Goal: Task Accomplishment & Management: Manage account settings

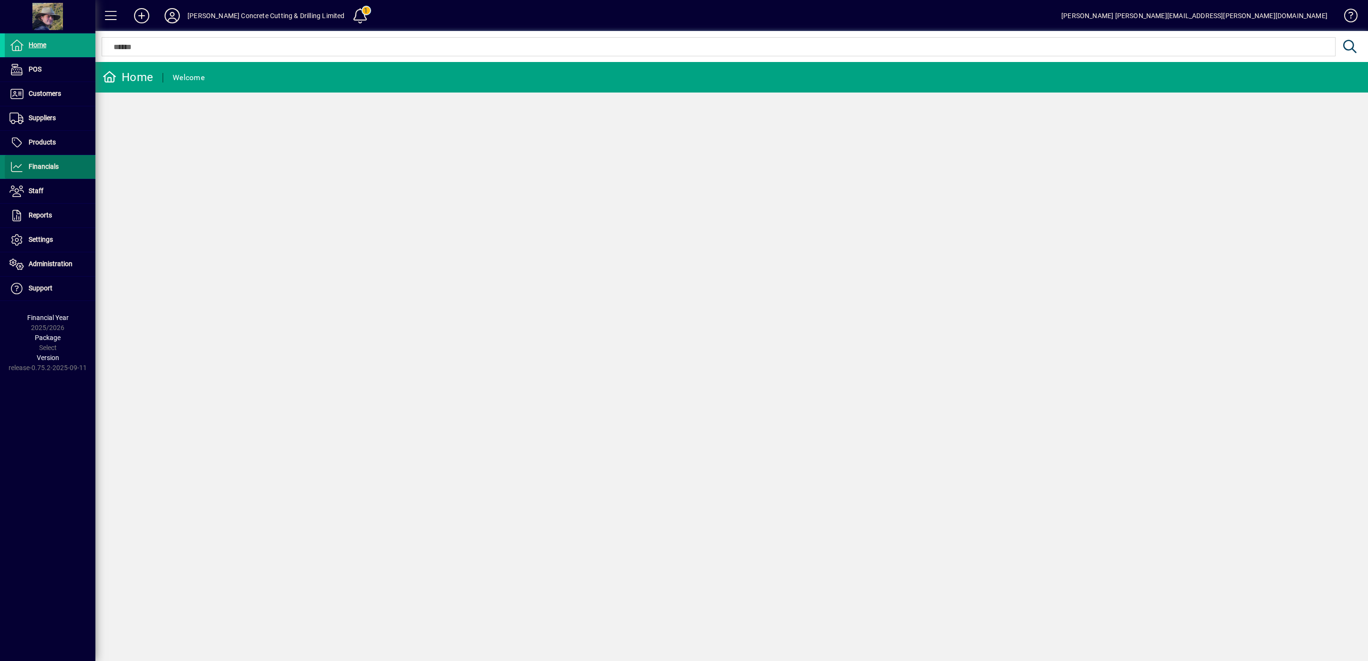
click at [50, 169] on span "Financials" at bounding box center [44, 167] width 30 height 8
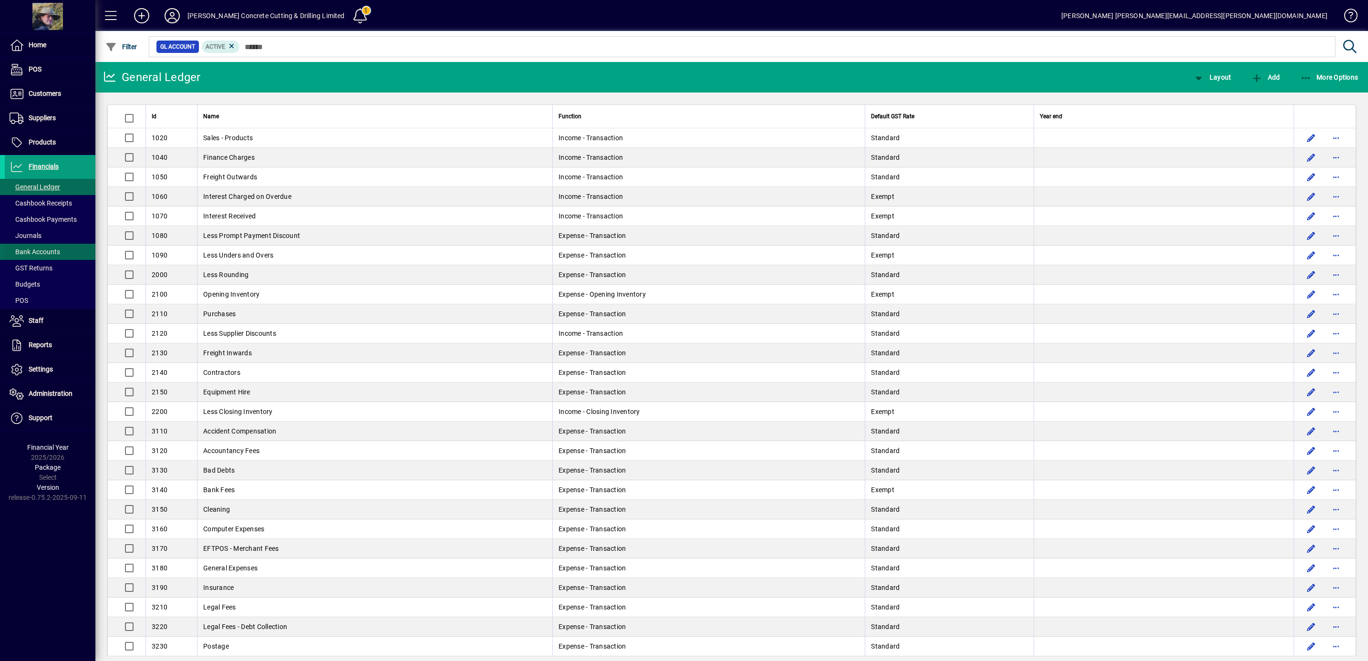
click at [36, 248] on span "Bank Accounts" at bounding box center [32, 252] width 55 height 10
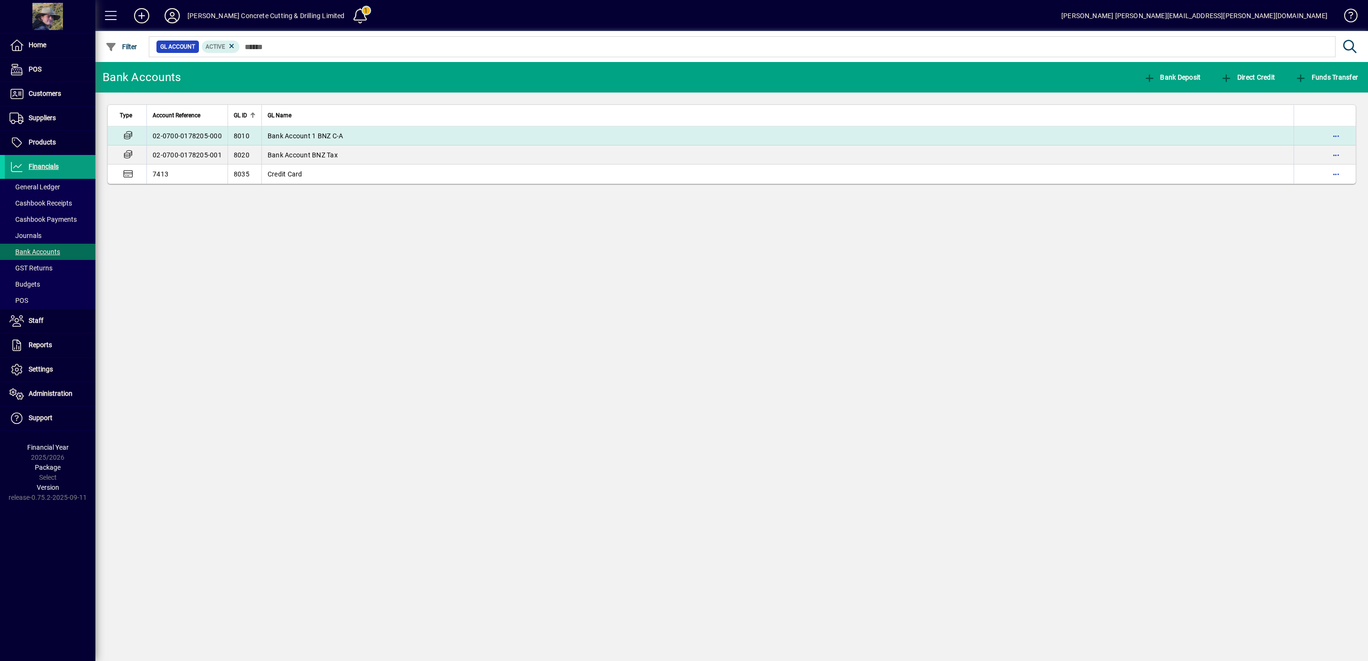
click at [191, 134] on td "02-0700-0178205-000" at bounding box center [186, 135] width 81 height 19
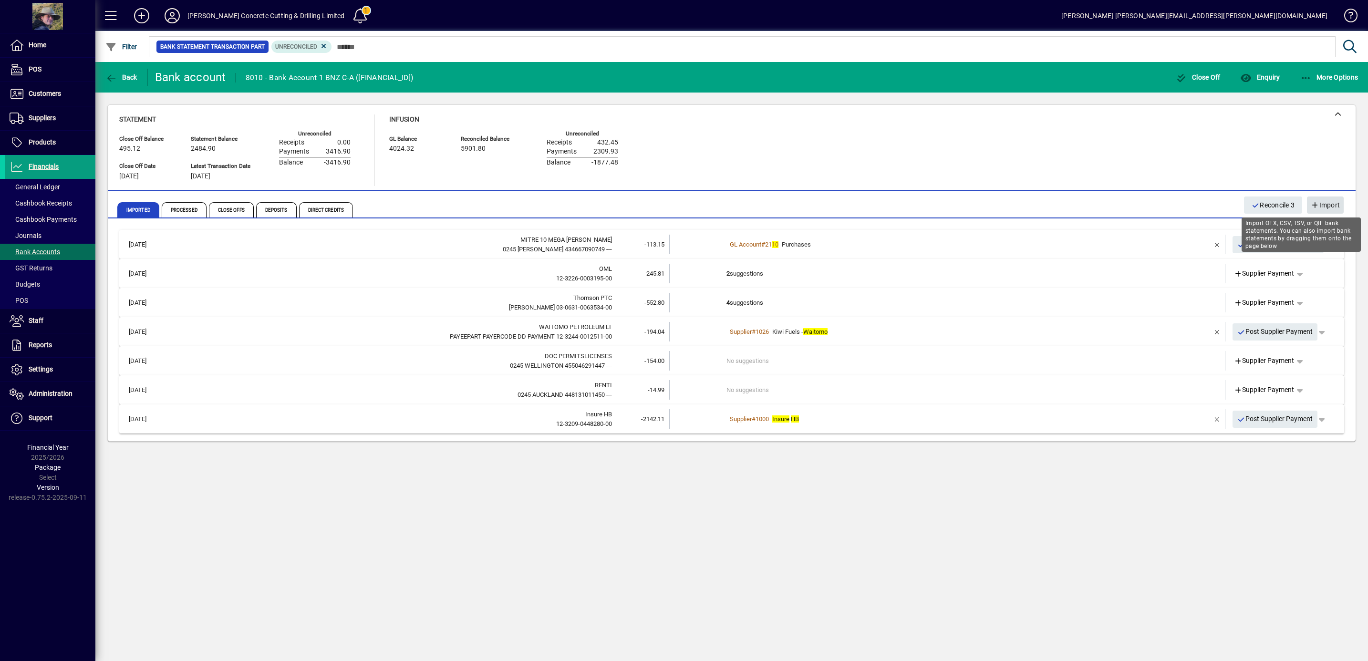
click at [1321, 205] on span "Import" at bounding box center [1325, 205] width 29 height 16
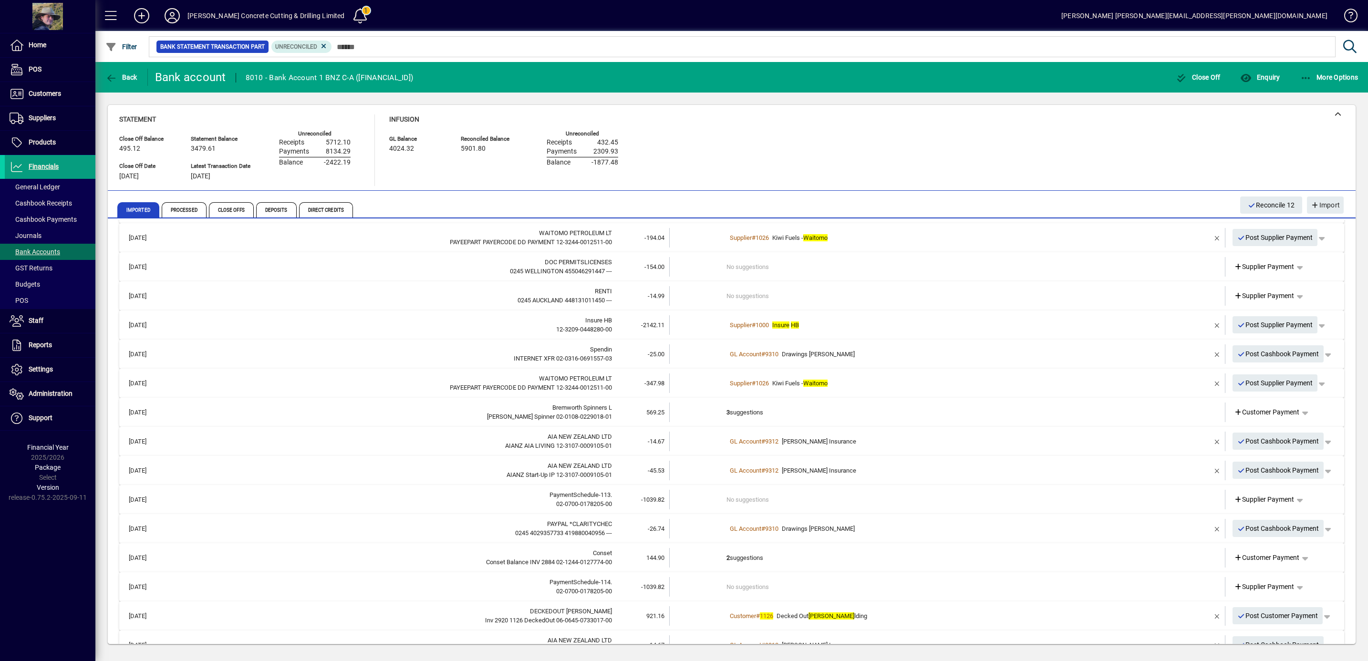
scroll to position [201, 0]
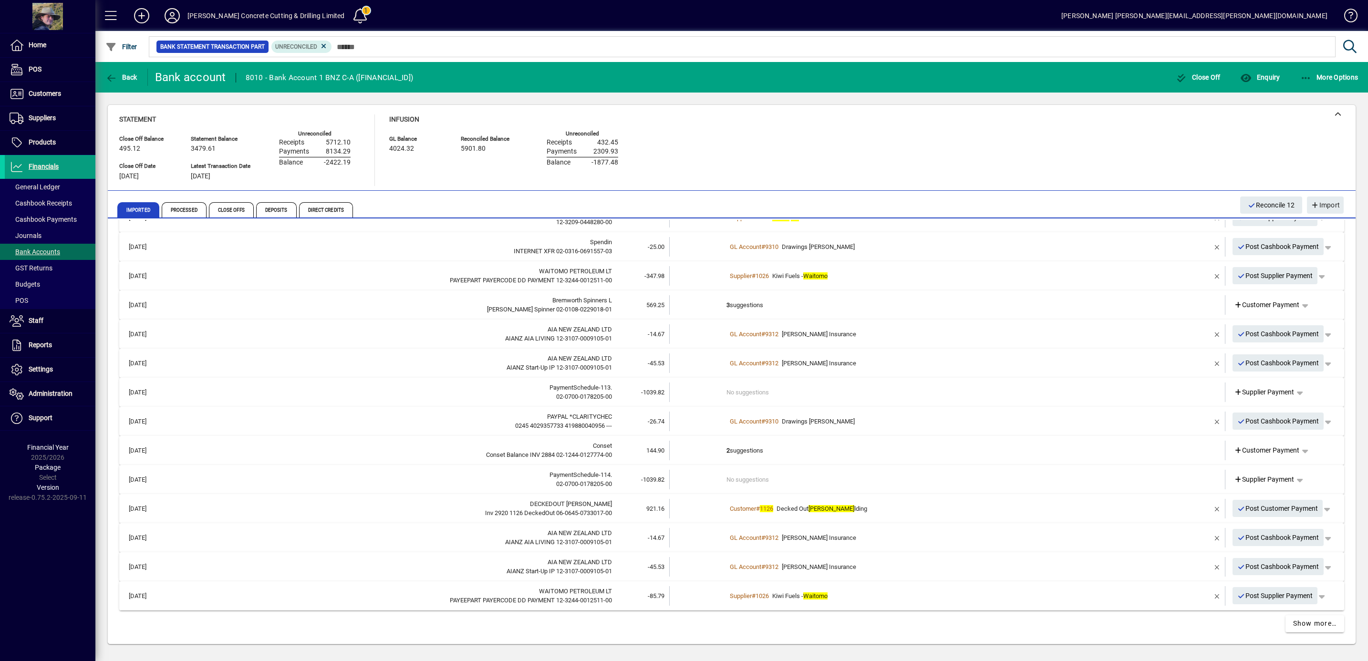
click at [817, 592] on em "Waitomo" at bounding box center [815, 595] width 24 height 7
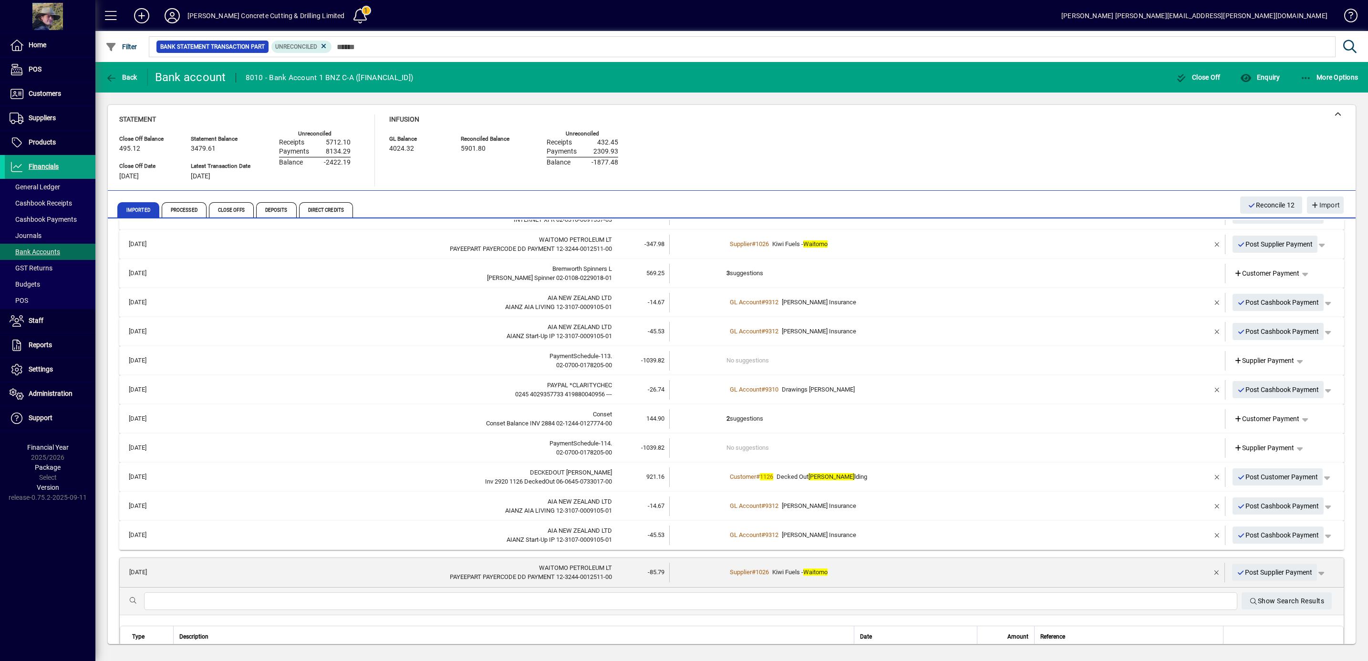
scroll to position [291, 0]
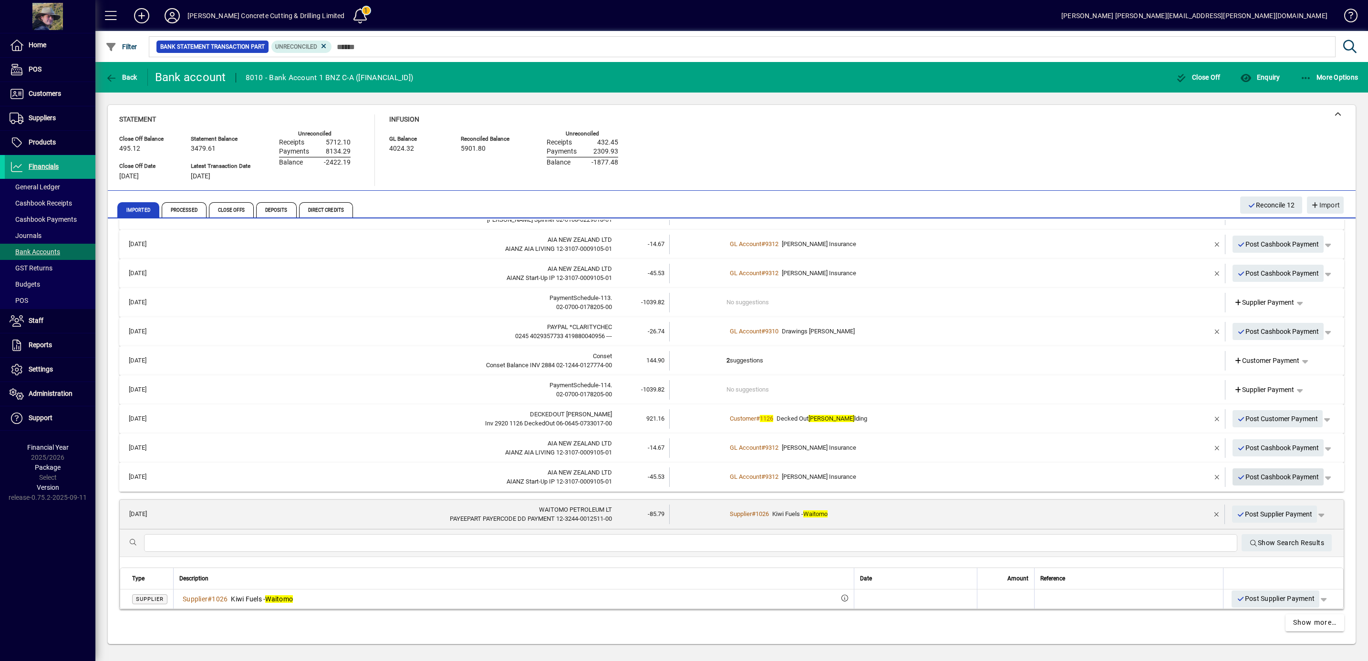
click at [1248, 474] on span "Post Cashbook Payment" at bounding box center [1278, 477] width 82 height 16
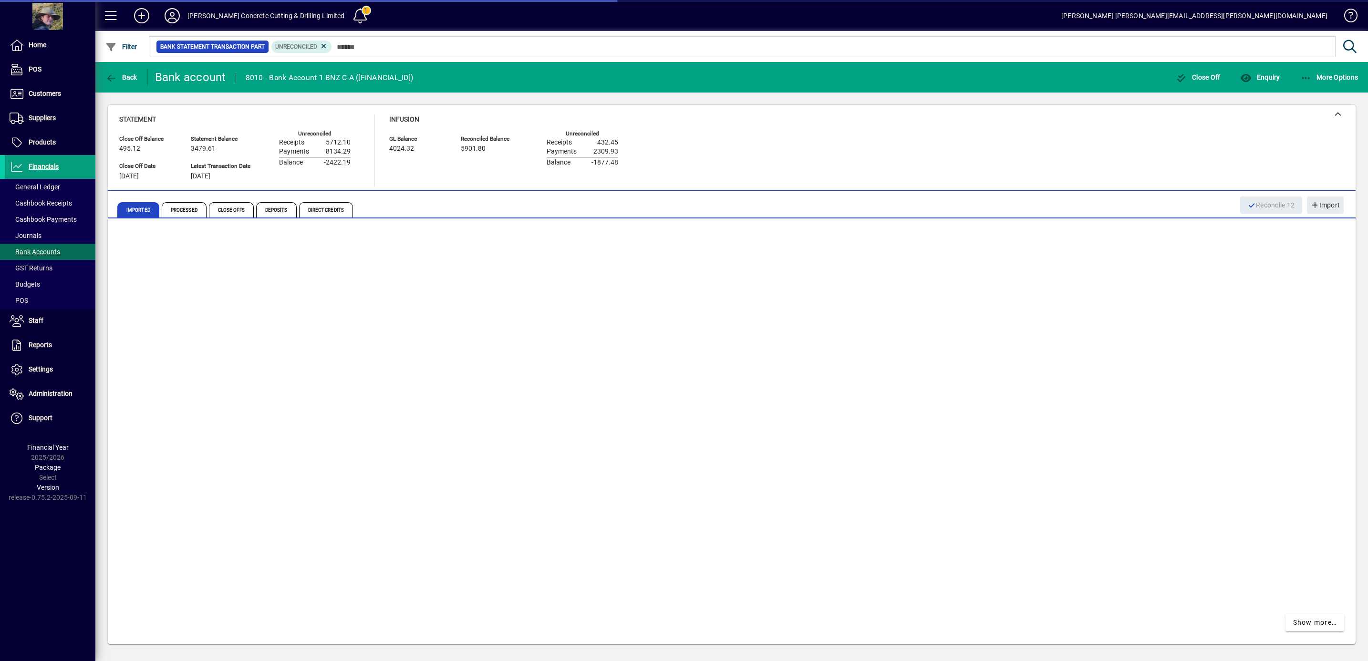
scroll to position [262, 0]
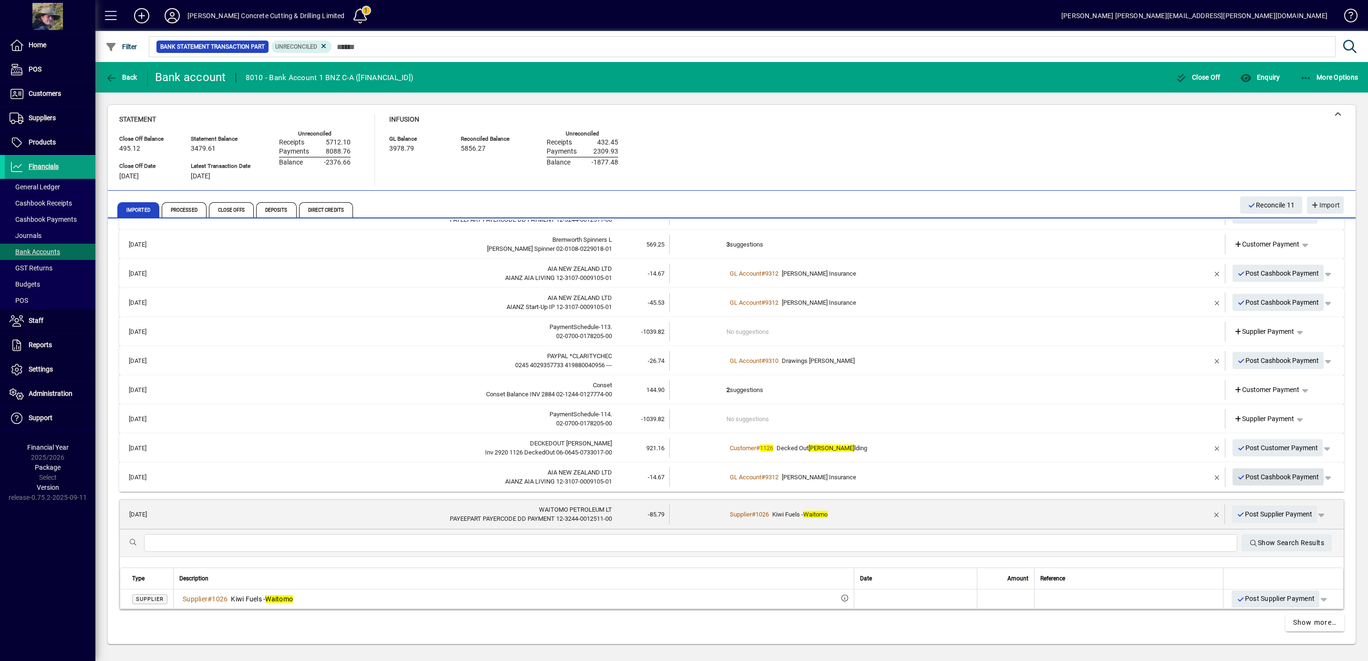
click at [1250, 473] on span "Post Cashbook Payment" at bounding box center [1278, 477] width 82 height 16
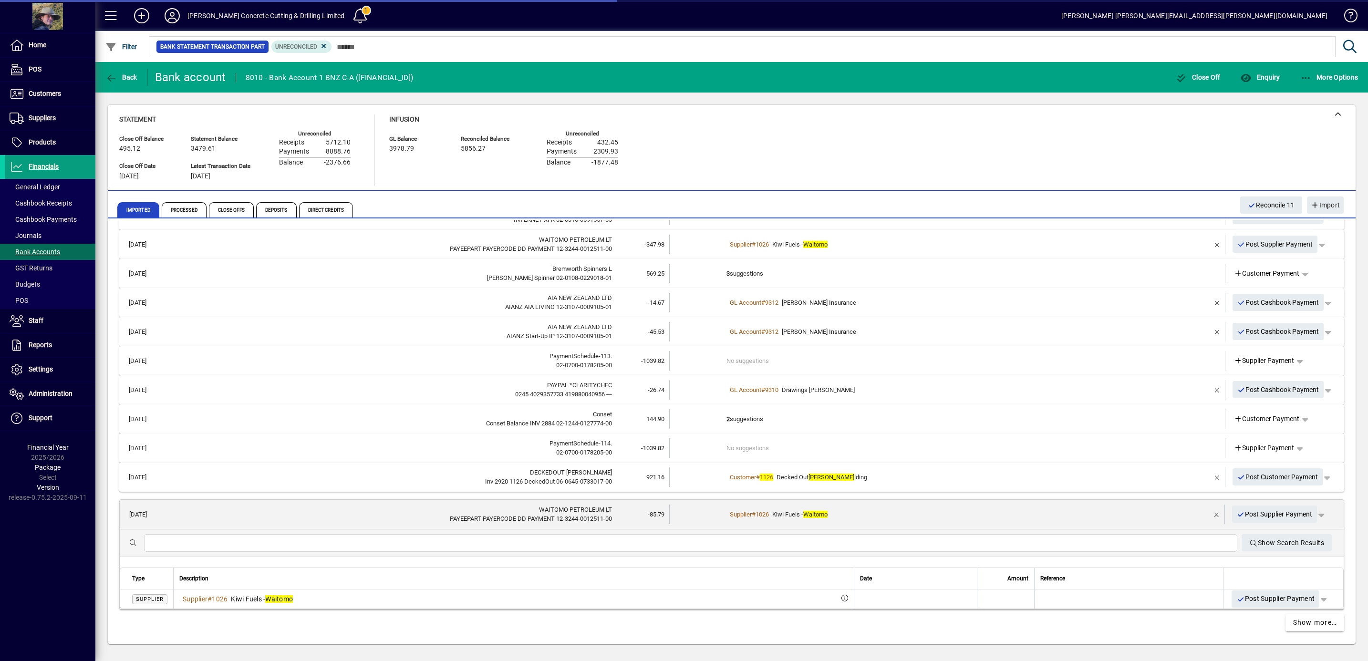
scroll to position [233, 0]
click at [815, 474] on em "Bui" at bounding box center [831, 477] width 46 height 7
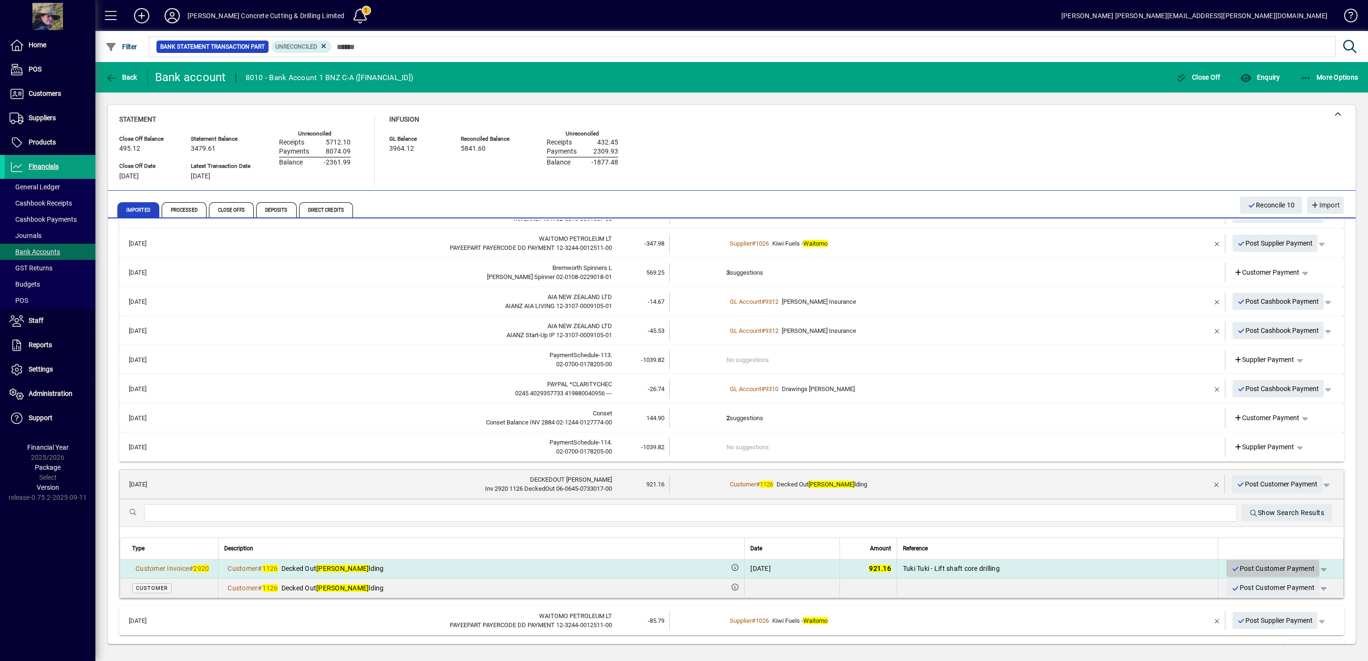
click at [1255, 568] on span "Post Customer Payment" at bounding box center [1272, 569] width 83 height 16
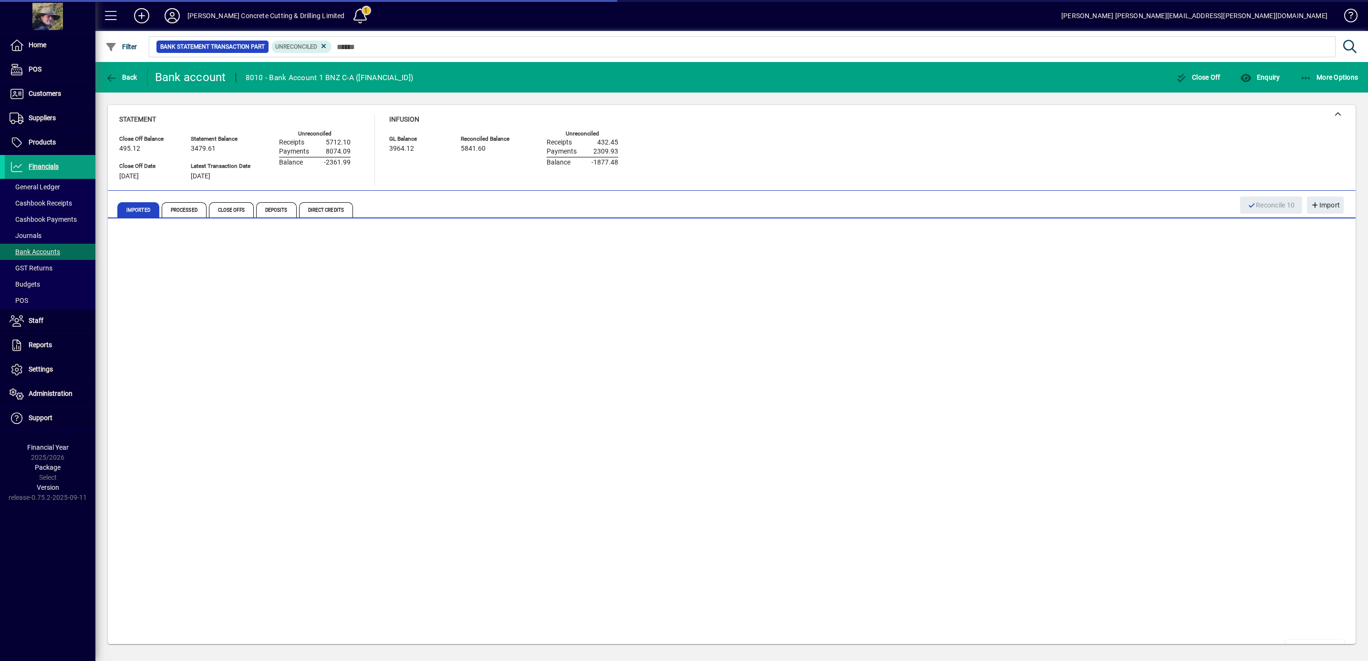
scroll to position [114, 0]
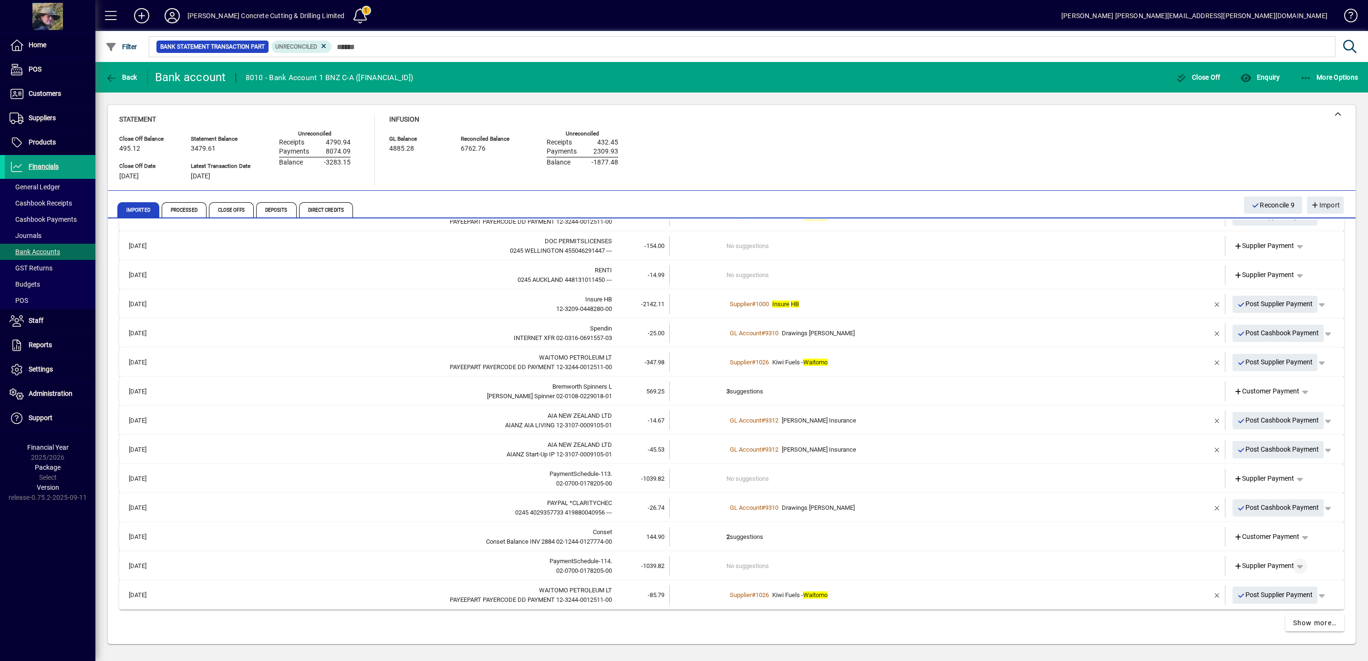
click at [1291, 566] on span "button" at bounding box center [1299, 566] width 23 height 23
click at [1255, 601] on span "Cashbook Payment" at bounding box center [1259, 602] width 71 height 11
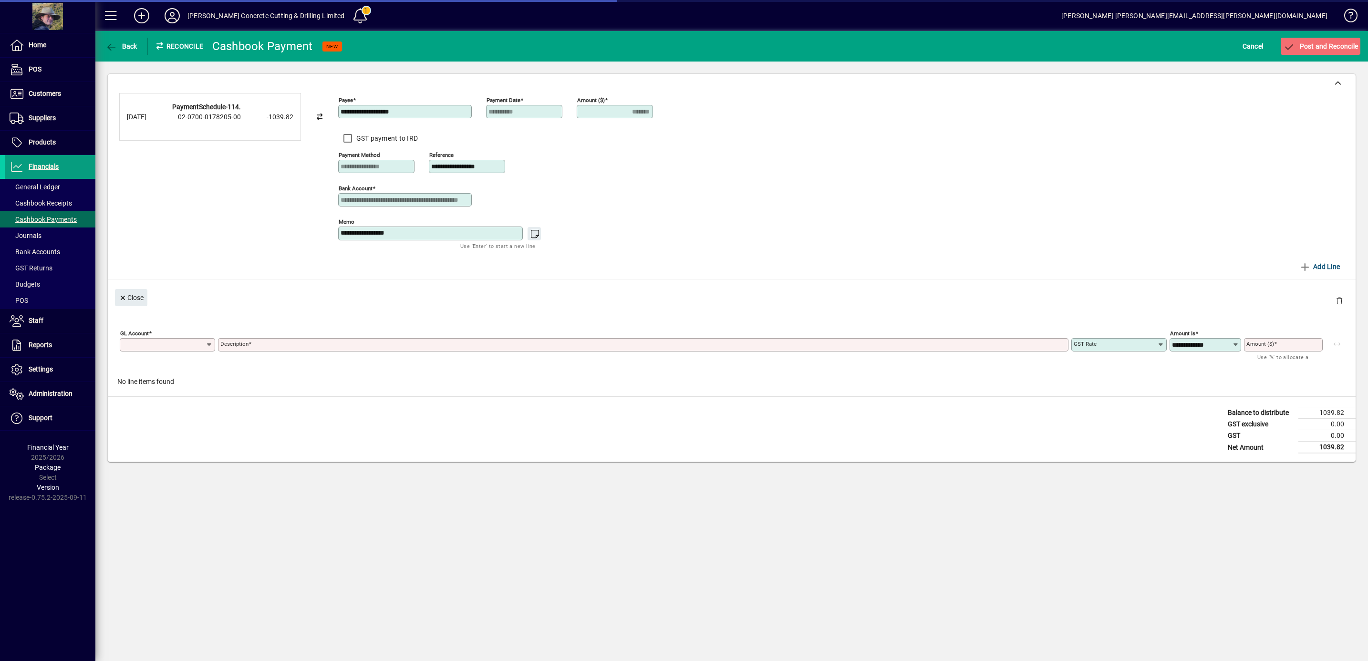
type input "*******"
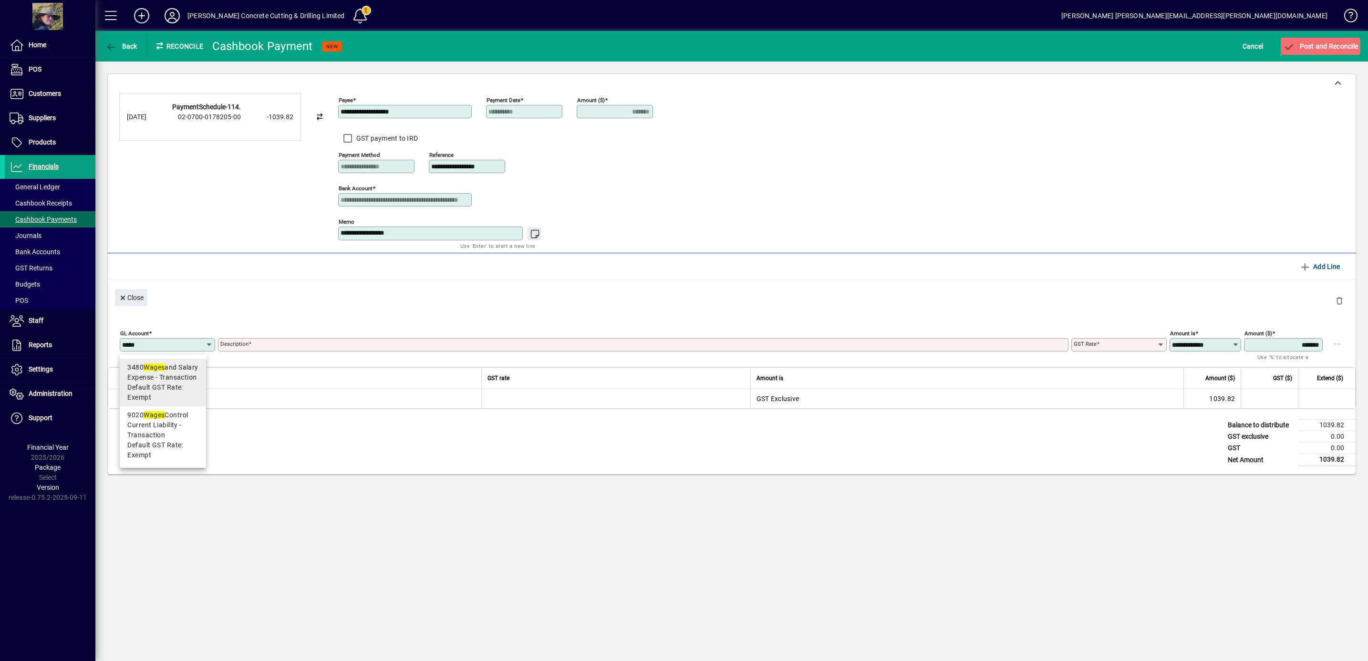
click at [149, 380] on span "Expense - Transaction" at bounding box center [161, 377] width 69 height 10
type input "****"
type input "**********"
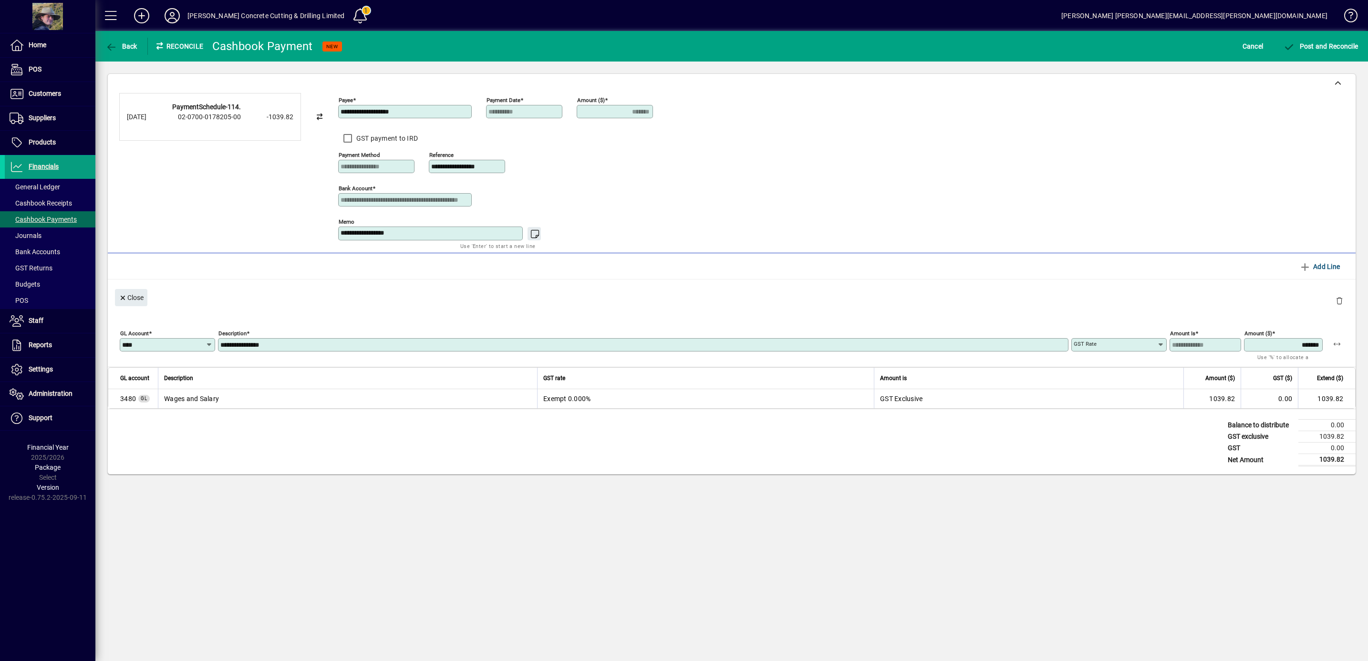
type input "******"
click at [1314, 41] on span "submit" at bounding box center [1321, 46] width 80 height 23
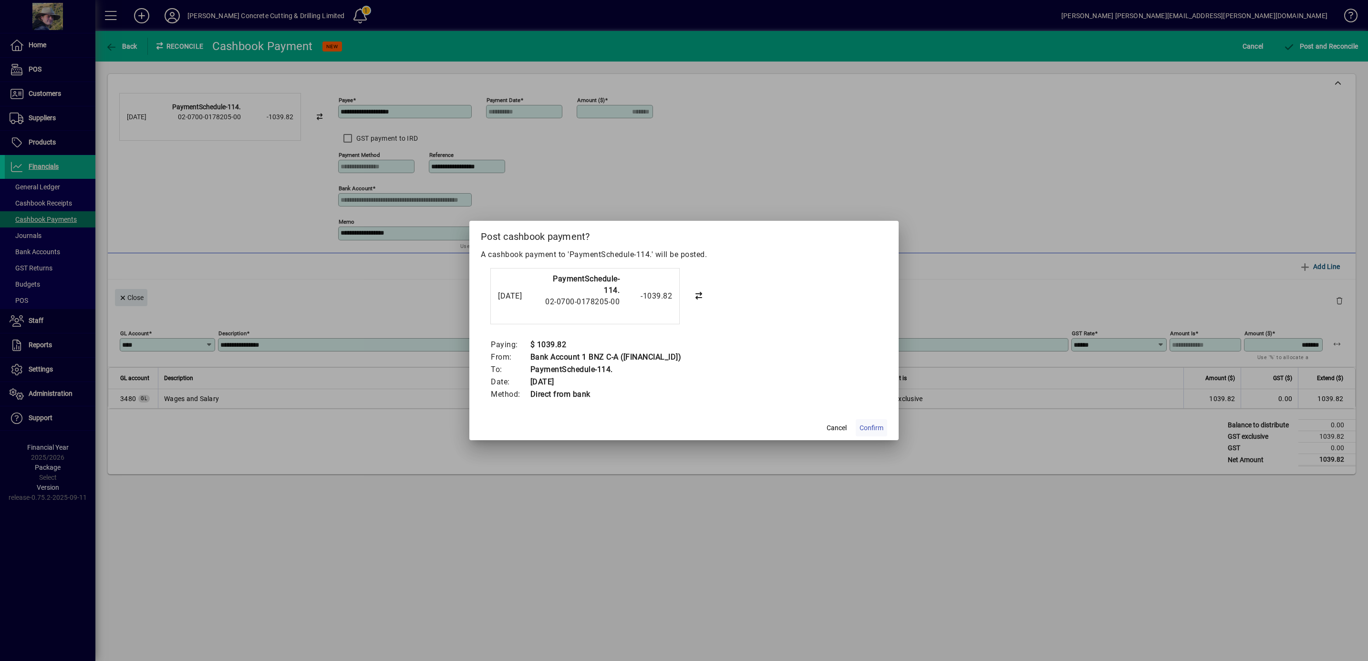
click at [880, 431] on span "Confirm" at bounding box center [871, 428] width 24 height 10
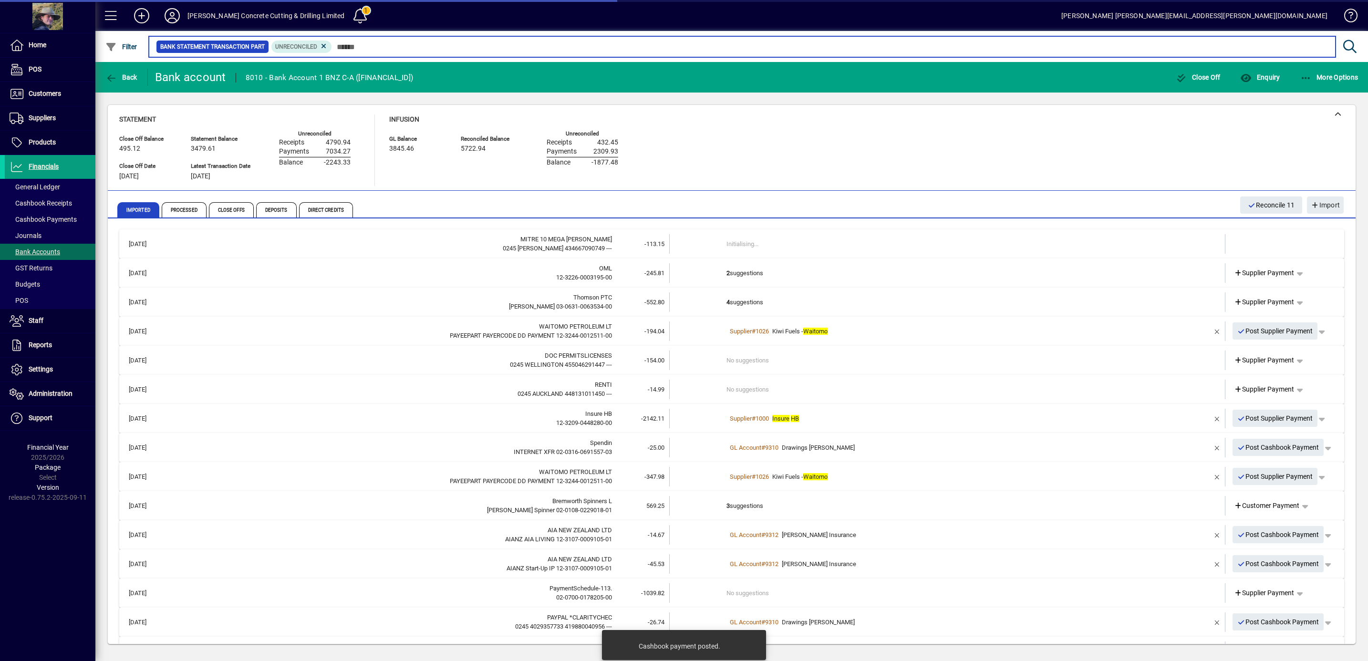
scroll to position [201, 0]
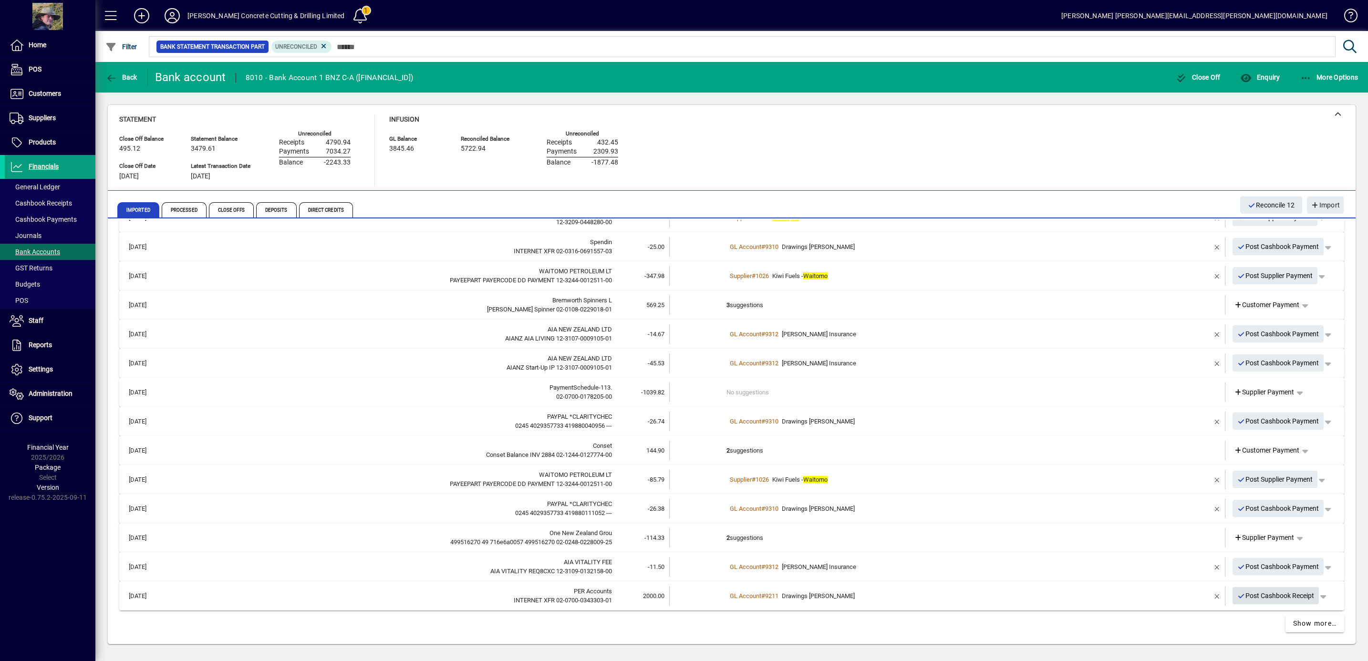
click at [1279, 591] on span "Post Cashbook Receipt" at bounding box center [1275, 596] width 77 height 16
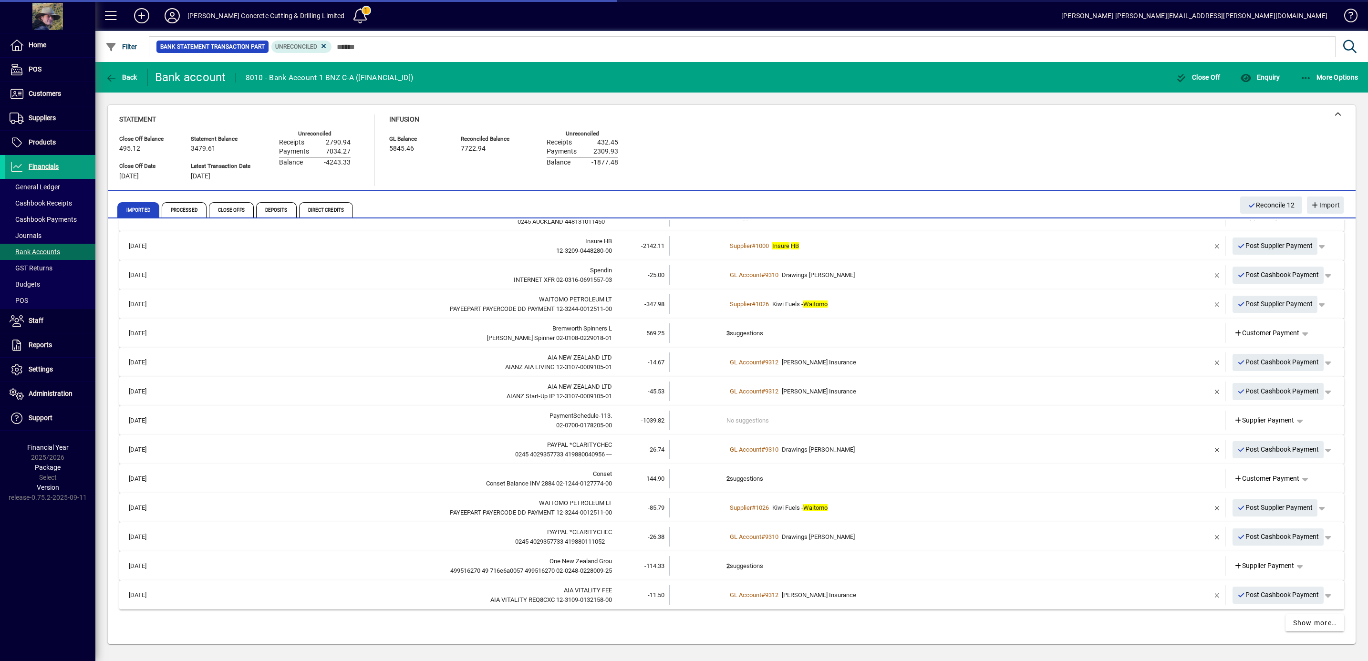
scroll to position [172, 0]
click at [1279, 591] on span "Post Cashbook Payment" at bounding box center [1278, 596] width 82 height 16
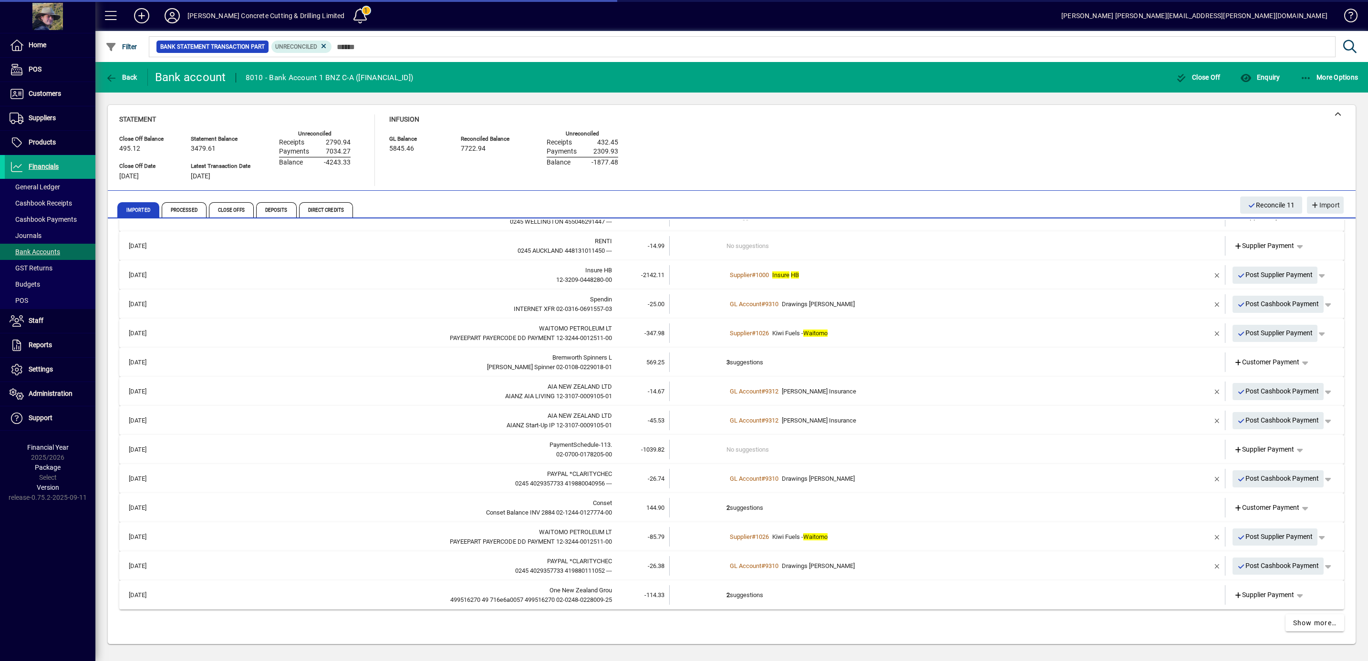
scroll to position [144, 0]
click at [745, 589] on td "2 suggestions" at bounding box center [947, 595] width 443 height 20
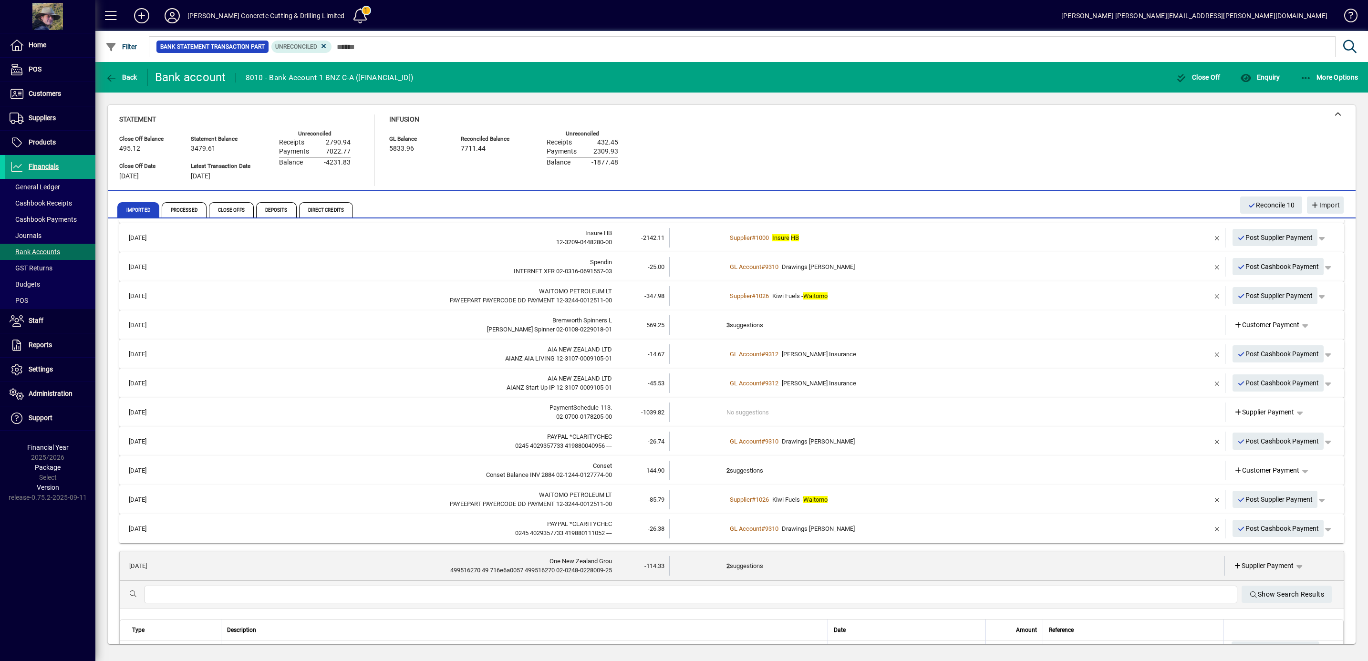
scroll to position [259, 0]
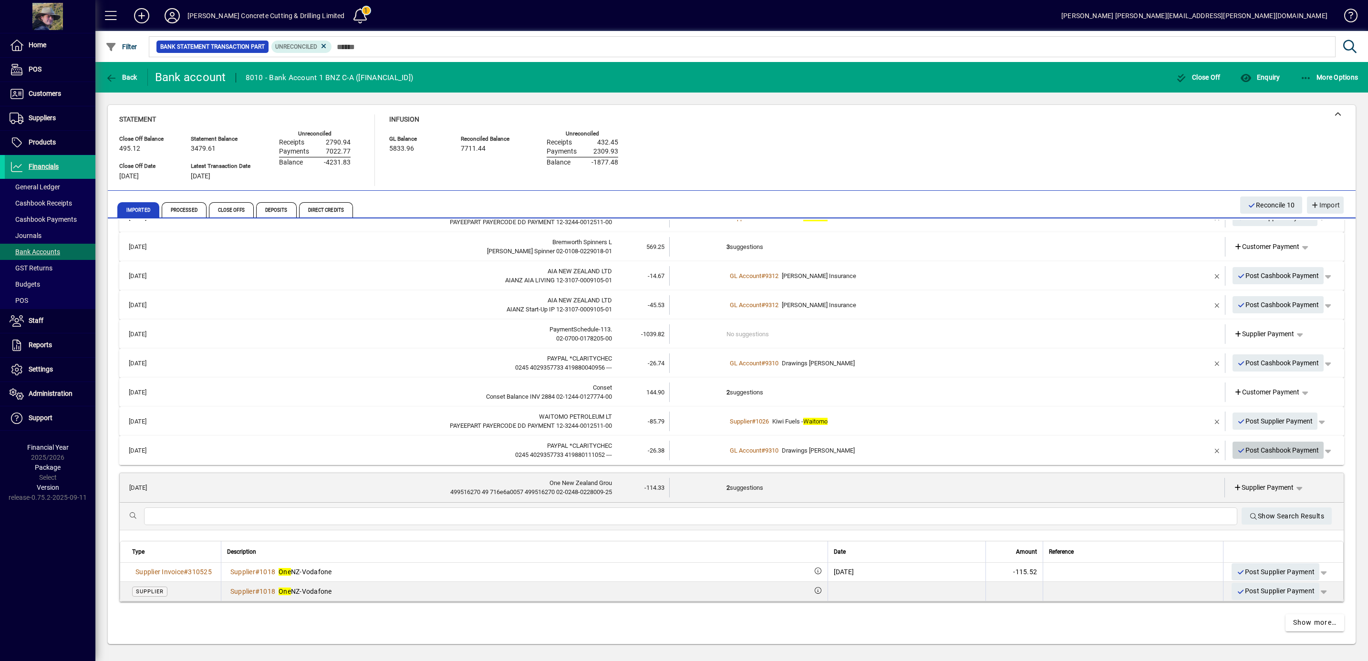
click at [1258, 448] on span "Post Cashbook Payment" at bounding box center [1278, 451] width 82 height 16
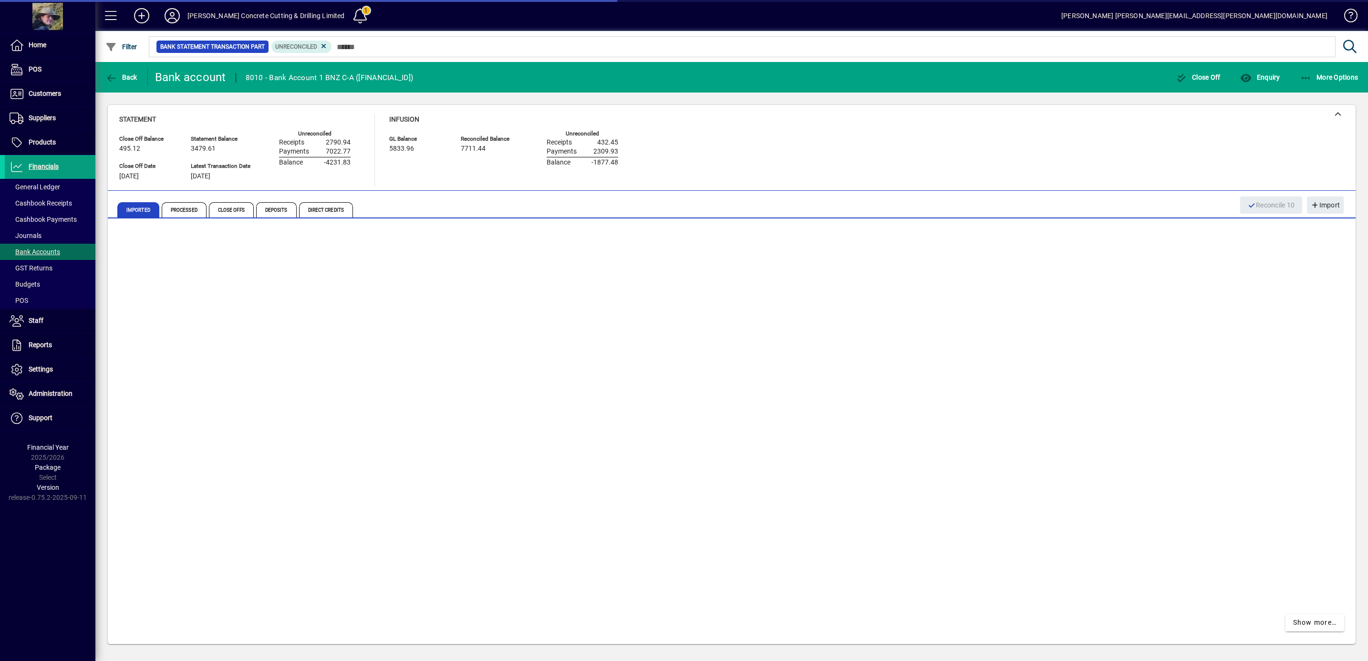
scroll to position [231, 0]
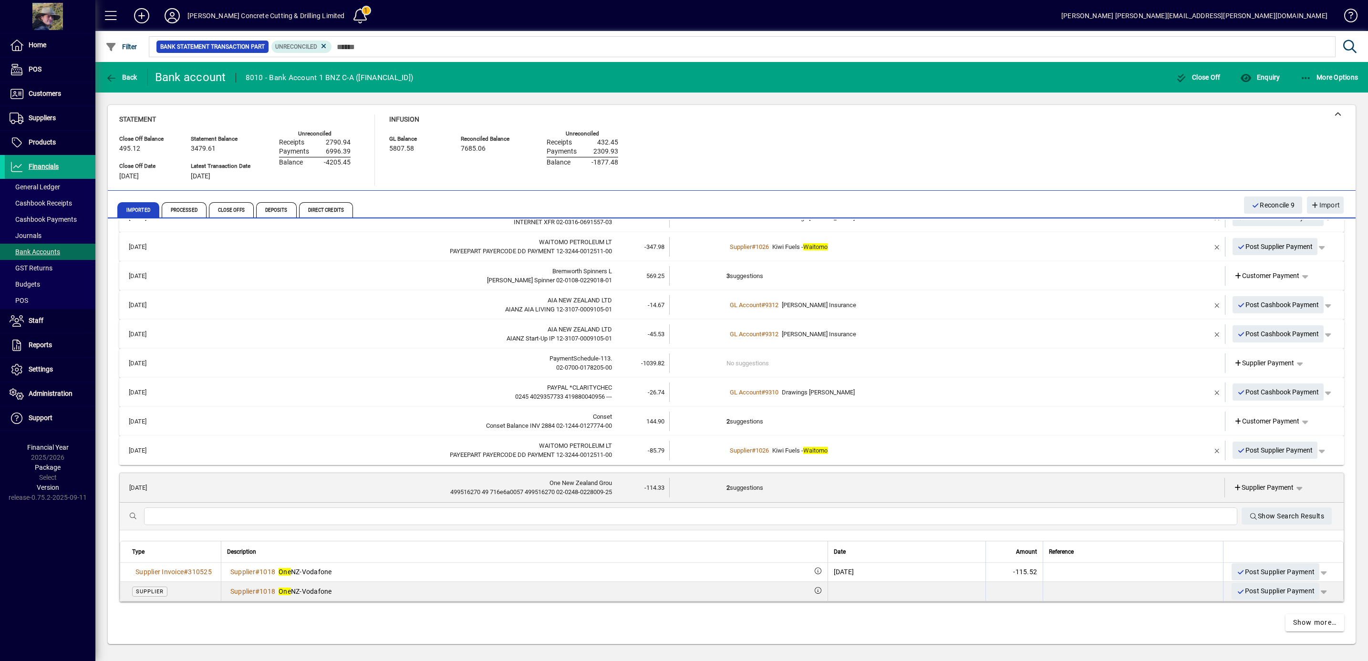
click at [796, 447] on span "Kiwi Fuels - Waitomo" at bounding box center [799, 450] width 55 height 7
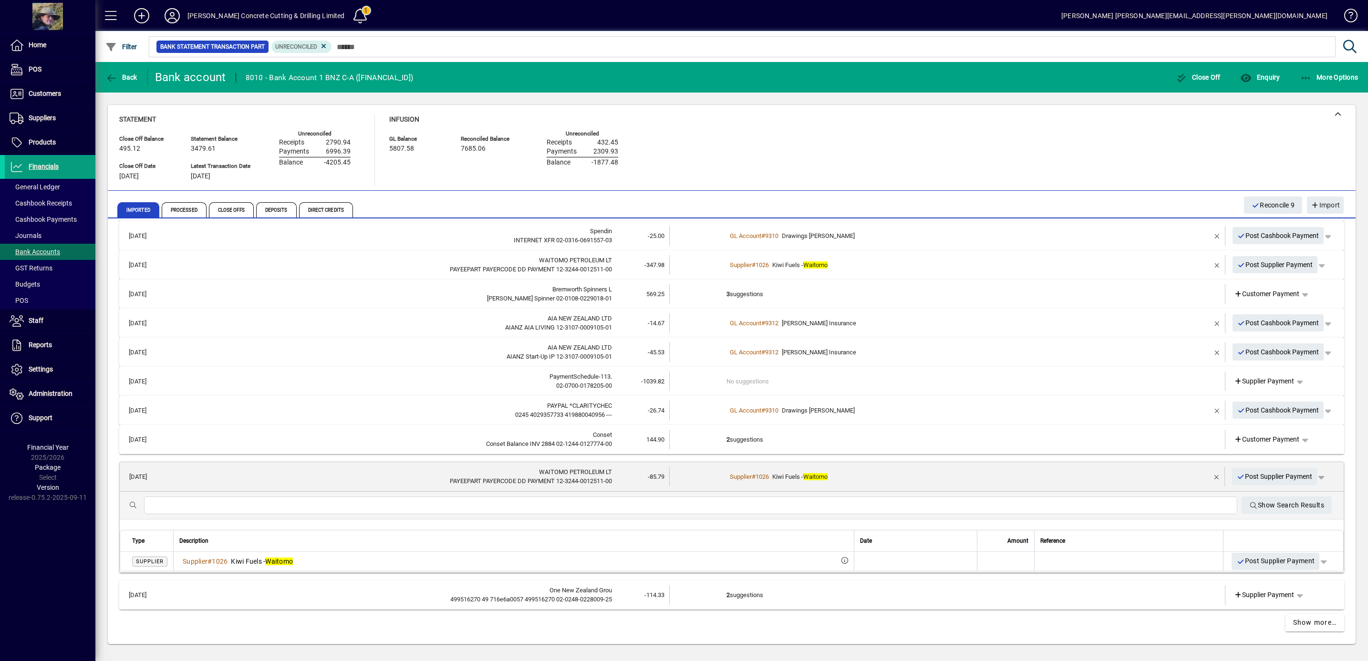
scroll to position [212, 0]
click at [763, 440] on td "2 suggestions" at bounding box center [947, 441] width 443 height 20
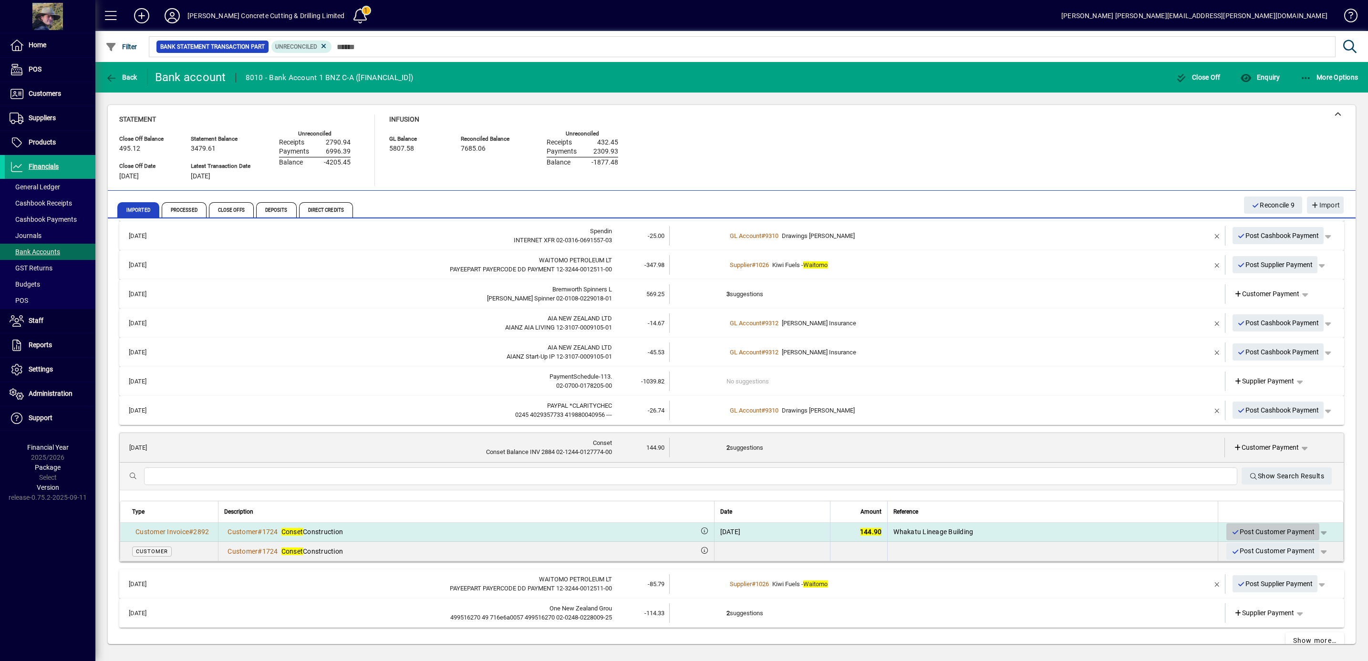
click at [1242, 529] on span "Post Customer Payment" at bounding box center [1272, 532] width 83 height 16
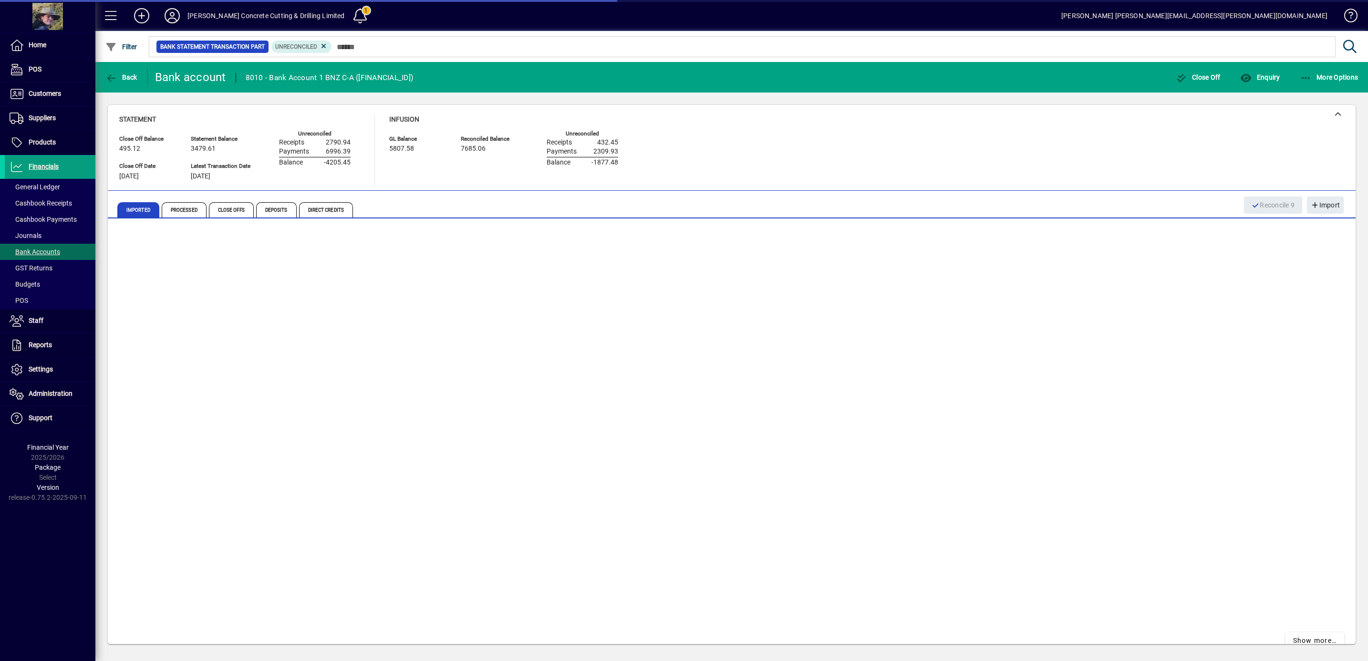
scroll to position [85, 0]
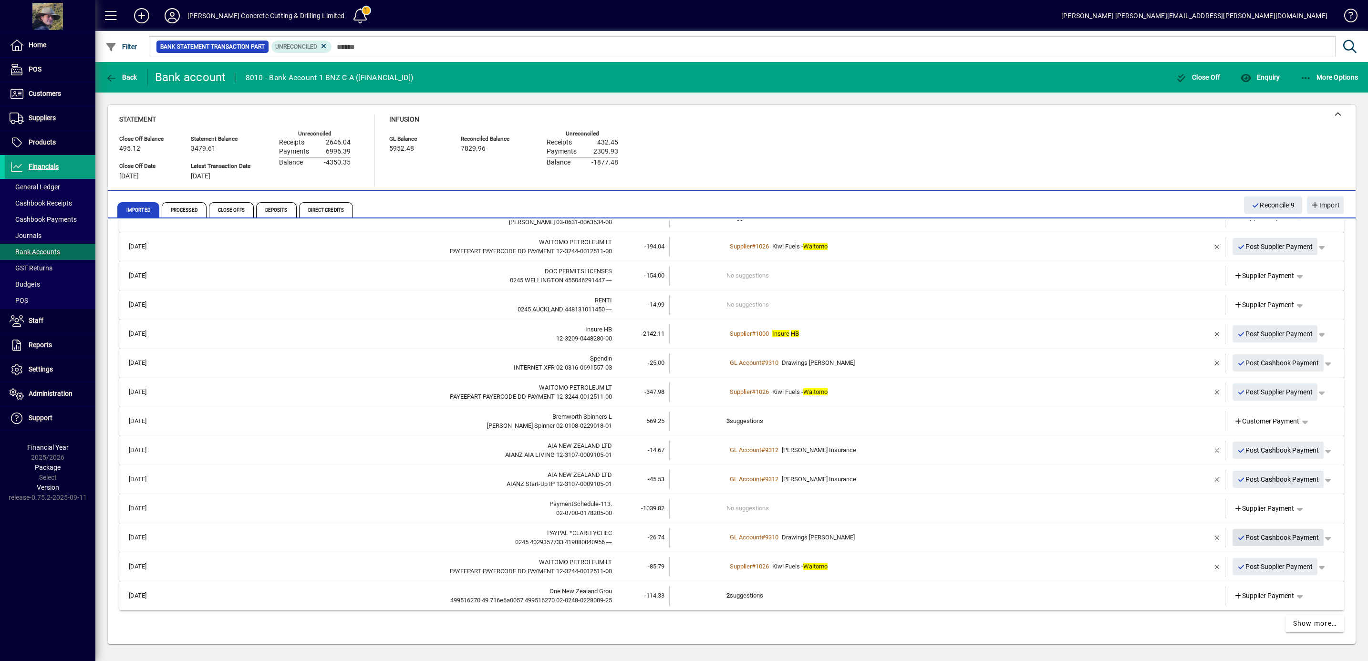
click at [1261, 536] on span "Post Cashbook Payment" at bounding box center [1278, 538] width 82 height 16
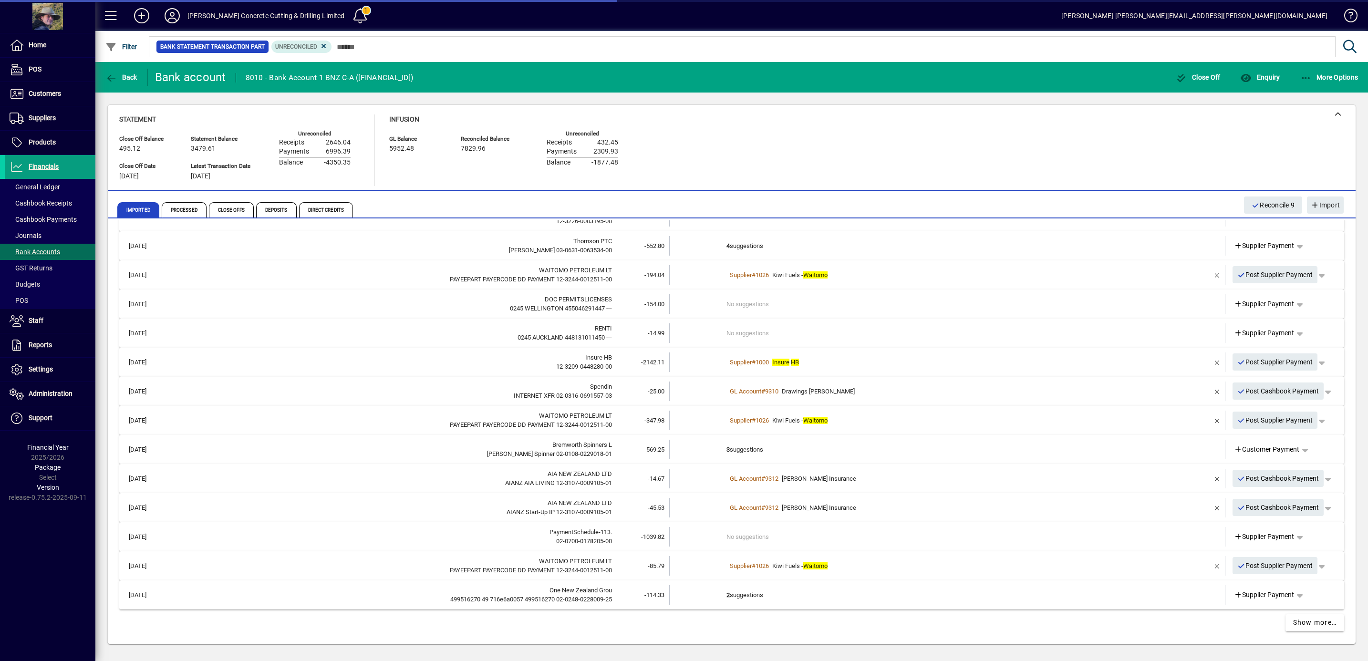
scroll to position [56, 0]
click at [1291, 537] on span "button" at bounding box center [1299, 537] width 23 height 23
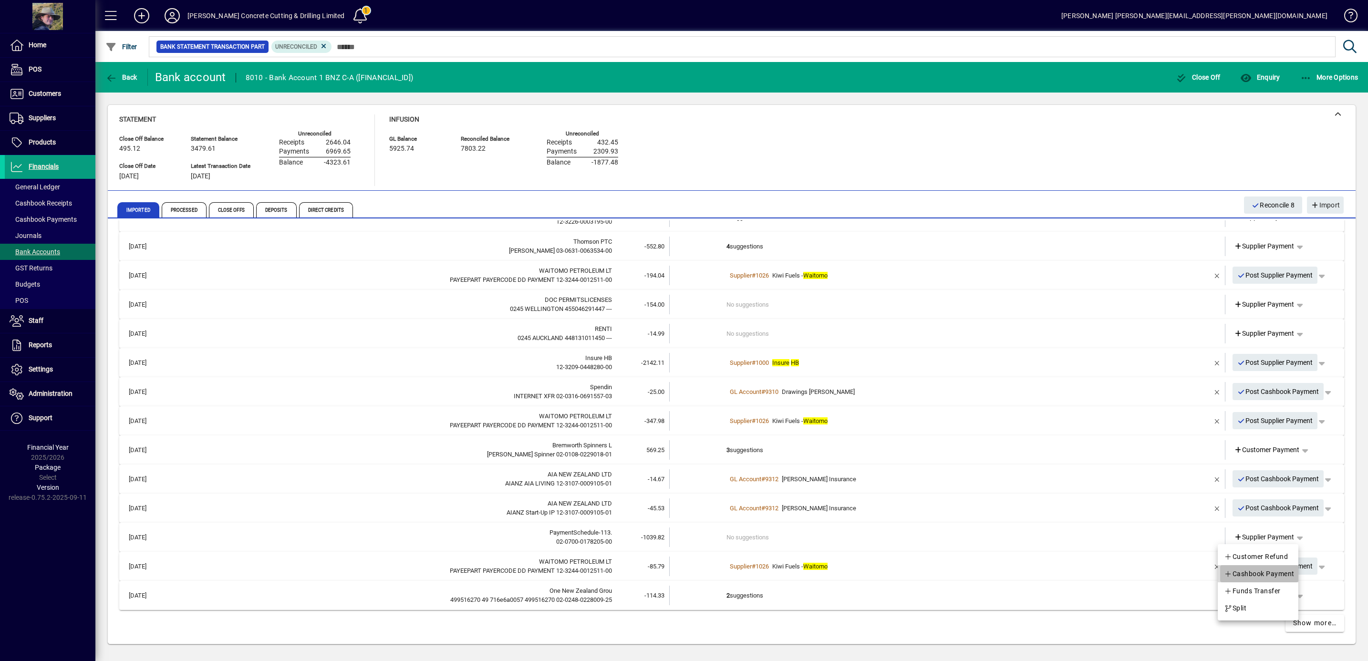
click at [1271, 570] on span "Cashbook Payment" at bounding box center [1259, 573] width 71 height 11
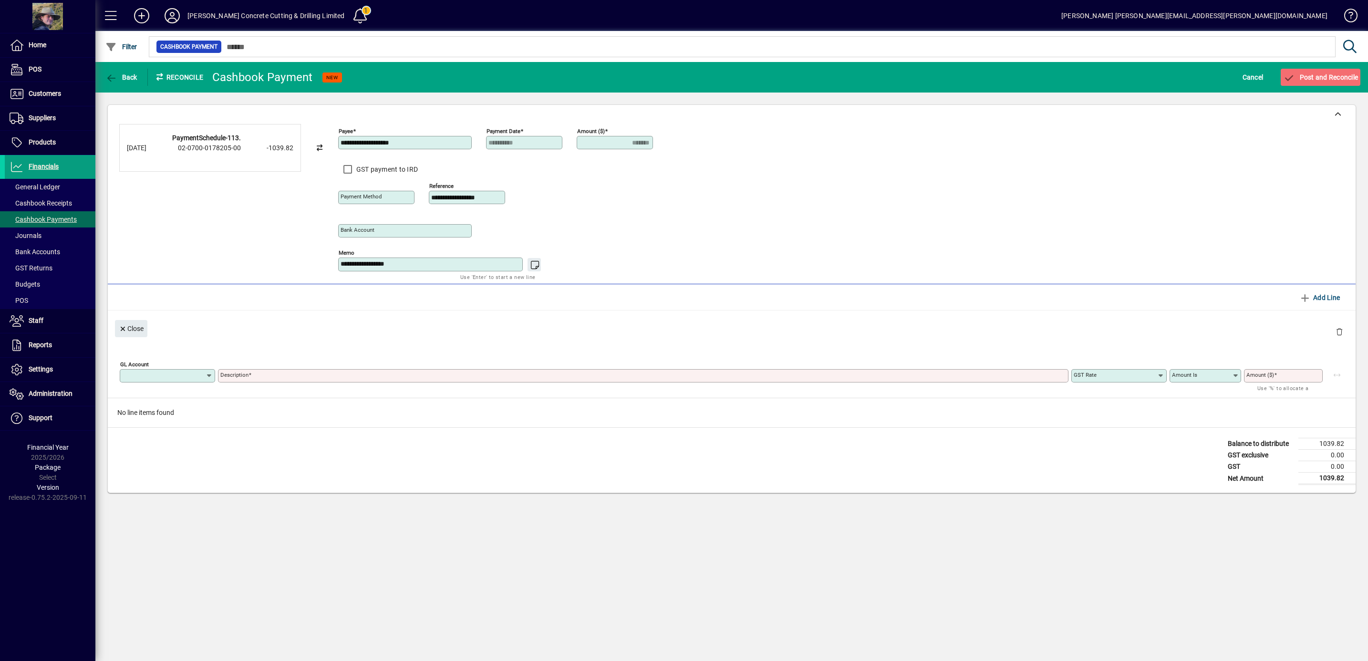
type input "**********"
type input "*******"
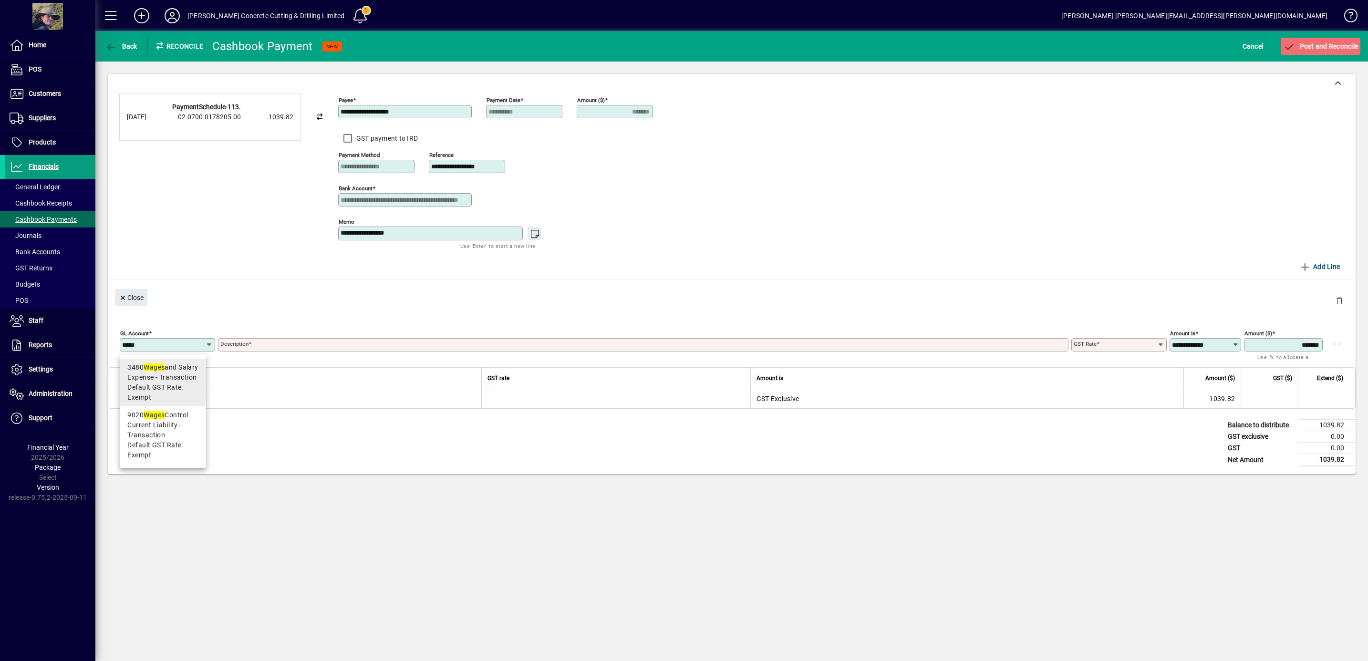
click at [188, 375] on span "Expense - Transaction" at bounding box center [161, 377] width 69 height 10
type input "****"
type input "**********"
type input "******"
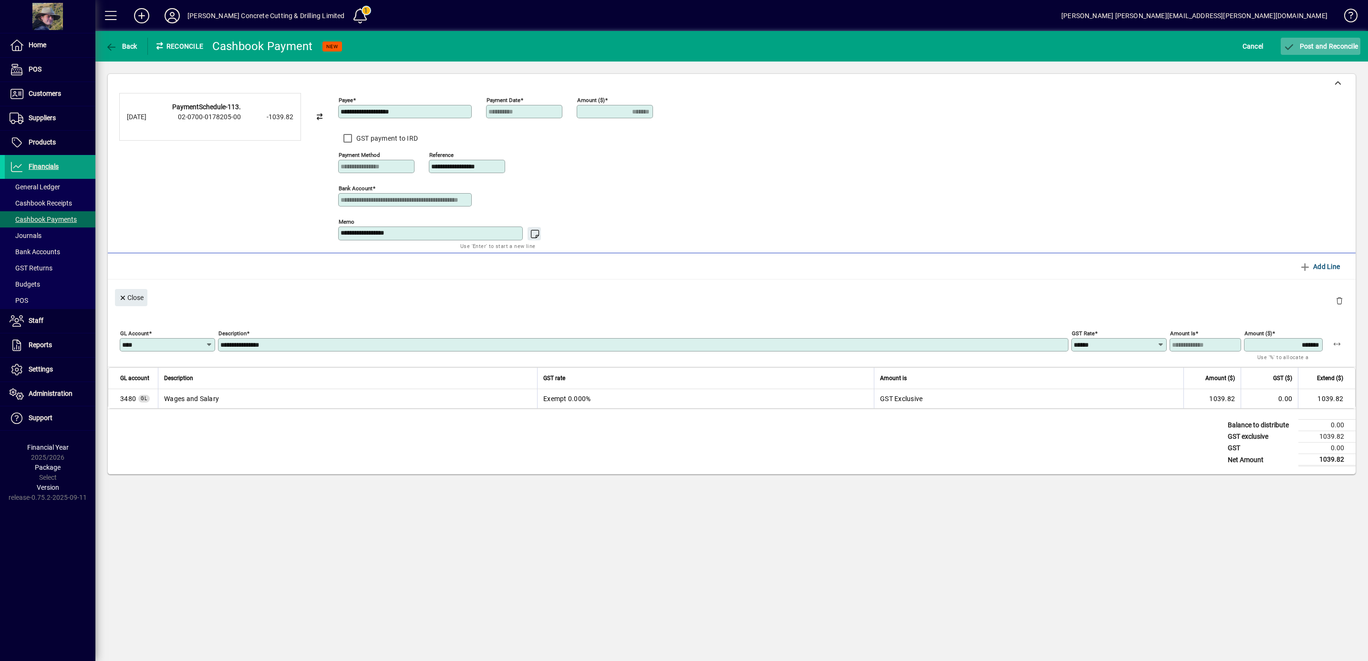
click at [1335, 45] on span "Post and Reconcile" at bounding box center [1320, 46] width 75 height 8
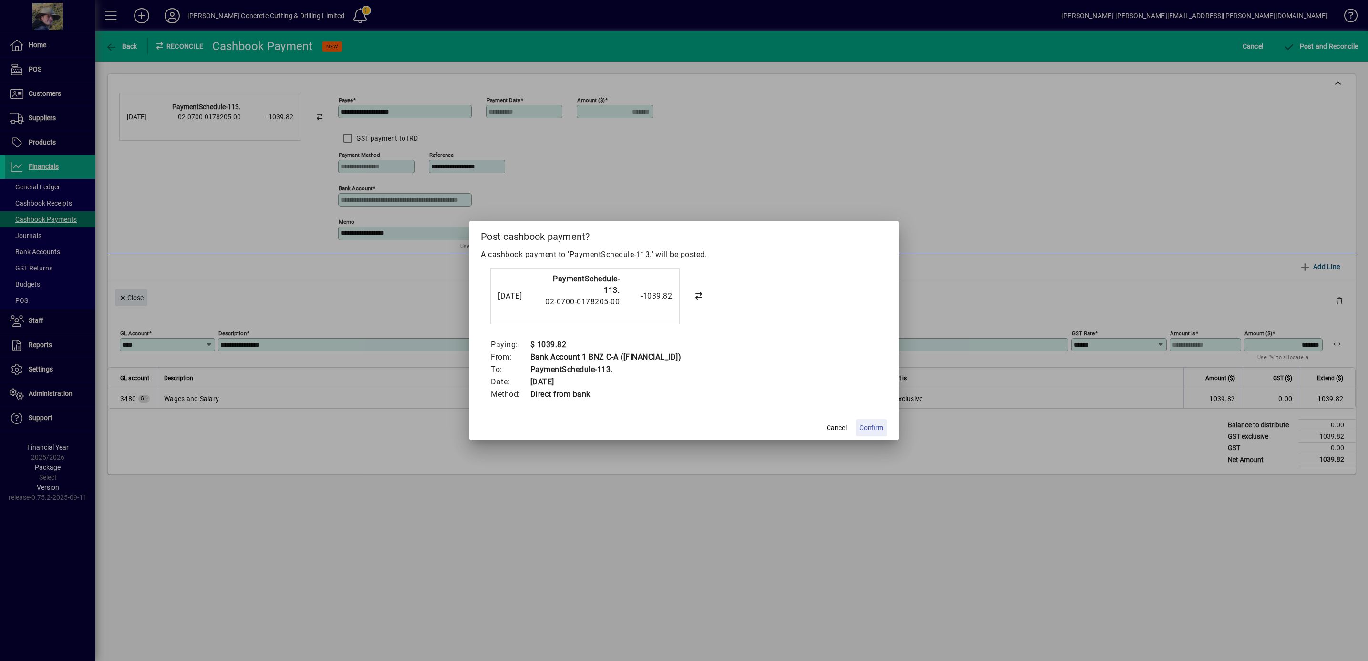
click at [870, 426] on span "Confirm" at bounding box center [871, 428] width 24 height 10
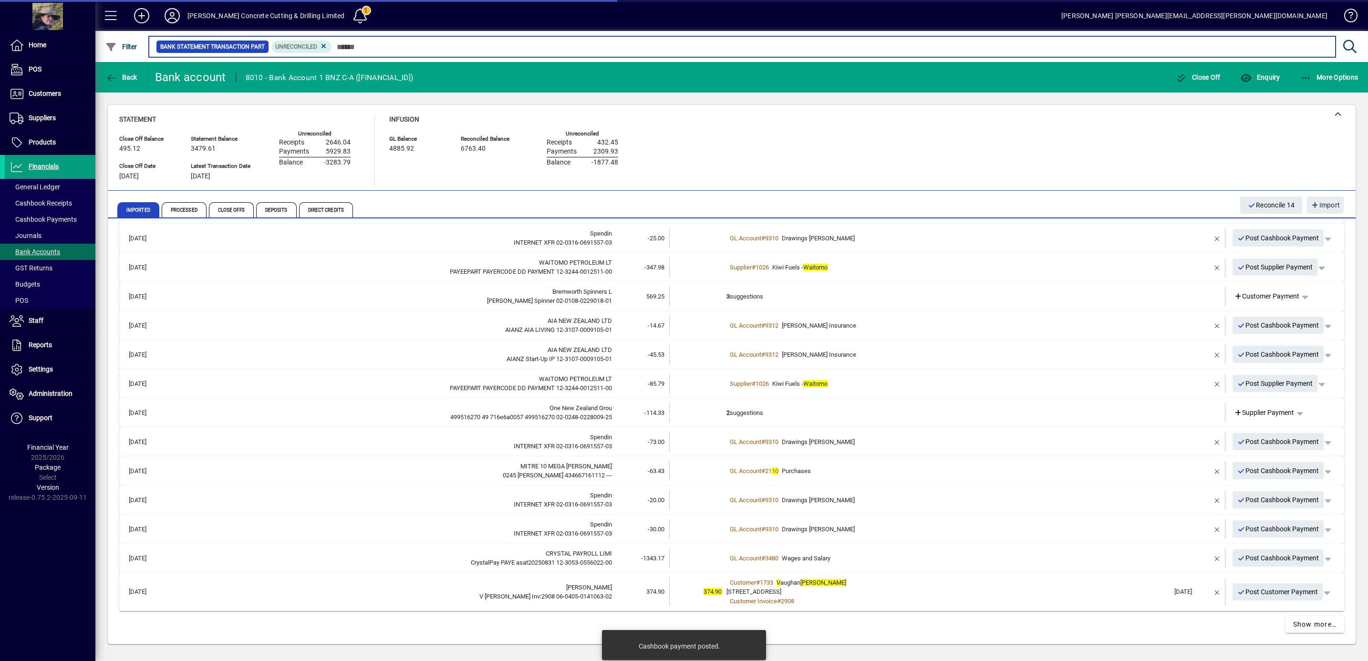
scroll to position [210, 0]
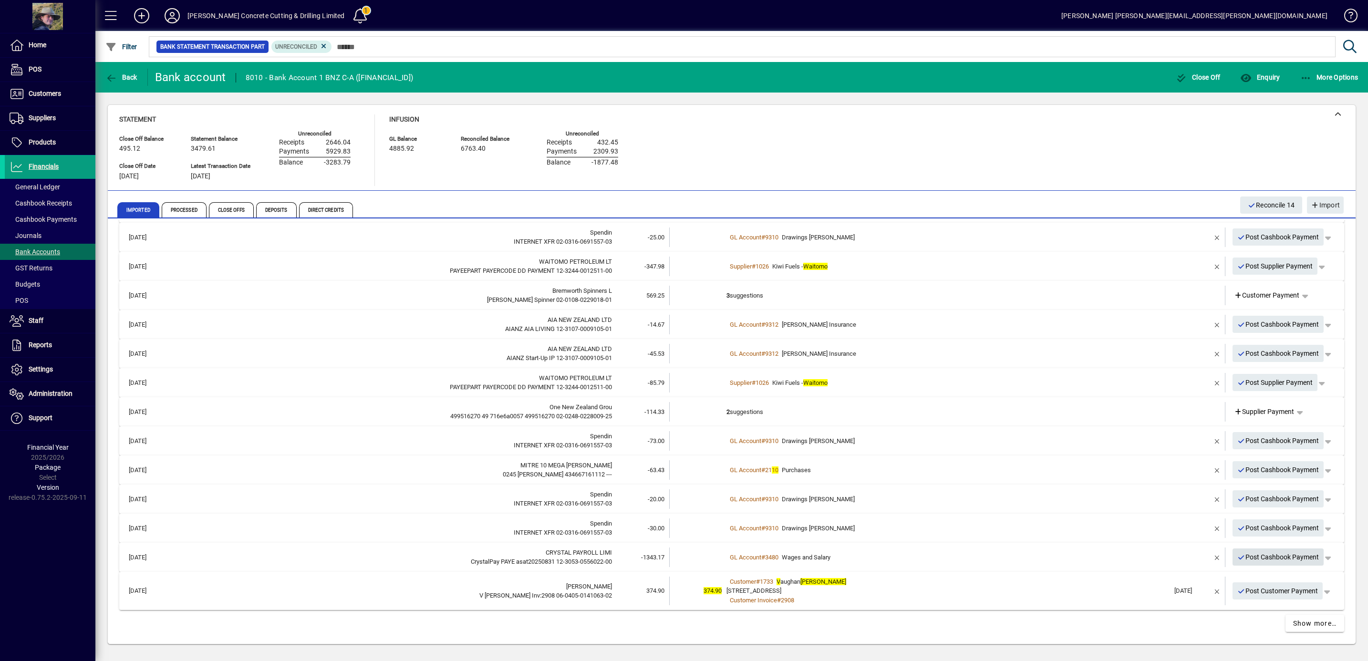
click at [1269, 554] on span "Post Cashbook Payment" at bounding box center [1278, 557] width 82 height 16
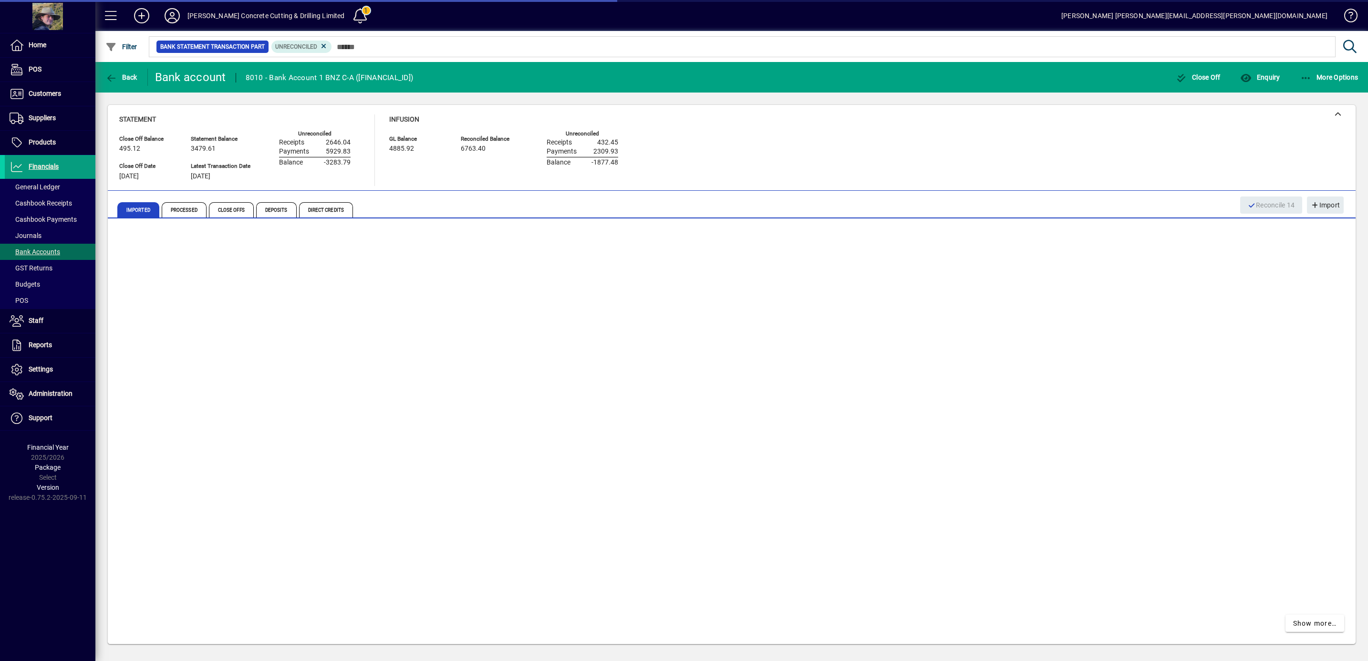
scroll to position [182, 0]
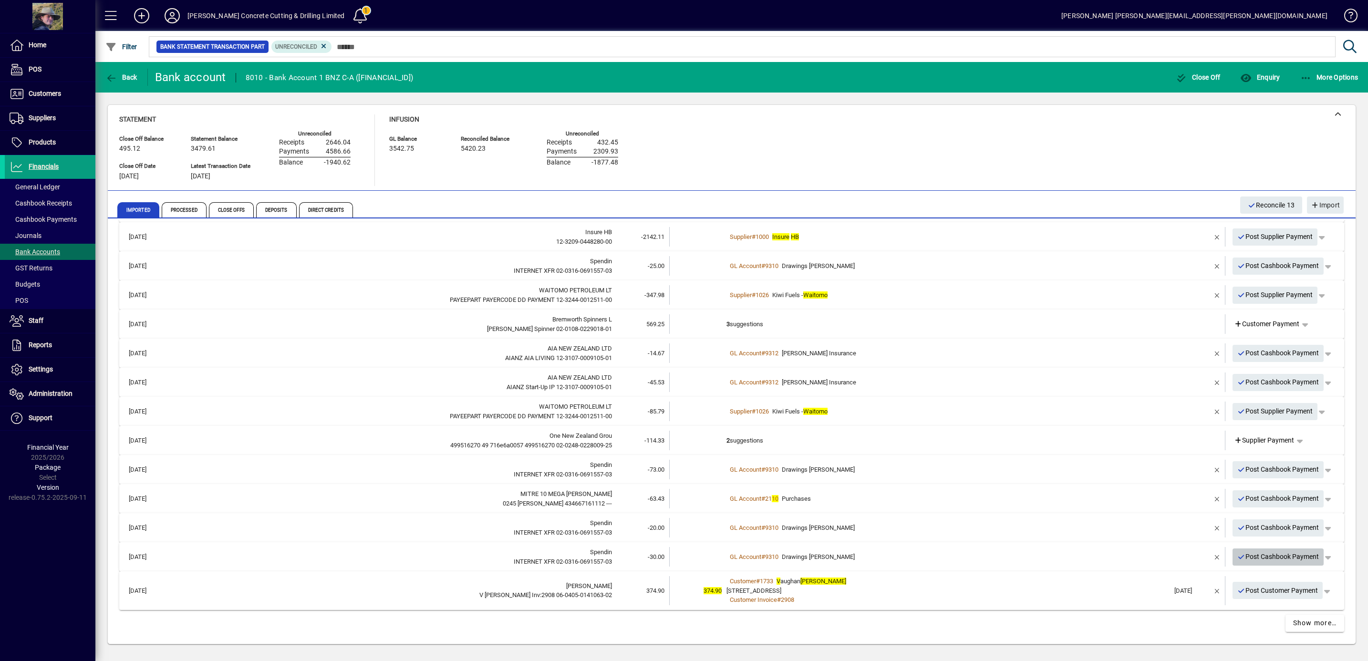
click at [1298, 553] on span "Post Cashbook Payment" at bounding box center [1278, 557] width 82 height 16
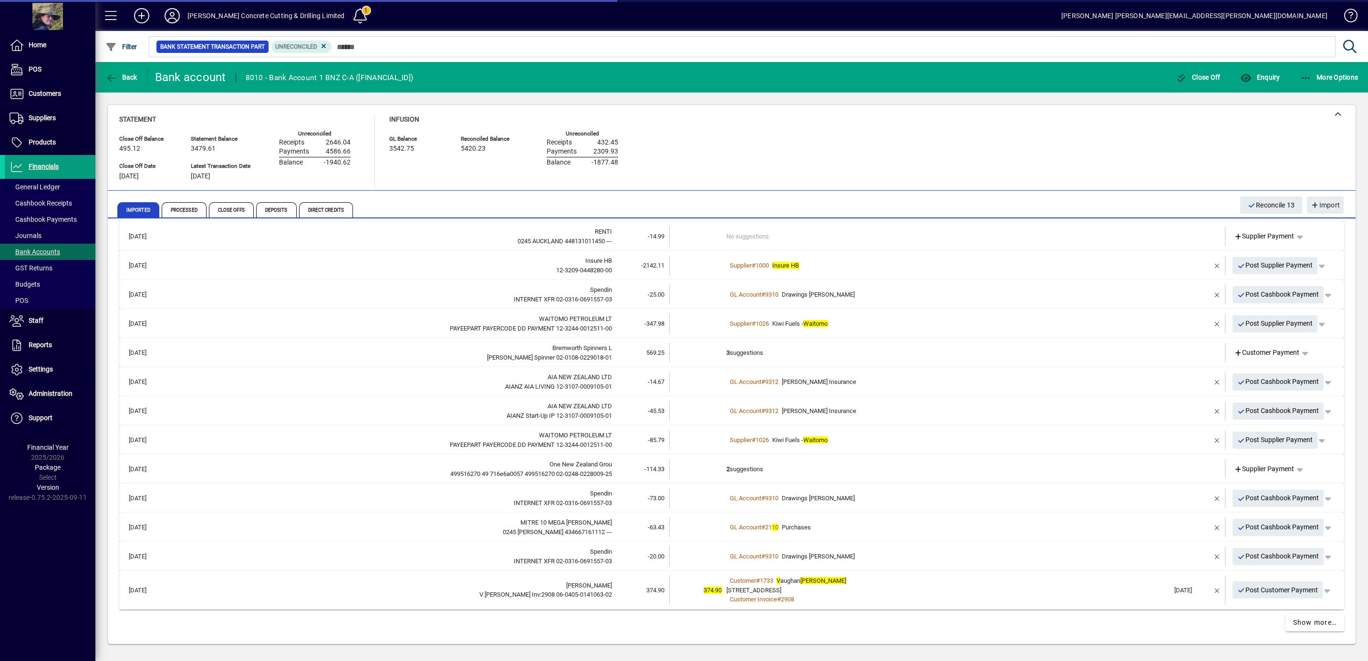
scroll to position [153, 0]
click at [1291, 550] on span "Post Cashbook Payment" at bounding box center [1278, 556] width 82 height 16
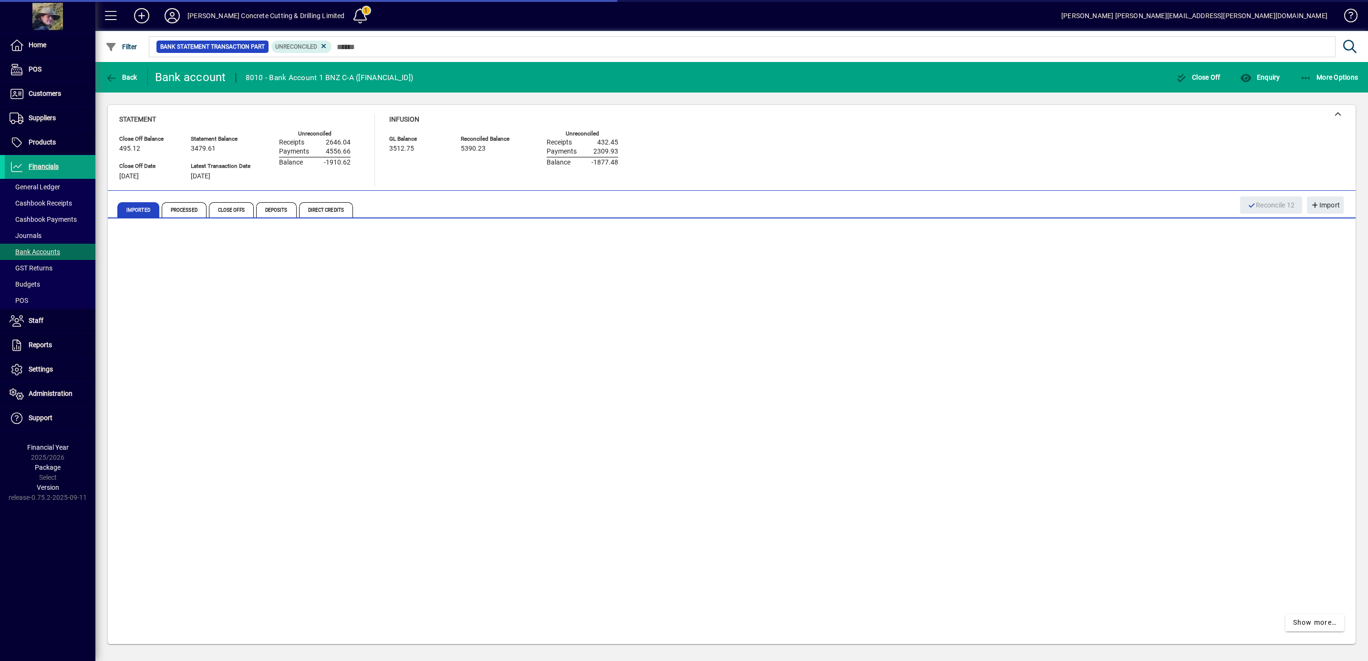
scroll to position [124, 0]
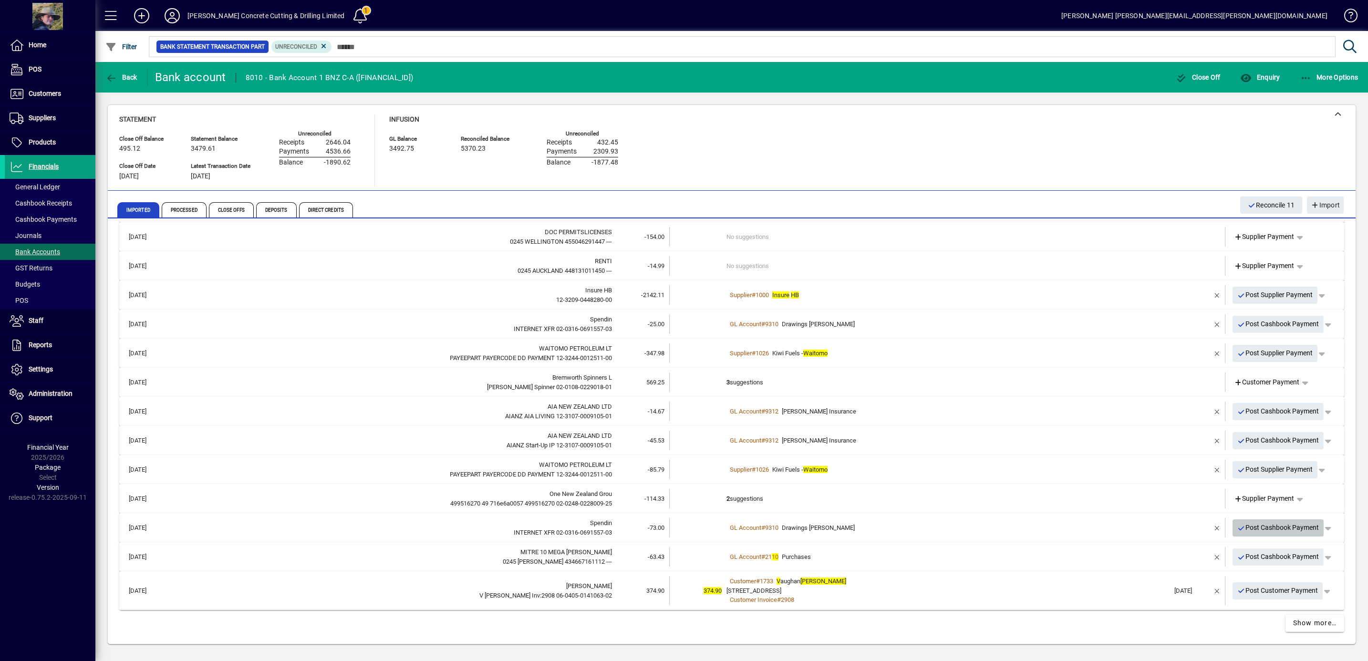
click at [1285, 524] on span "Post Cashbook Payment" at bounding box center [1278, 528] width 82 height 16
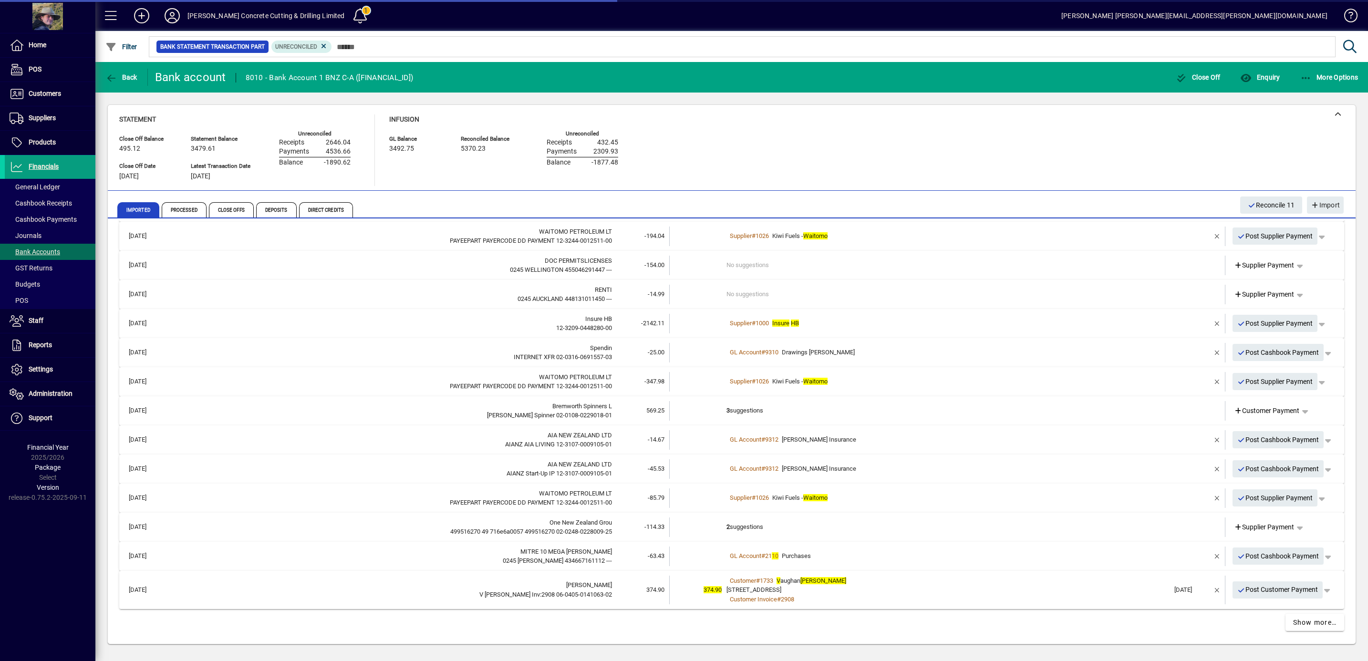
scroll to position [94, 0]
click at [778, 496] on span "Kiwi Fuels - Waitomo" at bounding box center [799, 498] width 55 height 7
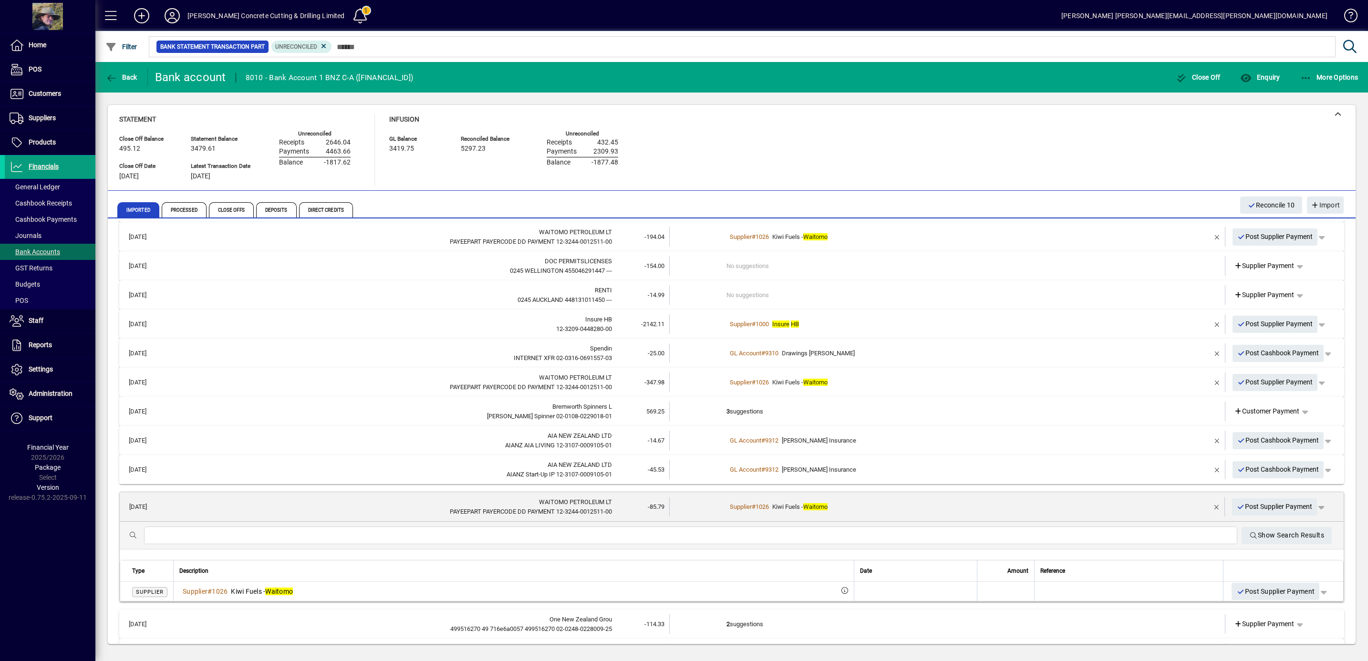
click at [778, 501] on td "Supplier # 1026 Kiwi Fuels - Waitomo" at bounding box center [947, 507] width 443 height 20
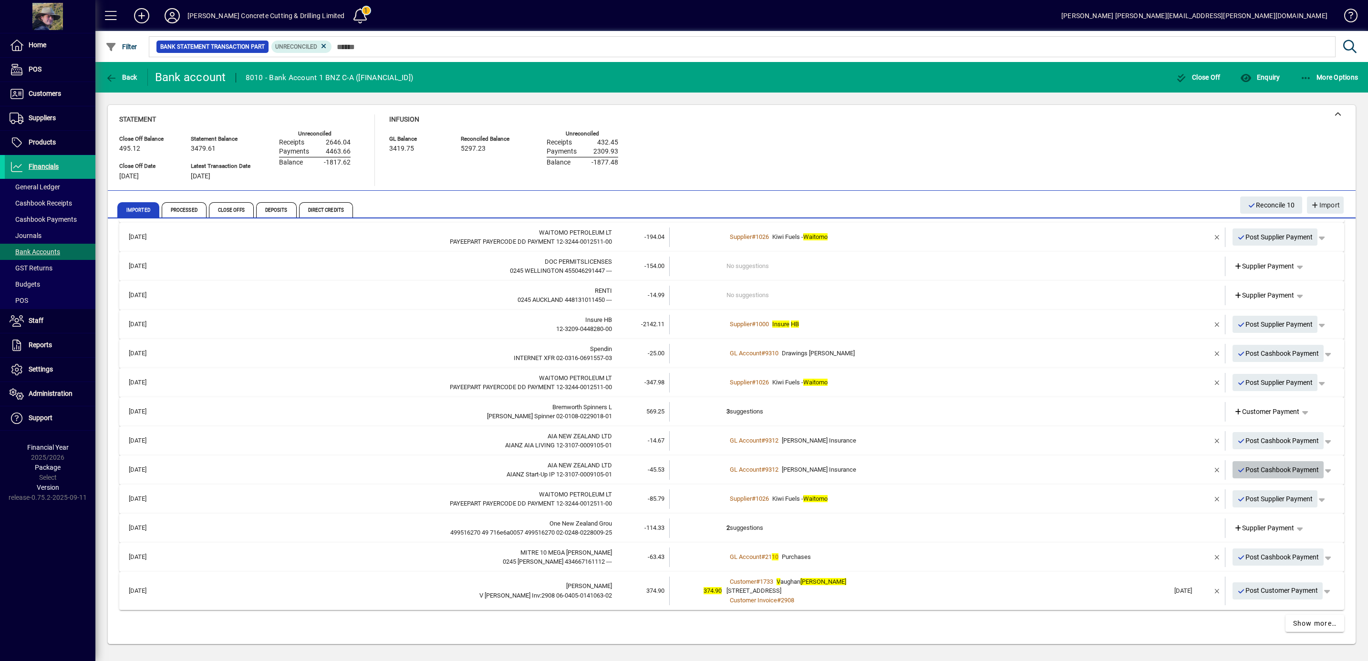
click at [1265, 467] on span "Post Cashbook Payment" at bounding box center [1278, 470] width 82 height 16
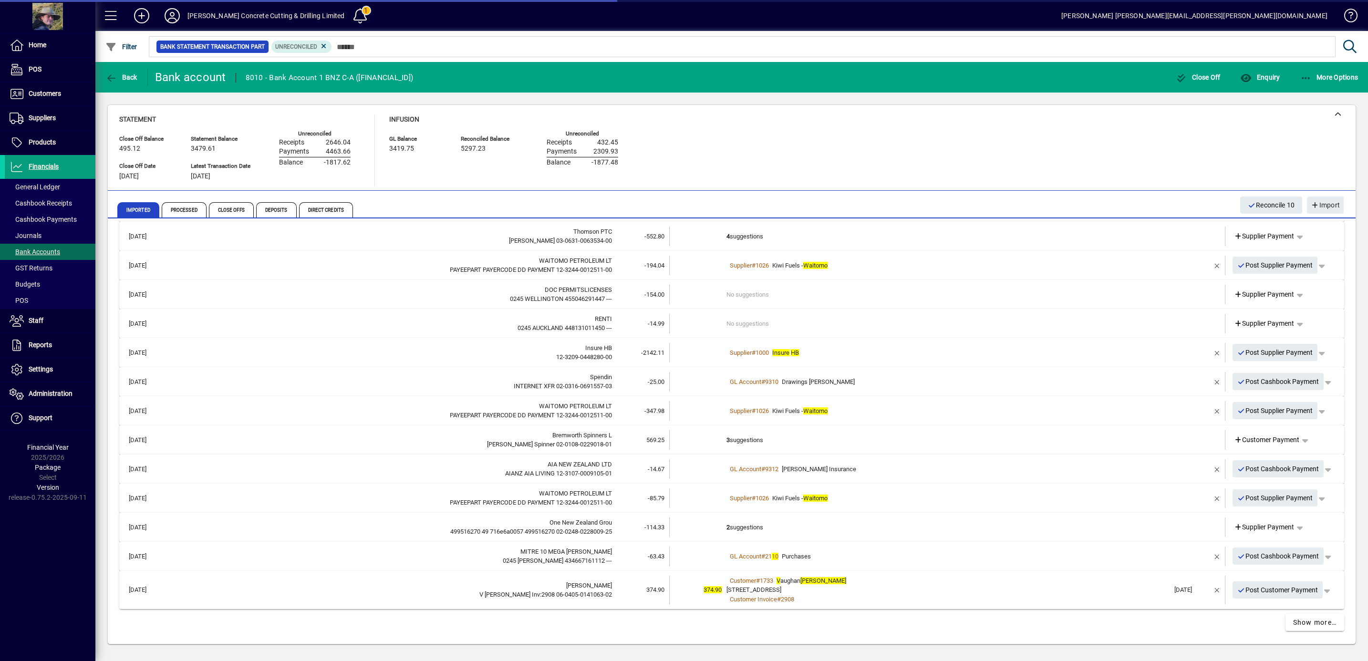
scroll to position [66, 0]
click at [1272, 465] on span "Post Cashbook Payment" at bounding box center [1278, 470] width 82 height 16
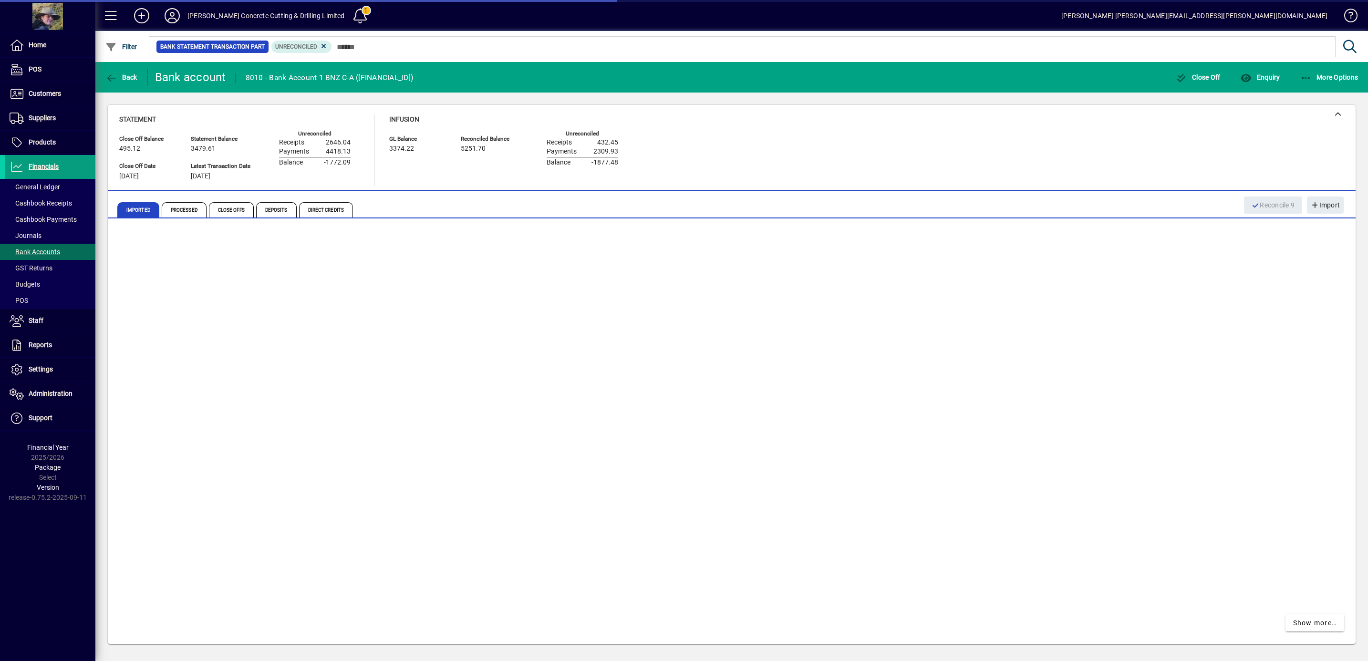
scroll to position [36, 0]
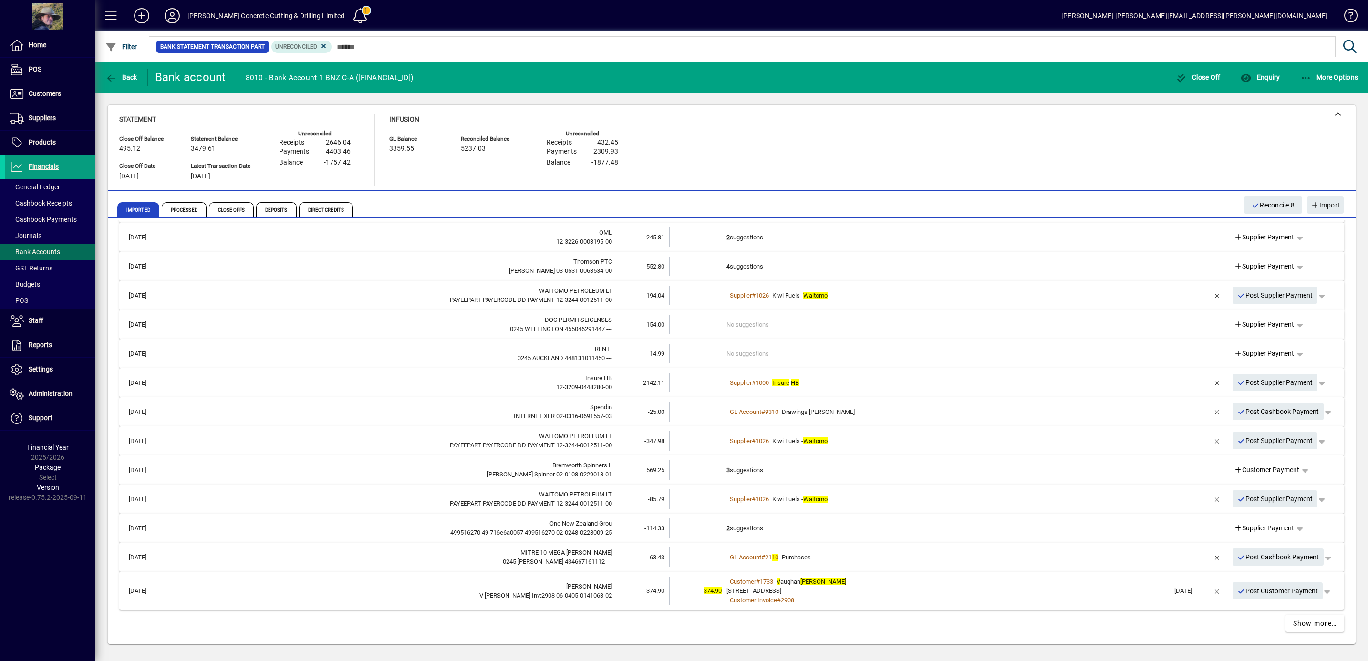
click at [784, 468] on td "3 suggestions" at bounding box center [947, 470] width 443 height 20
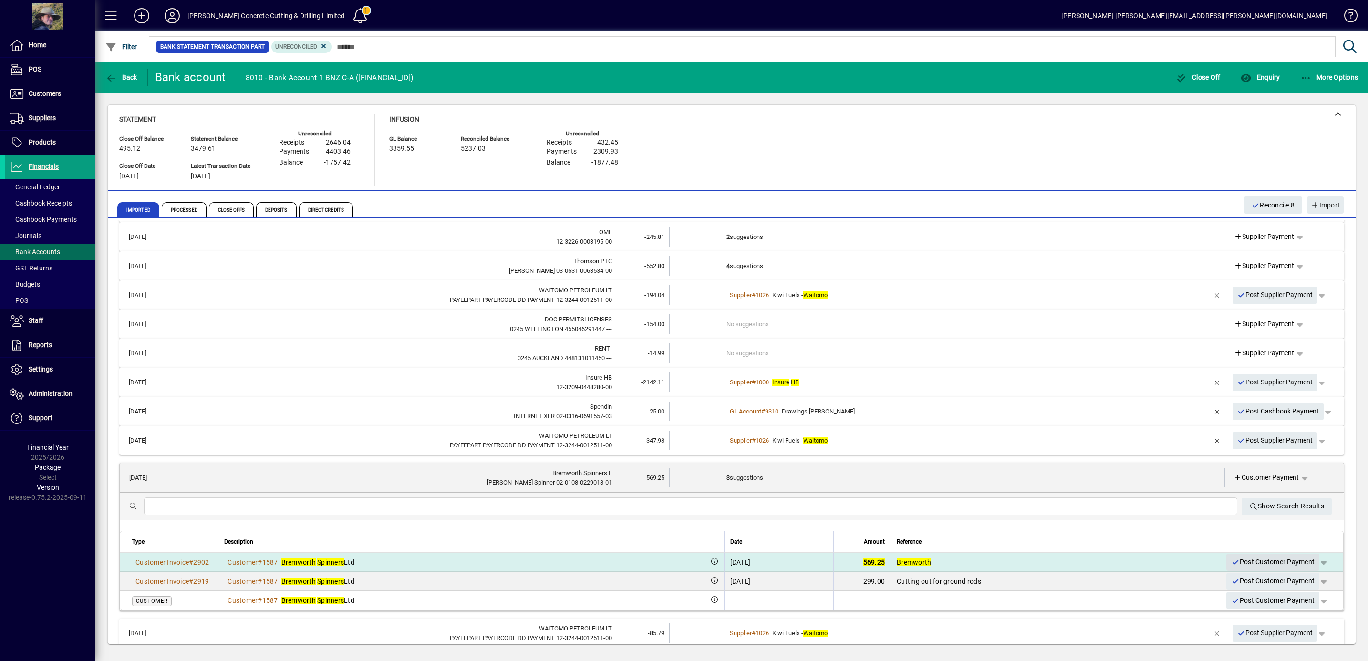
click at [1288, 559] on span "Post Customer Payment" at bounding box center [1272, 562] width 83 height 16
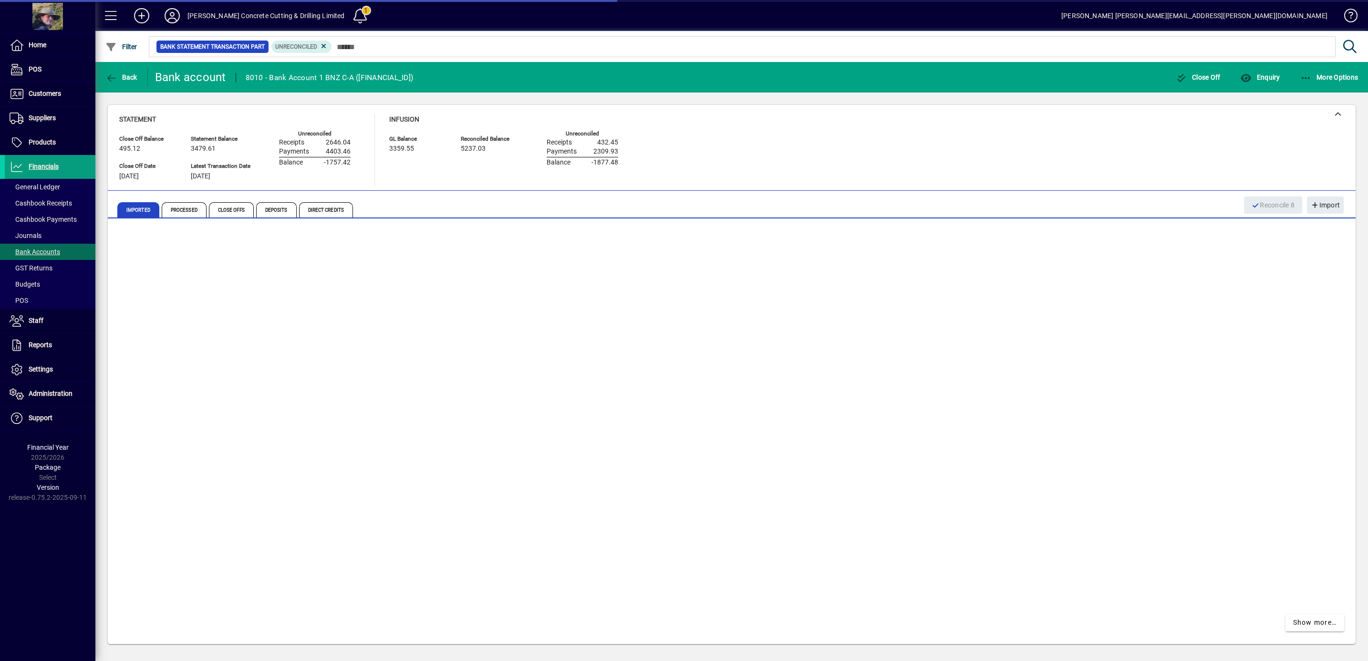
scroll to position [7, 0]
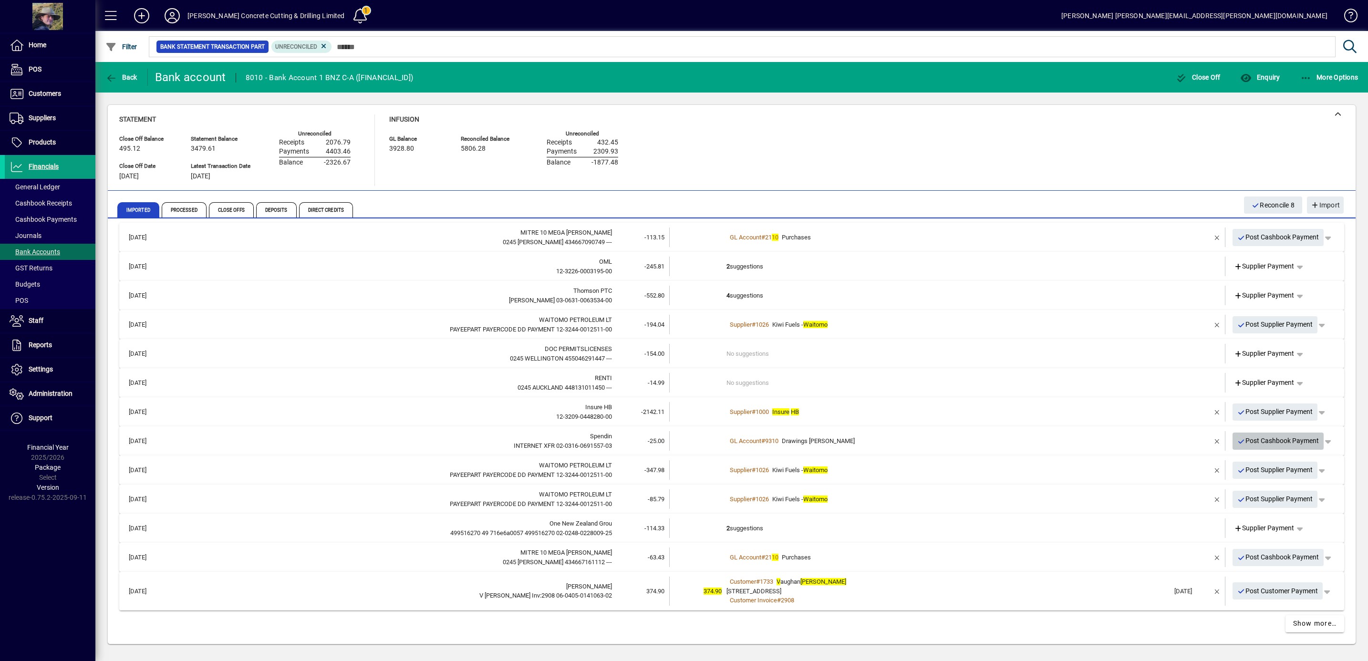
click at [1255, 438] on span "Post Cashbook Payment" at bounding box center [1278, 441] width 82 height 16
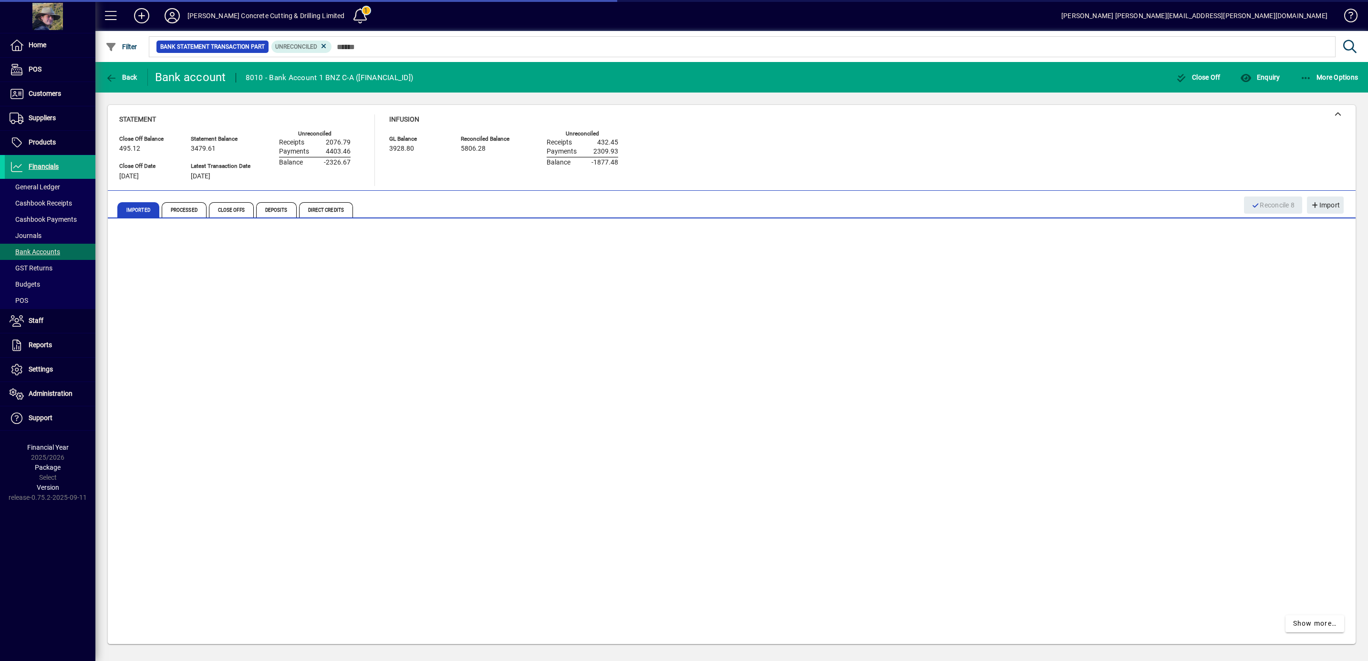
scroll to position [0, 0]
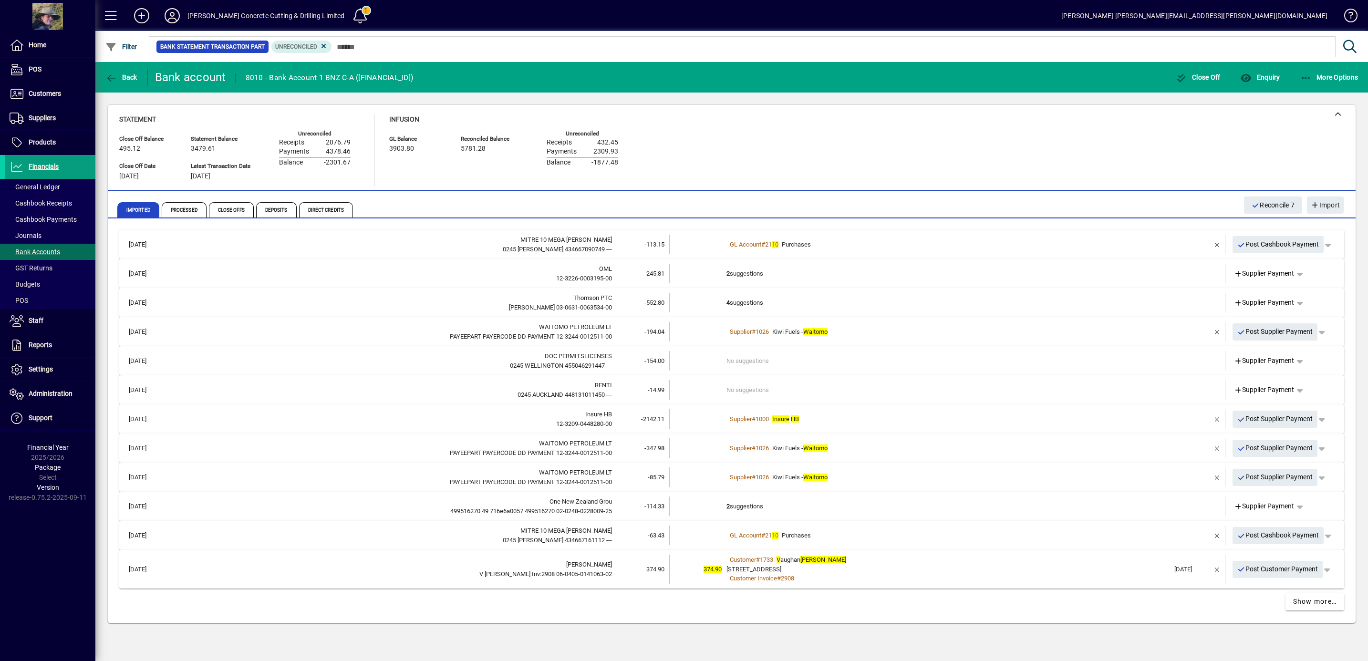
click at [784, 418] on em "Insure" at bounding box center [780, 418] width 17 height 7
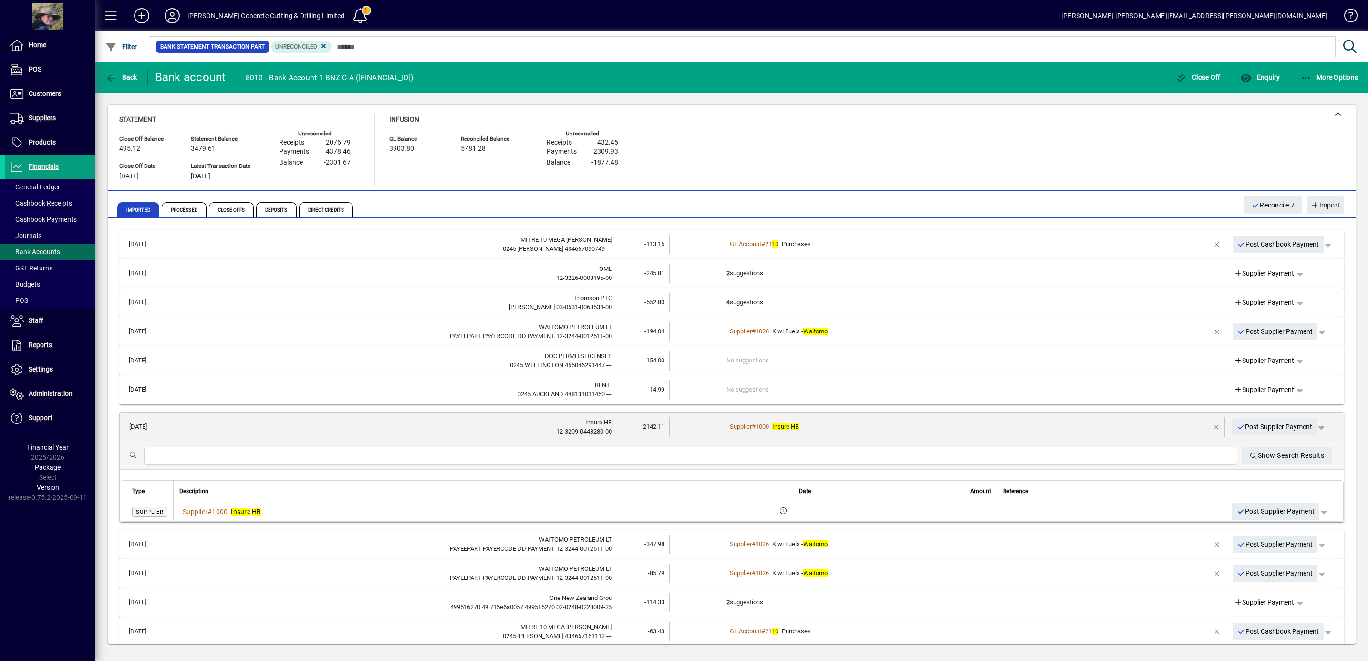
click at [785, 418] on td "Supplier # 1000 Insure HB" at bounding box center [947, 427] width 443 height 20
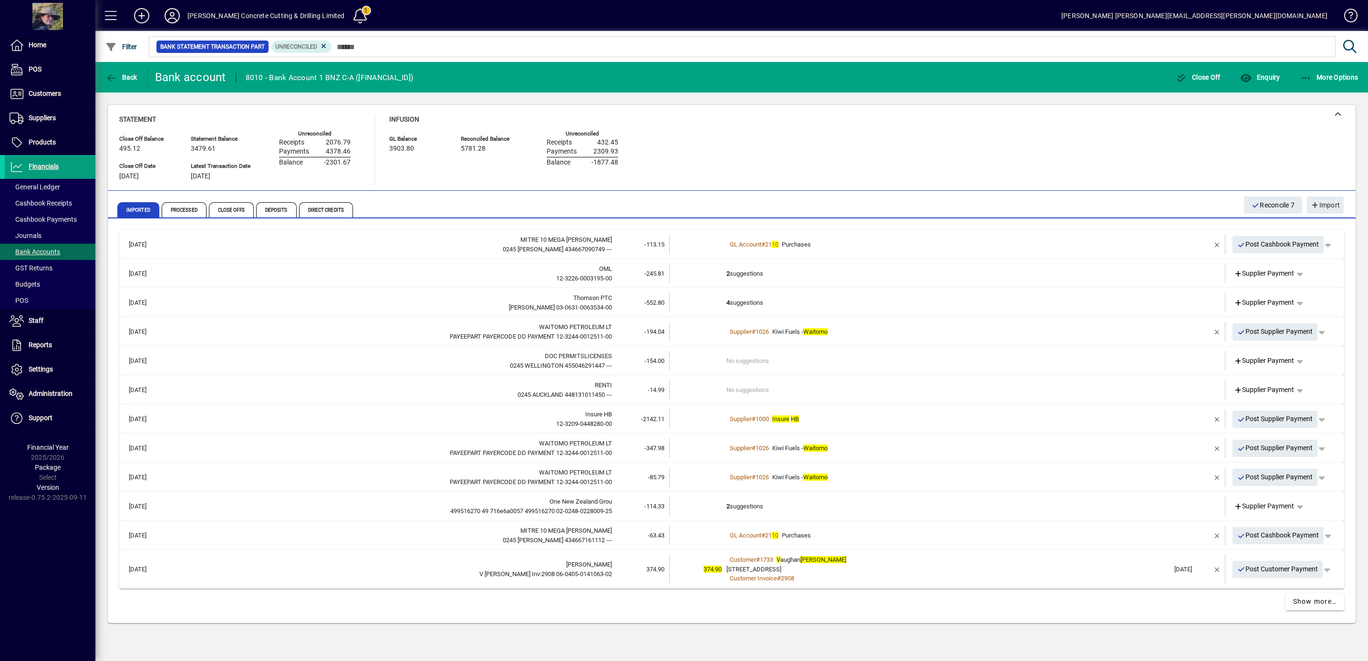
click at [761, 300] on td "4 suggestions" at bounding box center [947, 303] width 443 height 20
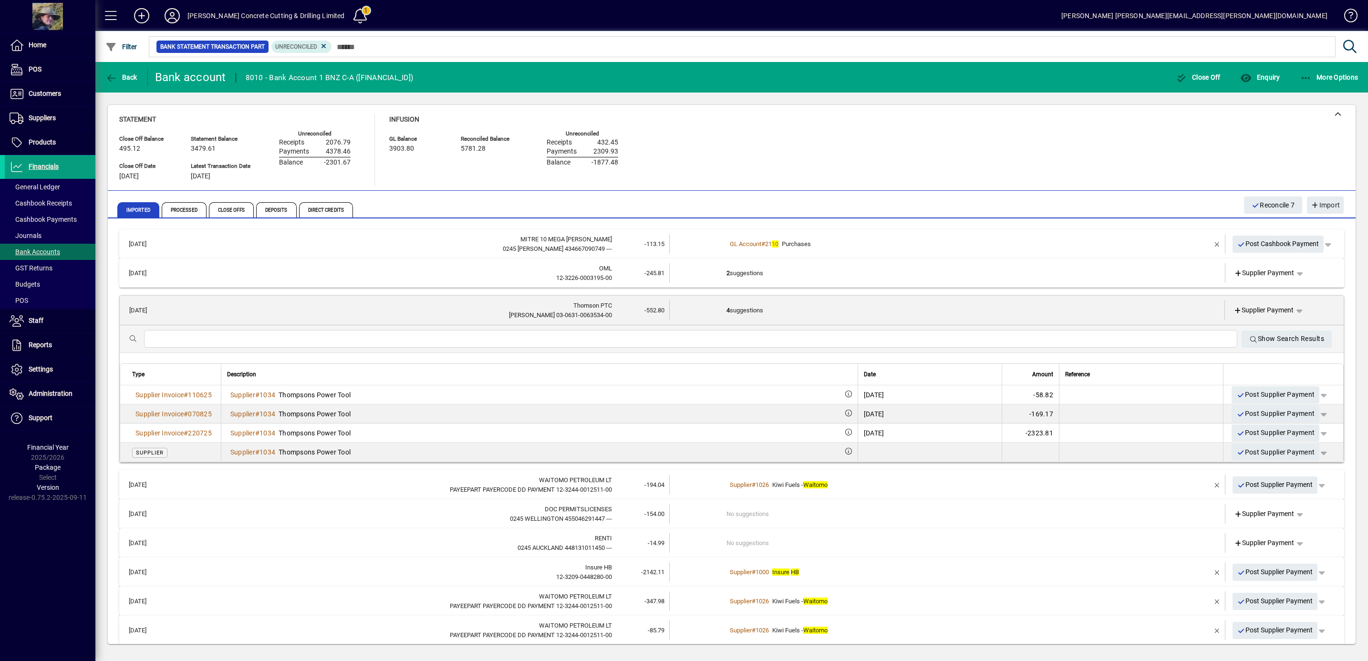
click at [810, 308] on td "4 suggestions" at bounding box center [947, 310] width 443 height 20
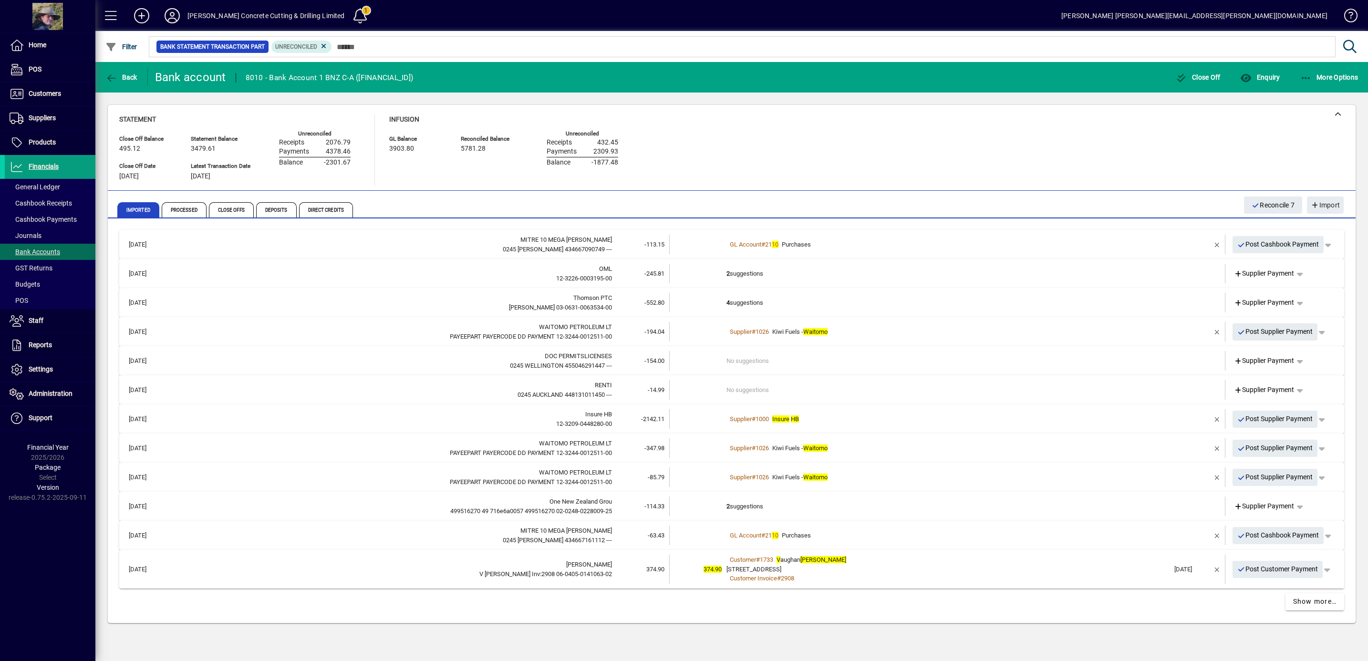
click at [790, 275] on td "2 suggestions" at bounding box center [947, 274] width 443 height 20
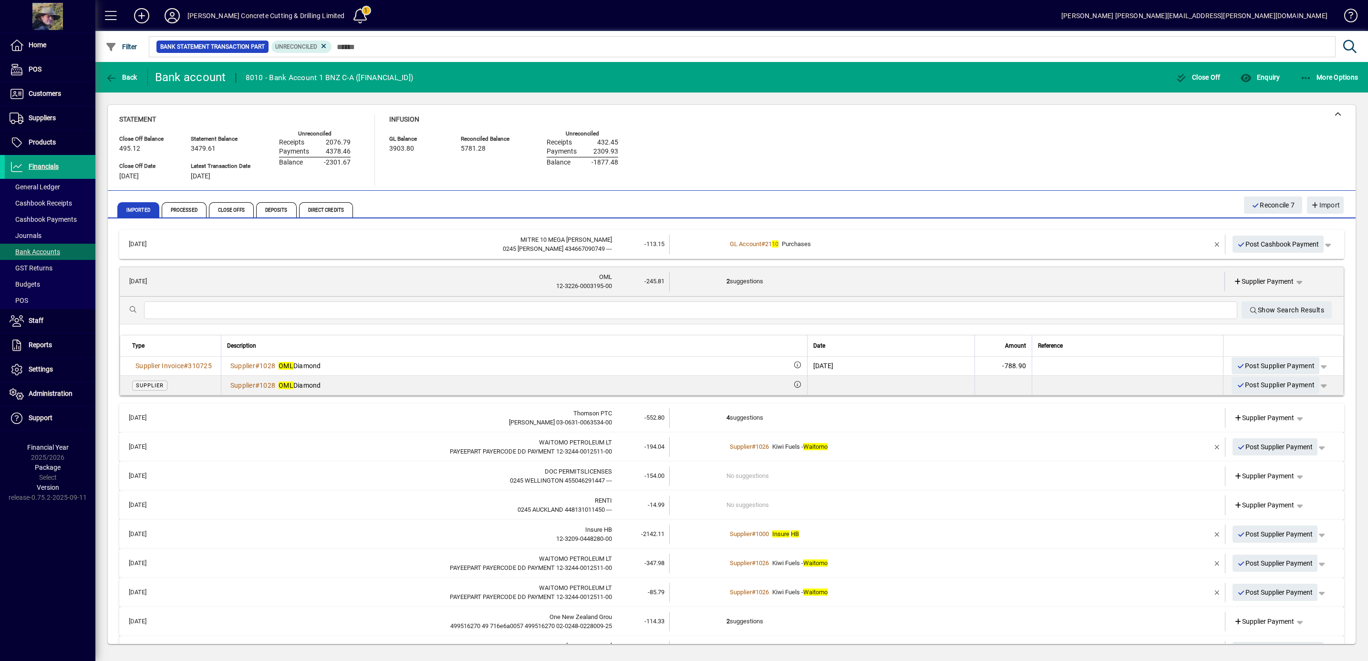
click at [796, 278] on td "2 suggestions" at bounding box center [947, 282] width 443 height 20
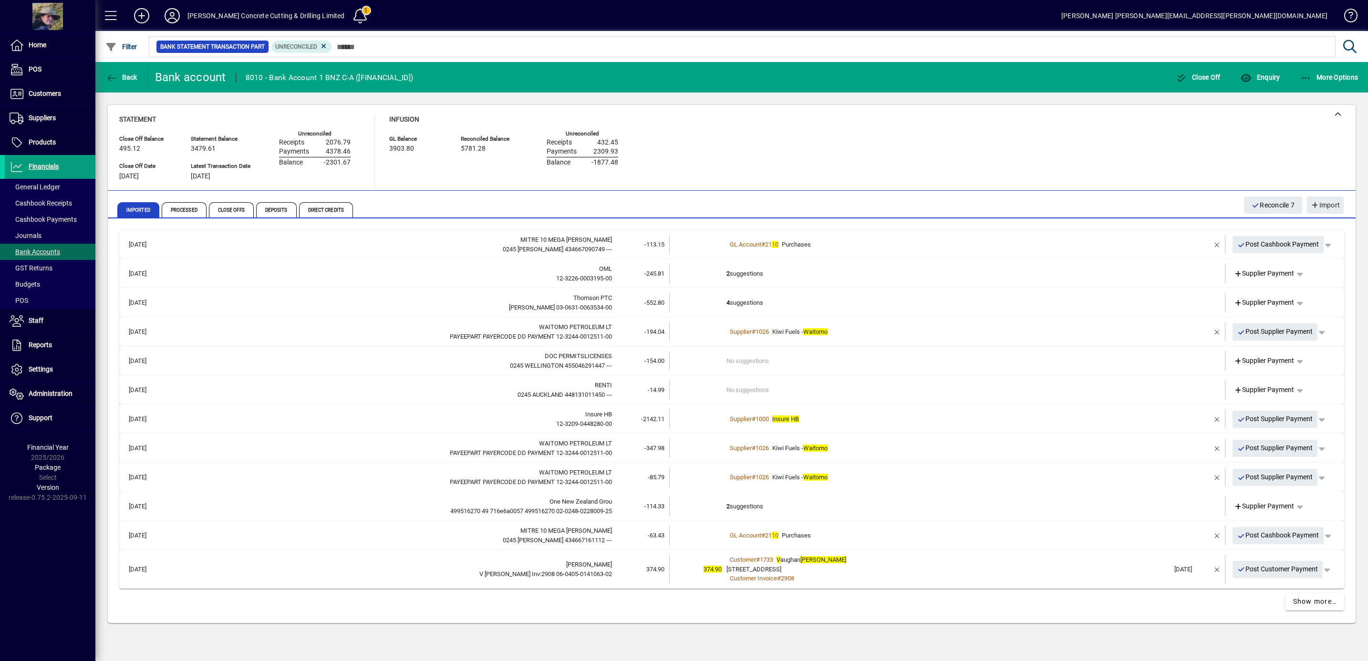
click at [866, 245] on div "GL Account # 21 10 Purchases" at bounding box center [947, 245] width 443 height 10
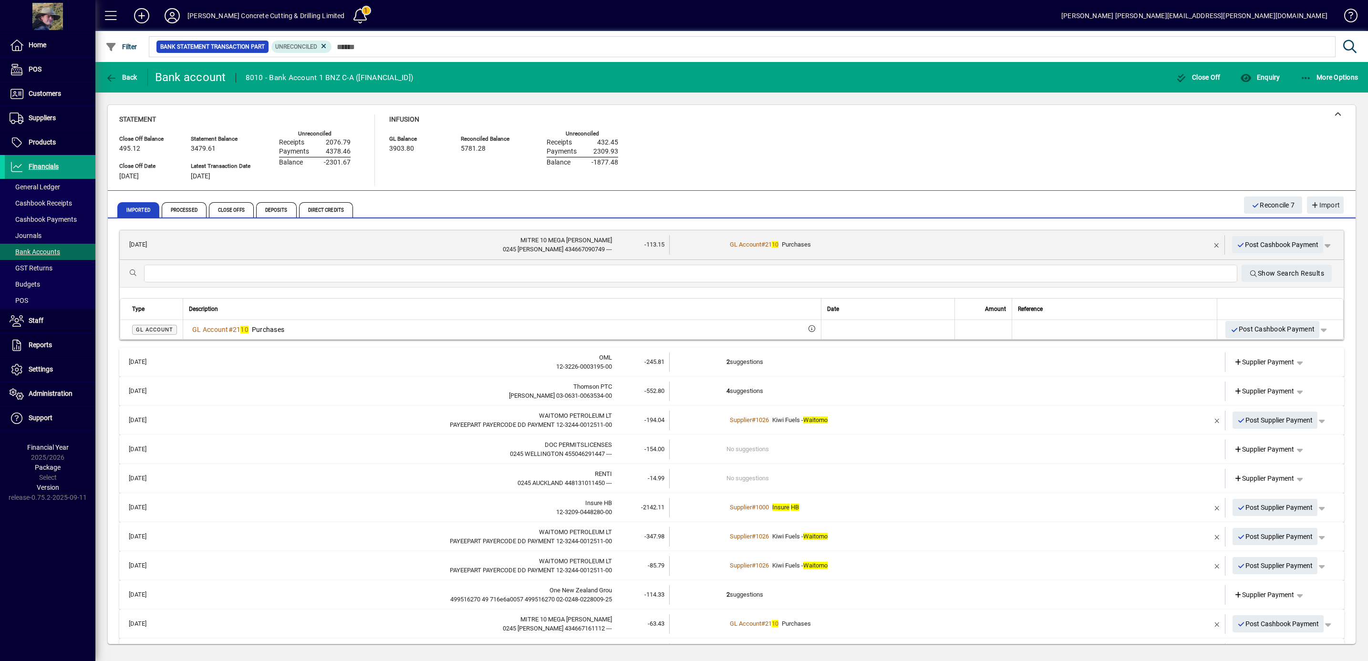
click at [863, 245] on div "GL Account # 21 10 Purchases" at bounding box center [947, 245] width 443 height 10
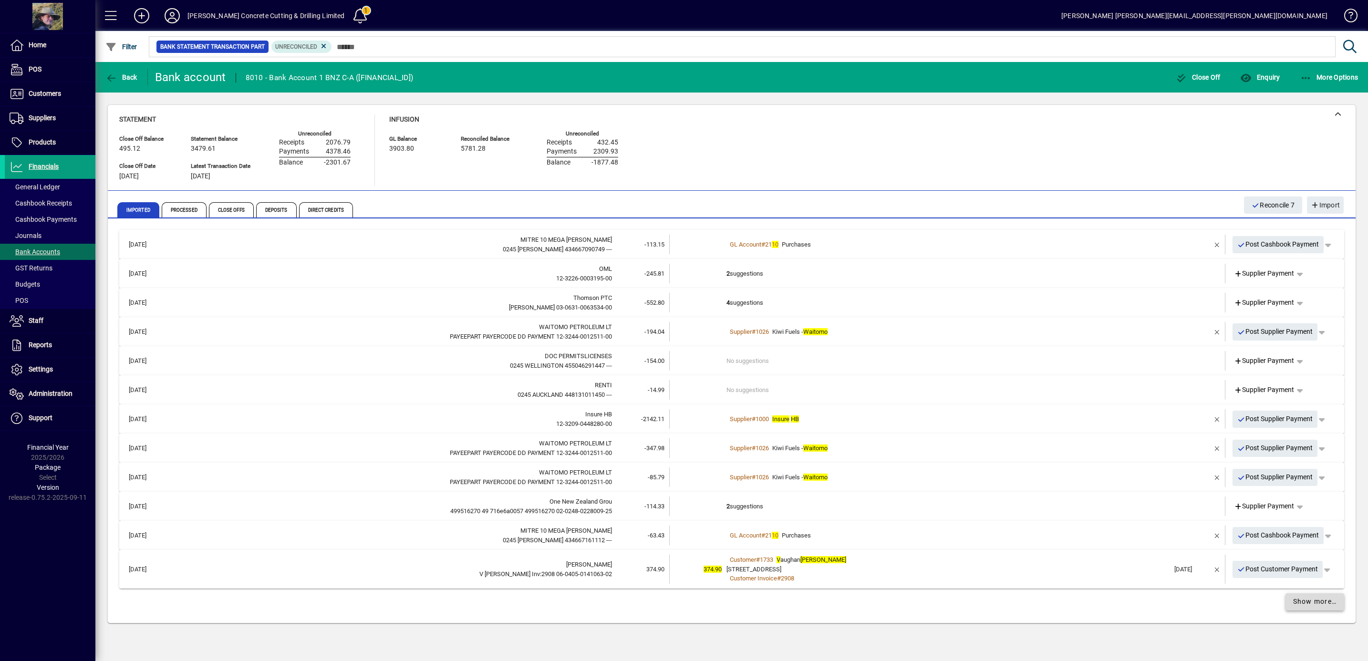
click at [1334, 597] on span "Show more…" at bounding box center [1315, 602] width 44 height 10
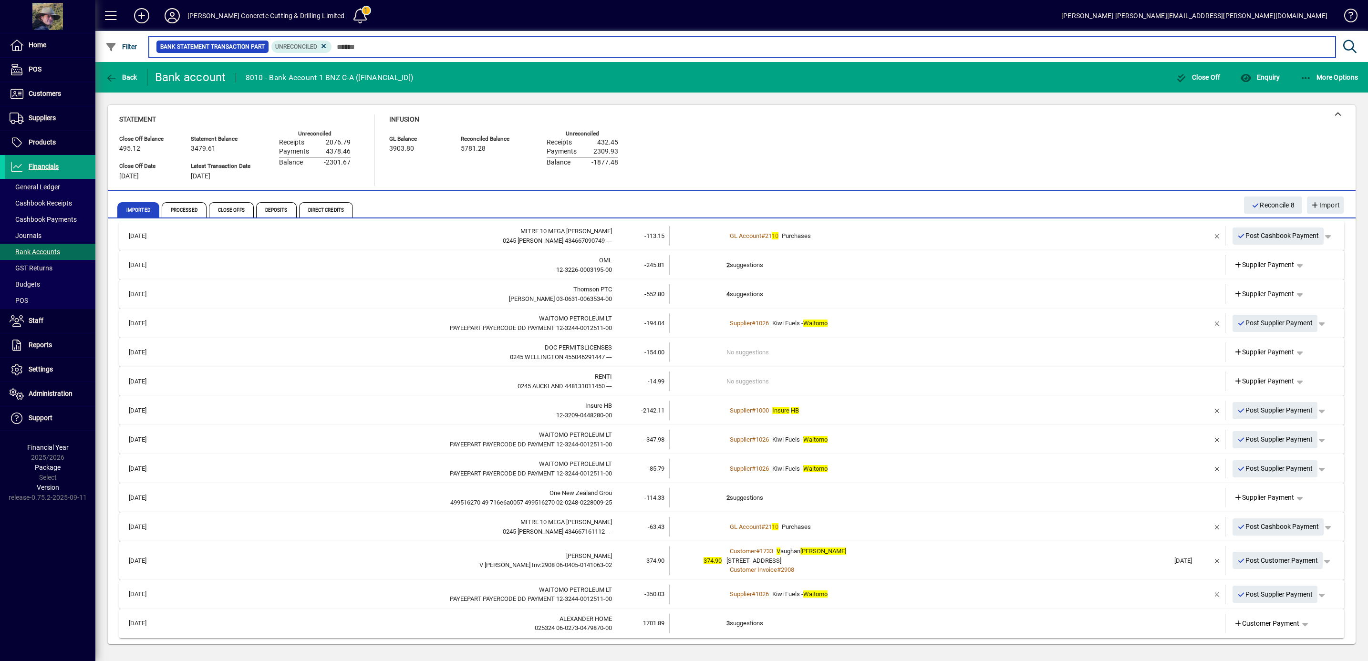
scroll to position [10, 0]
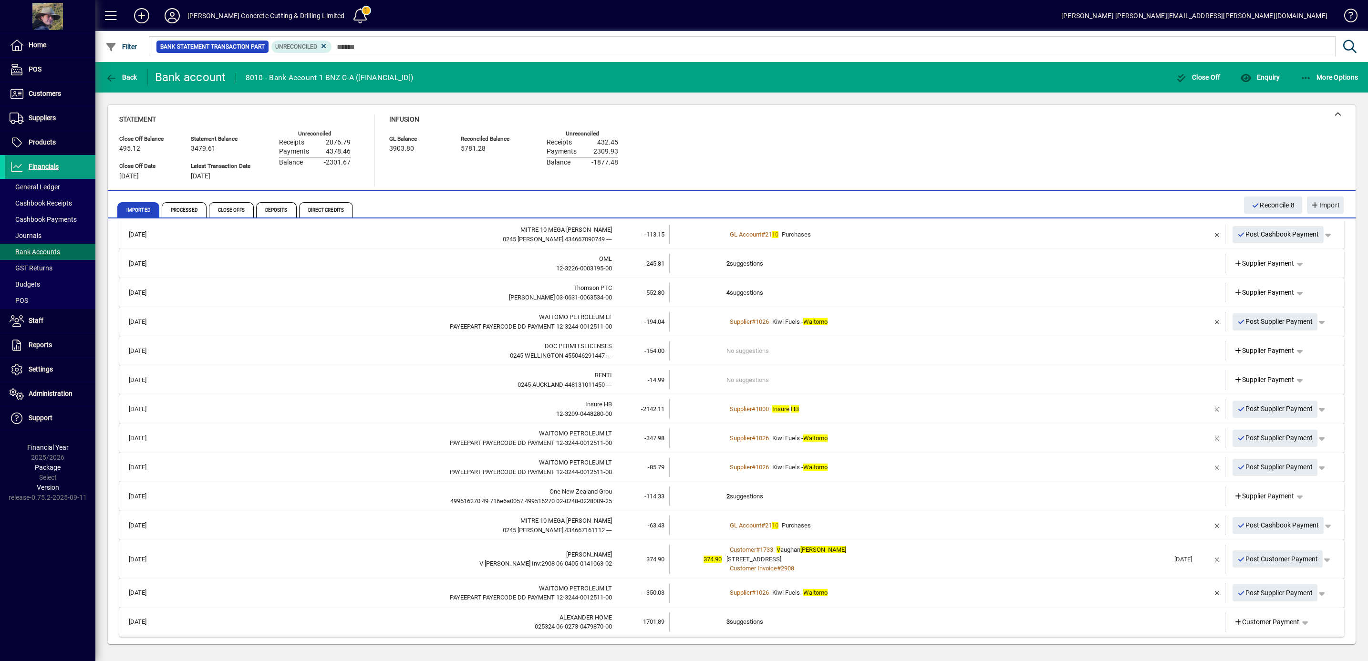
click at [740, 616] on td "3 suggestions" at bounding box center [947, 622] width 443 height 20
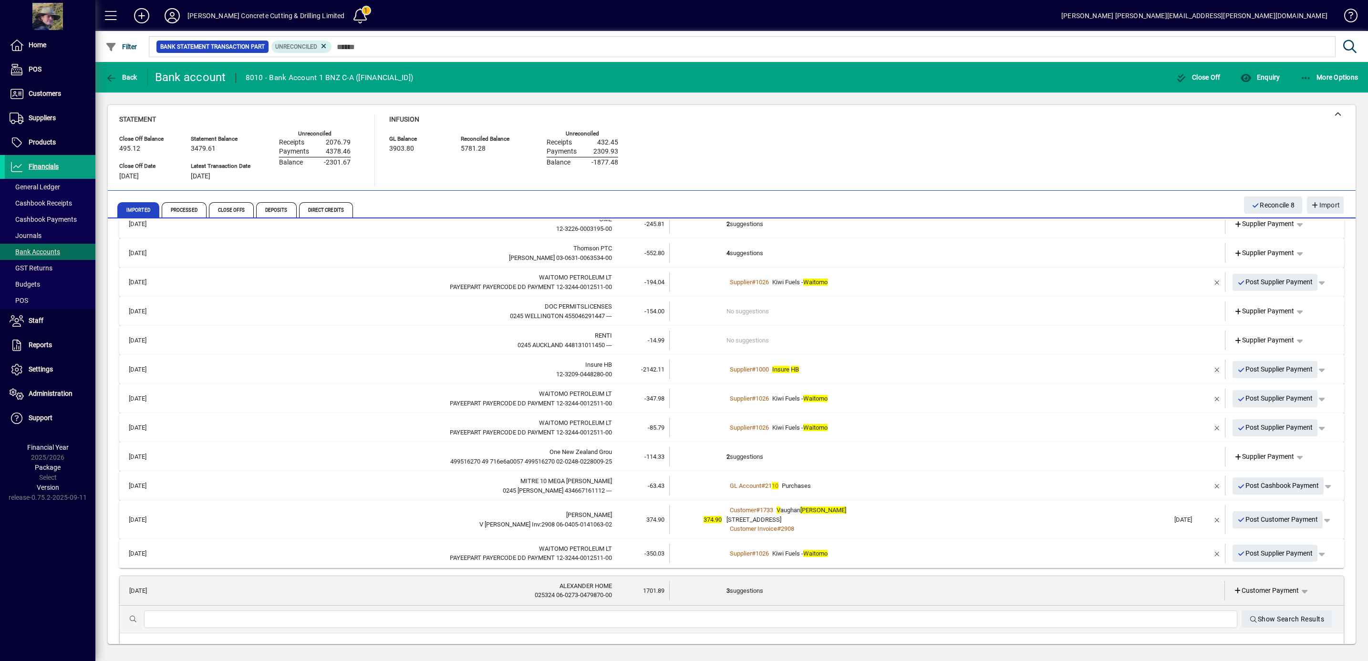
scroll to position [138, 0]
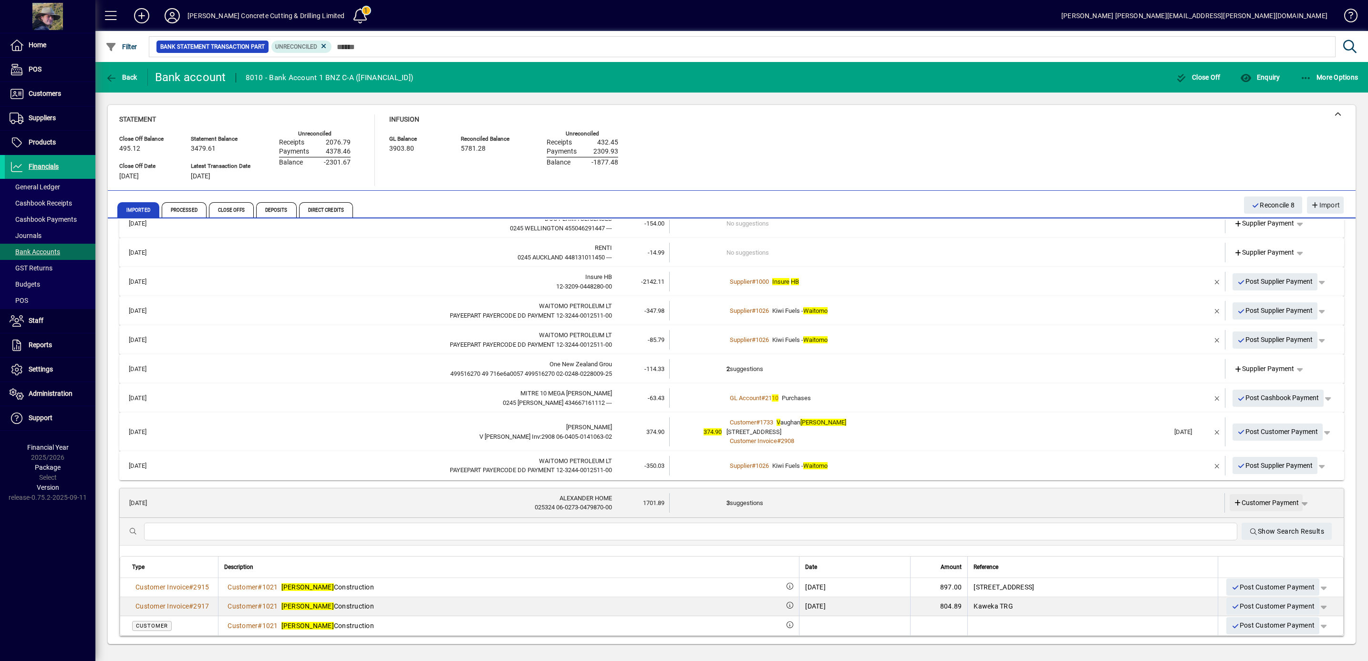
click at [1256, 498] on span "Customer Payment" at bounding box center [1266, 503] width 66 height 10
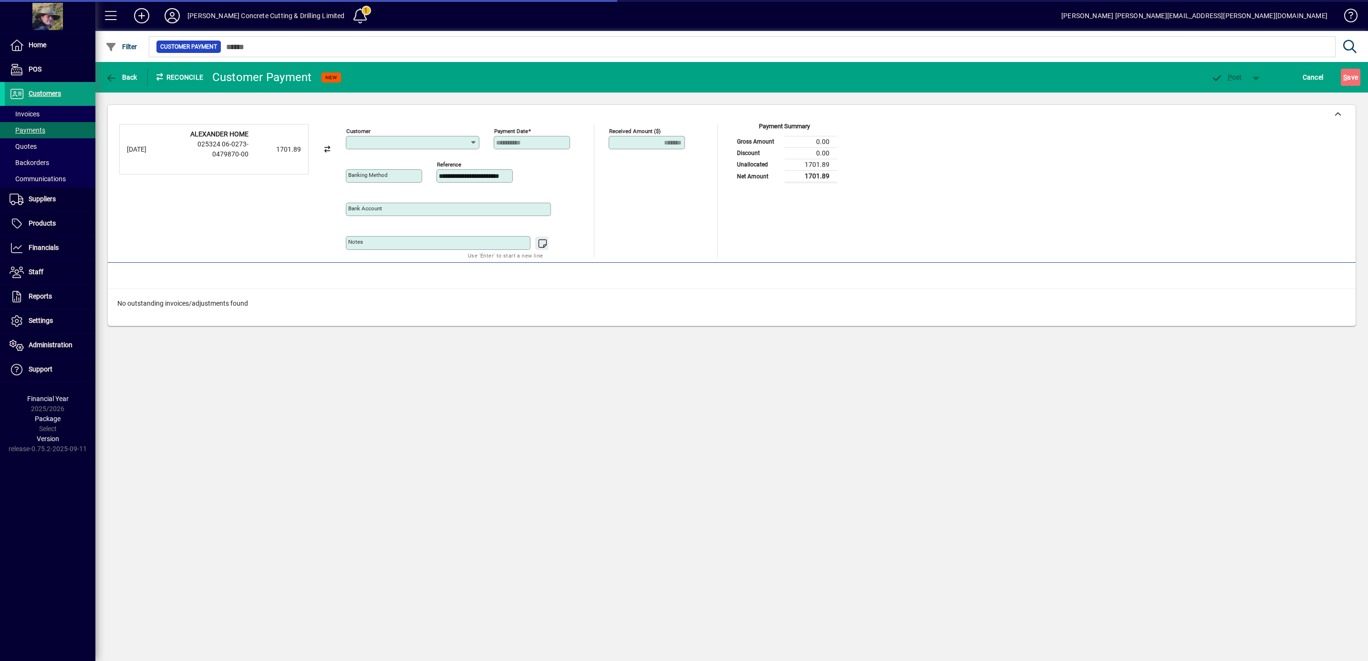
type input "**********"
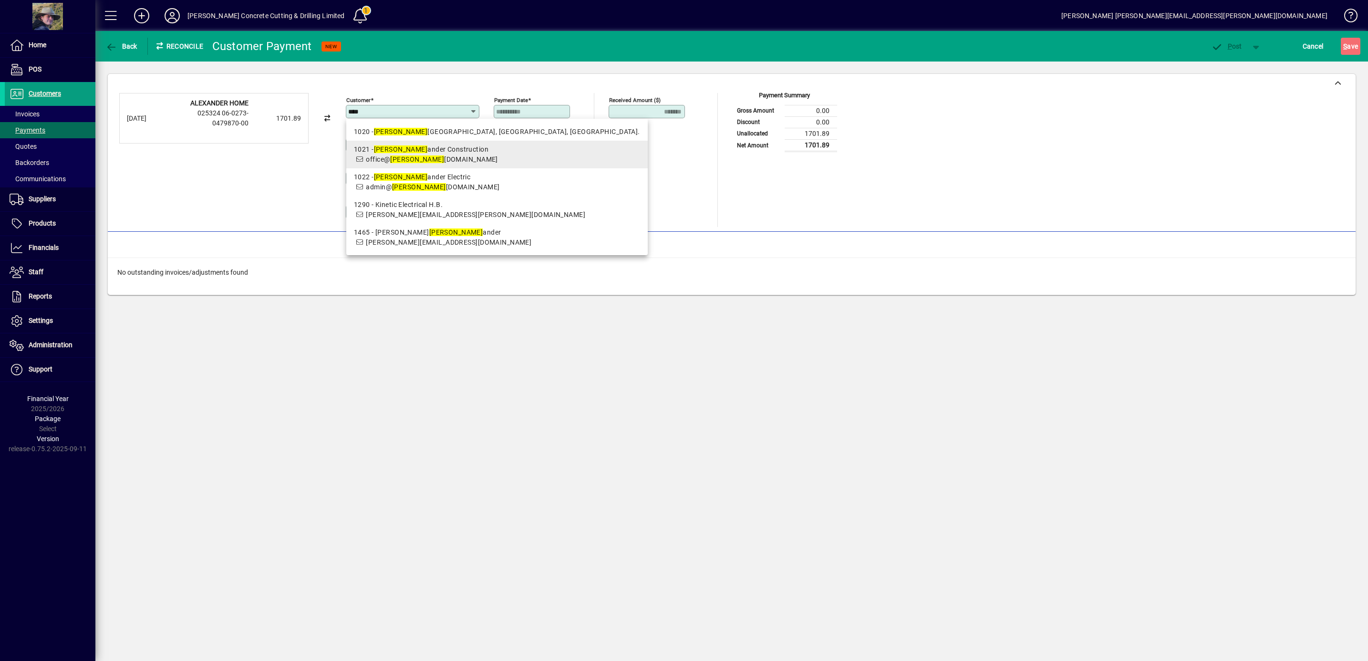
click at [436, 152] on div "1021 - Alex ander Construction" at bounding box center [497, 150] width 286 height 10
type input "**********"
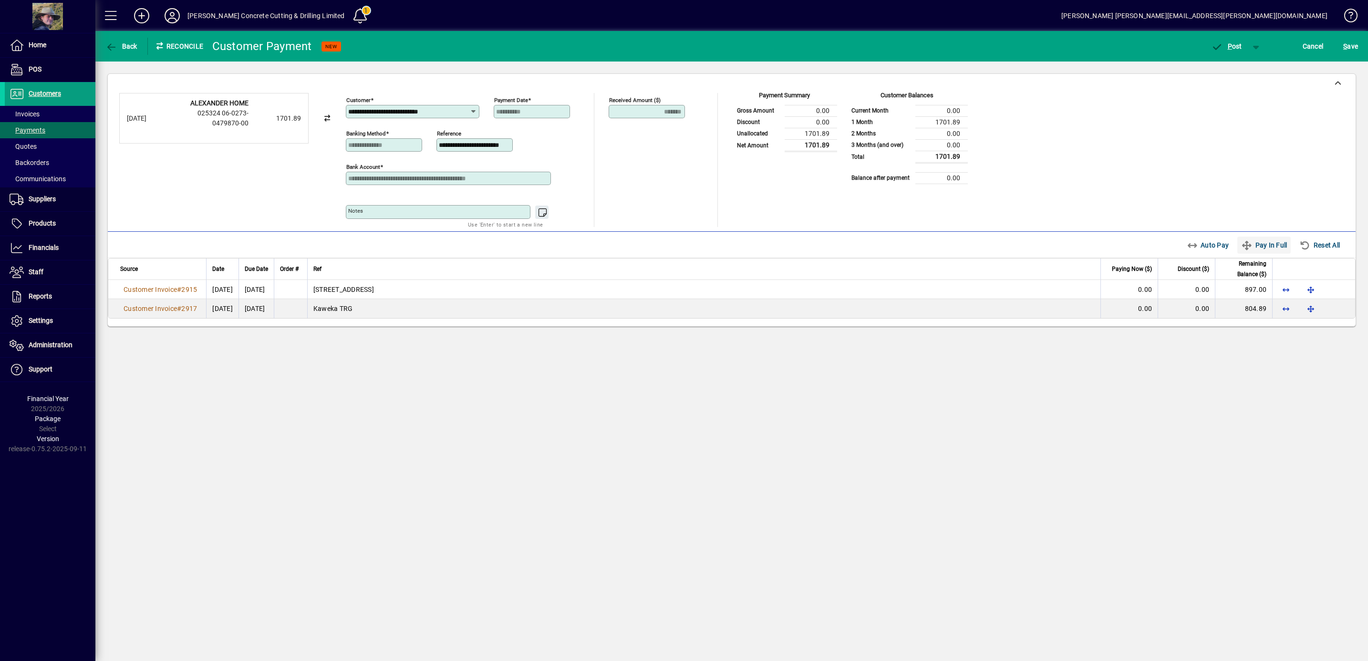
click at [1270, 247] on span "Pay In Full" at bounding box center [1264, 245] width 46 height 15
type input "****"
click at [1222, 42] on icon "button" at bounding box center [1217, 47] width 12 height 10
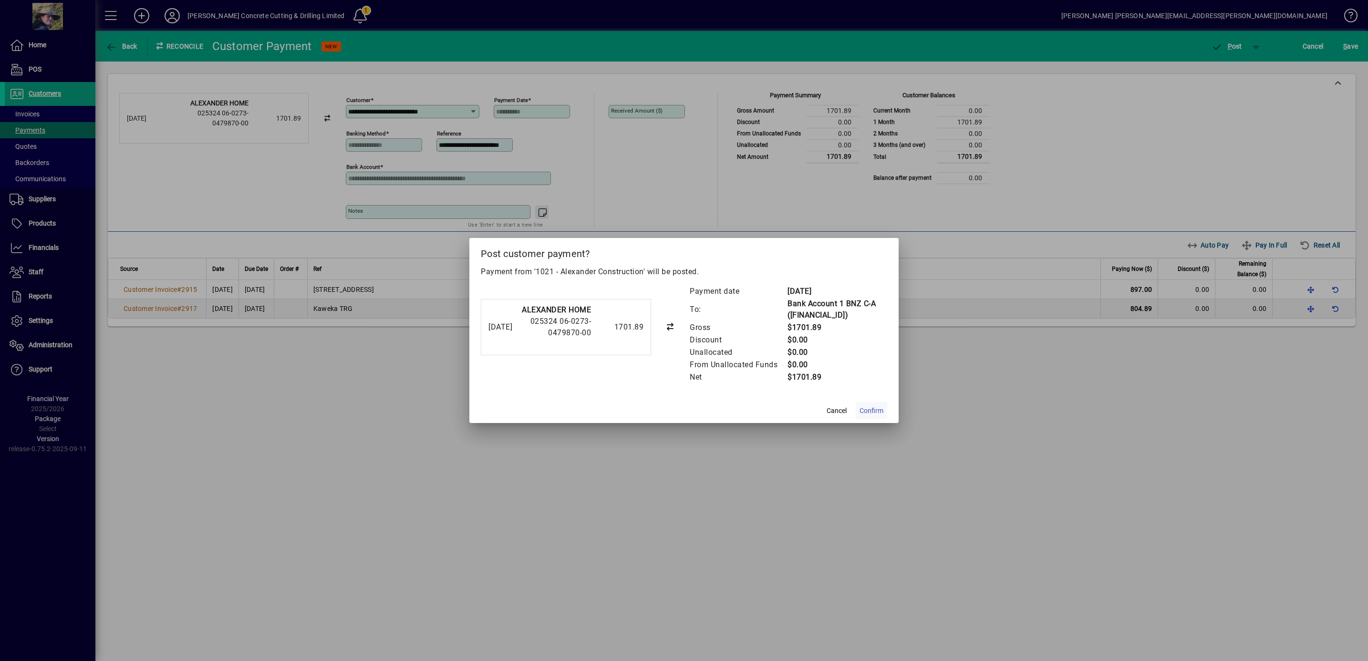
click at [883, 408] on span "Confirm" at bounding box center [871, 411] width 24 height 10
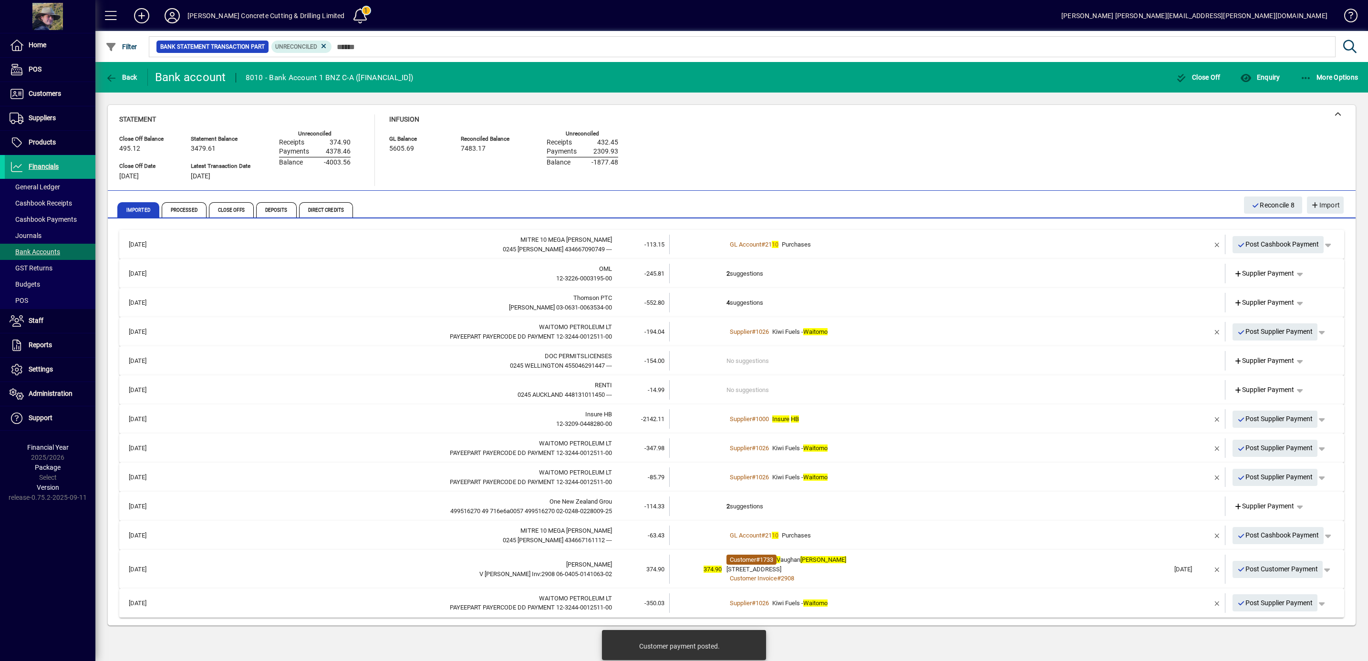
click at [773, 559] on span "1733" at bounding box center [766, 559] width 13 height 7
click at [966, 567] on div "1103 Middle Rd" at bounding box center [947, 570] width 443 height 10
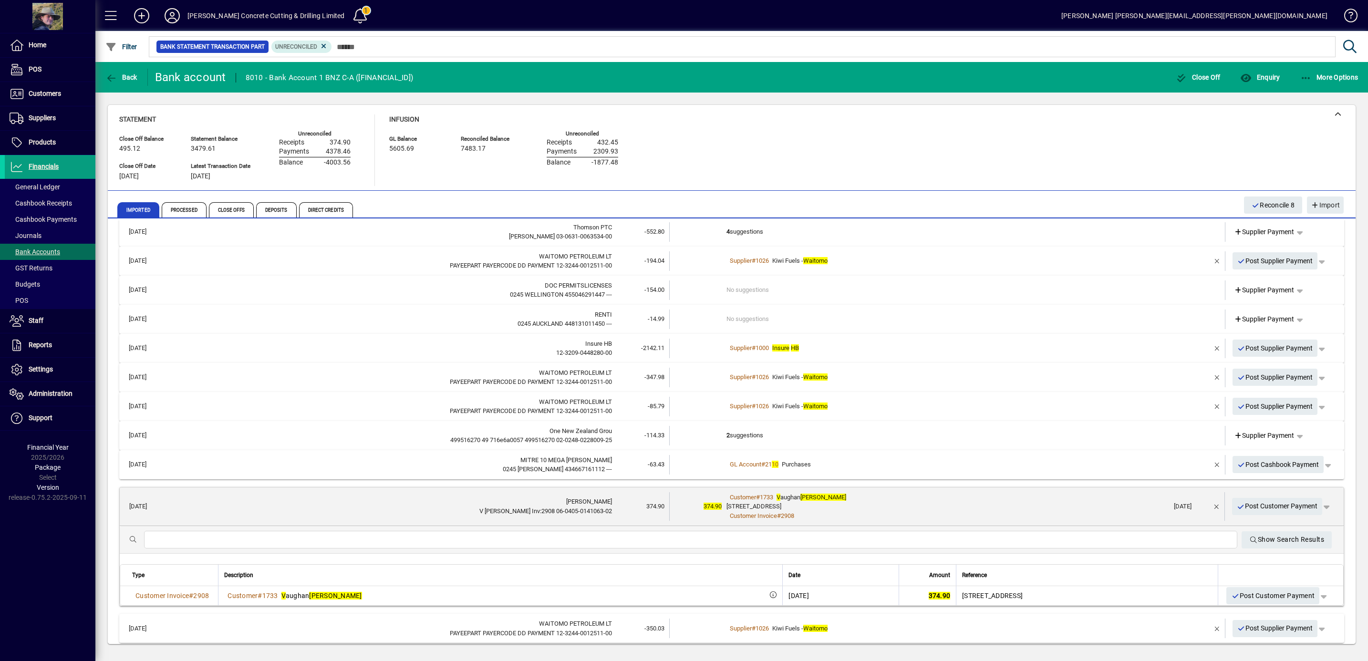
scroll to position [79, 0]
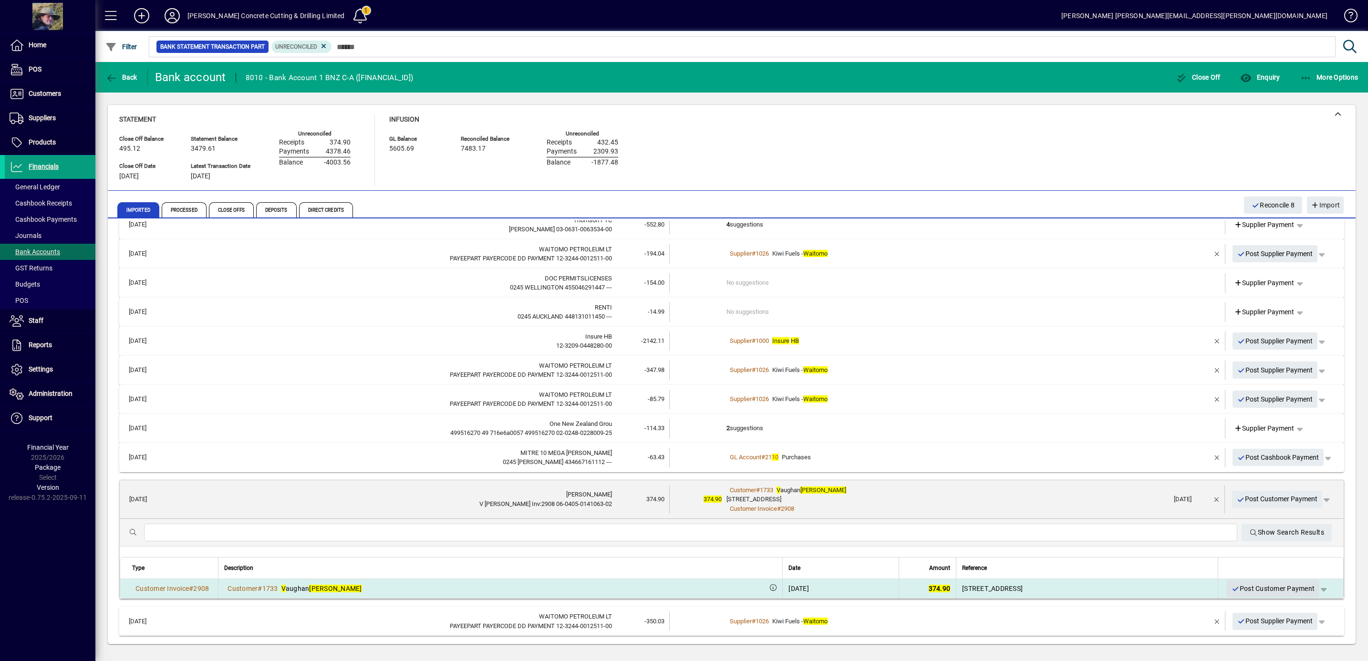
click at [1265, 585] on span "Post Customer Payment" at bounding box center [1272, 589] width 83 height 16
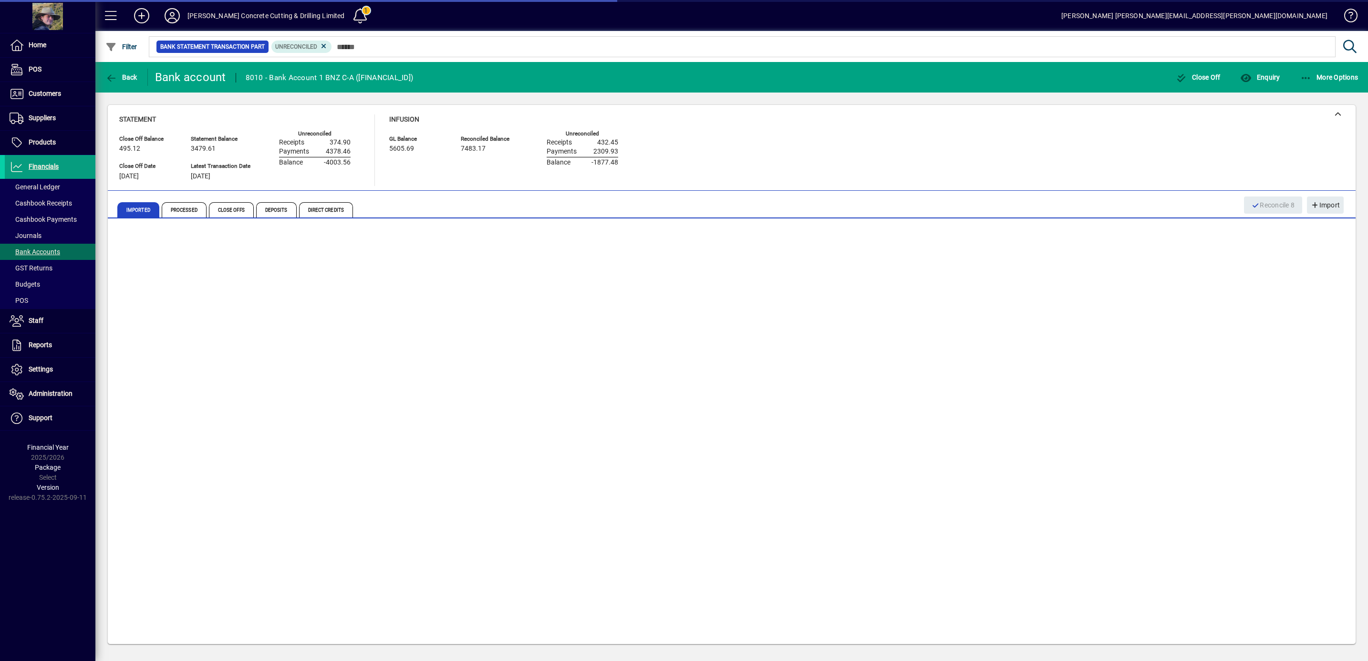
scroll to position [0, 0]
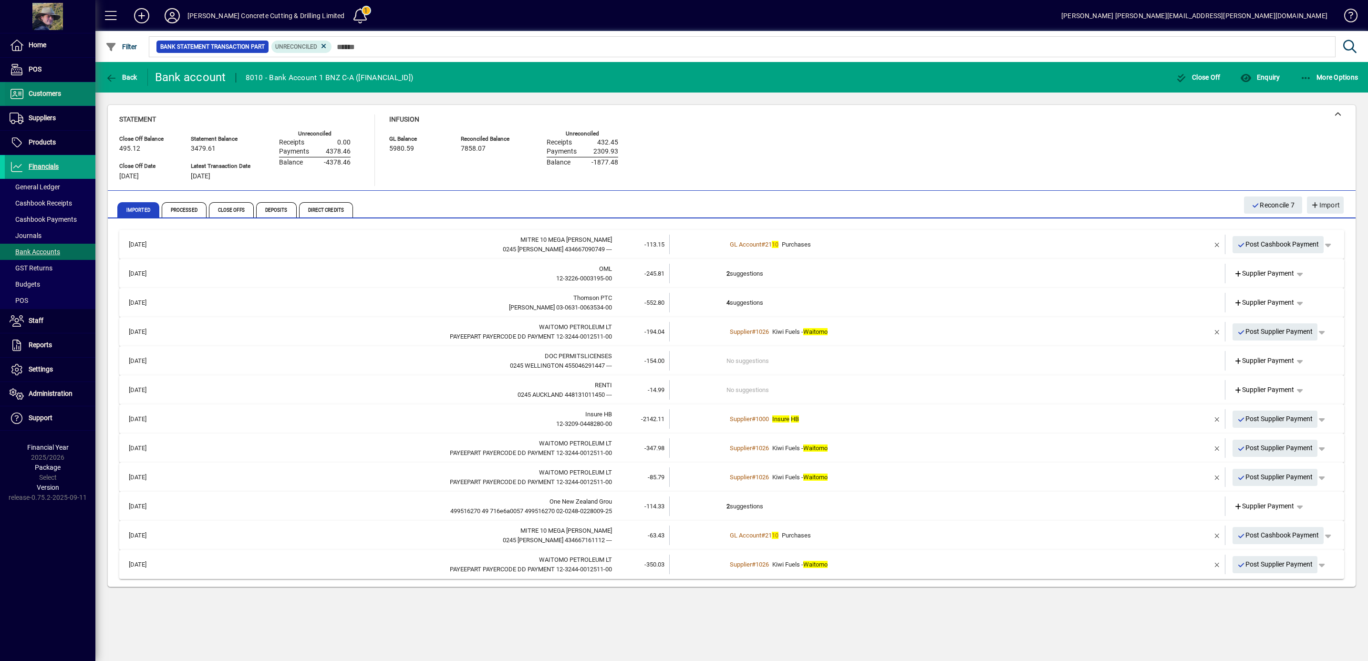
click at [48, 88] on span "Customers" at bounding box center [33, 93] width 56 height 11
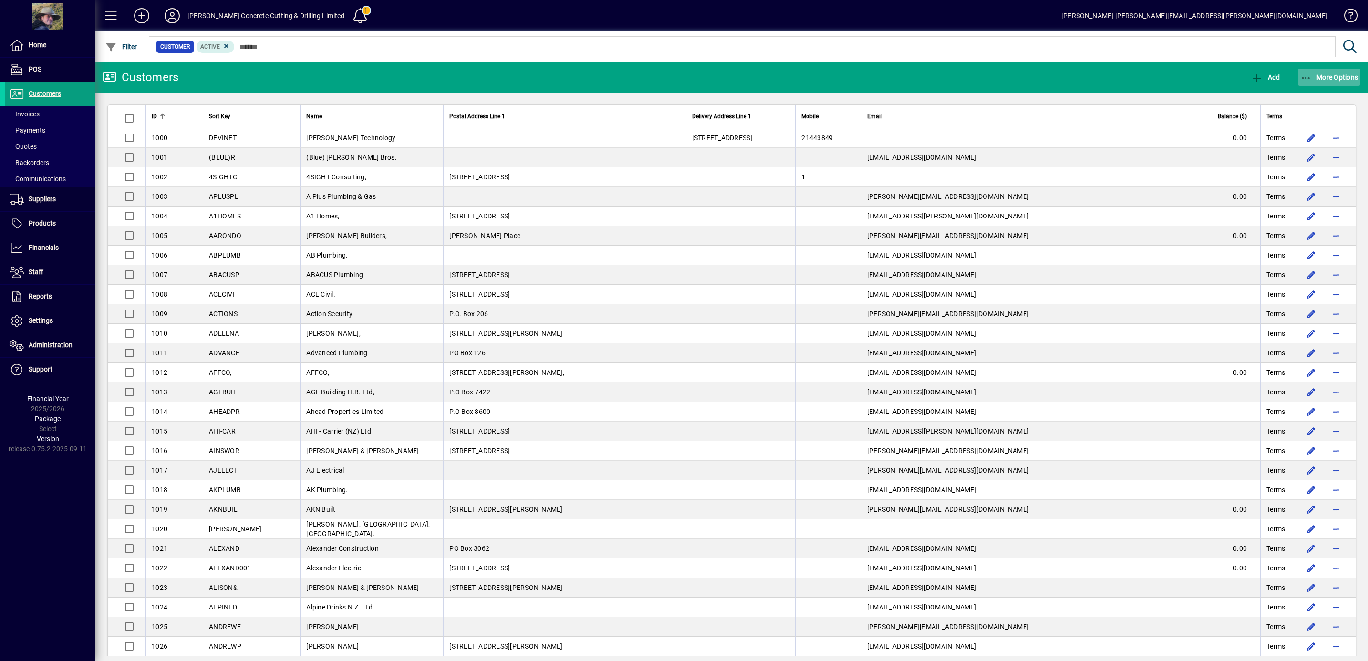
click at [1310, 73] on icon "button" at bounding box center [1306, 78] width 12 height 10
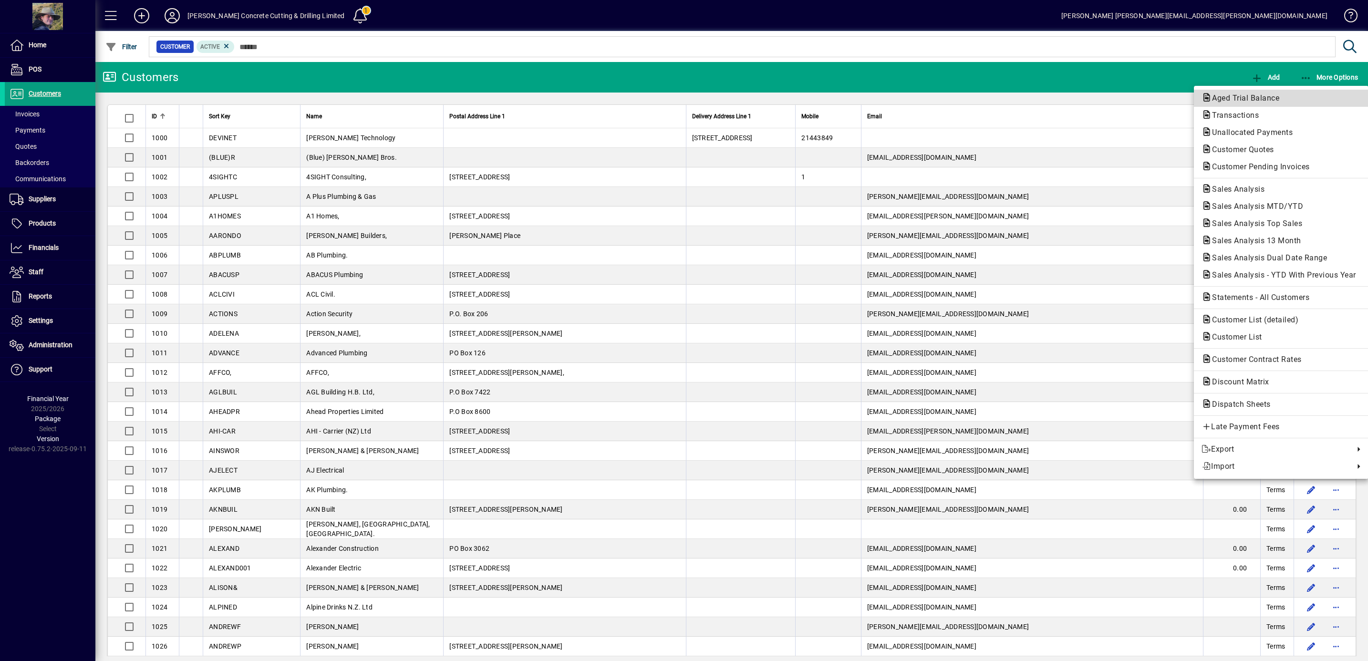
click at [1239, 95] on span "Aged Trial Balance" at bounding box center [1242, 97] width 83 height 9
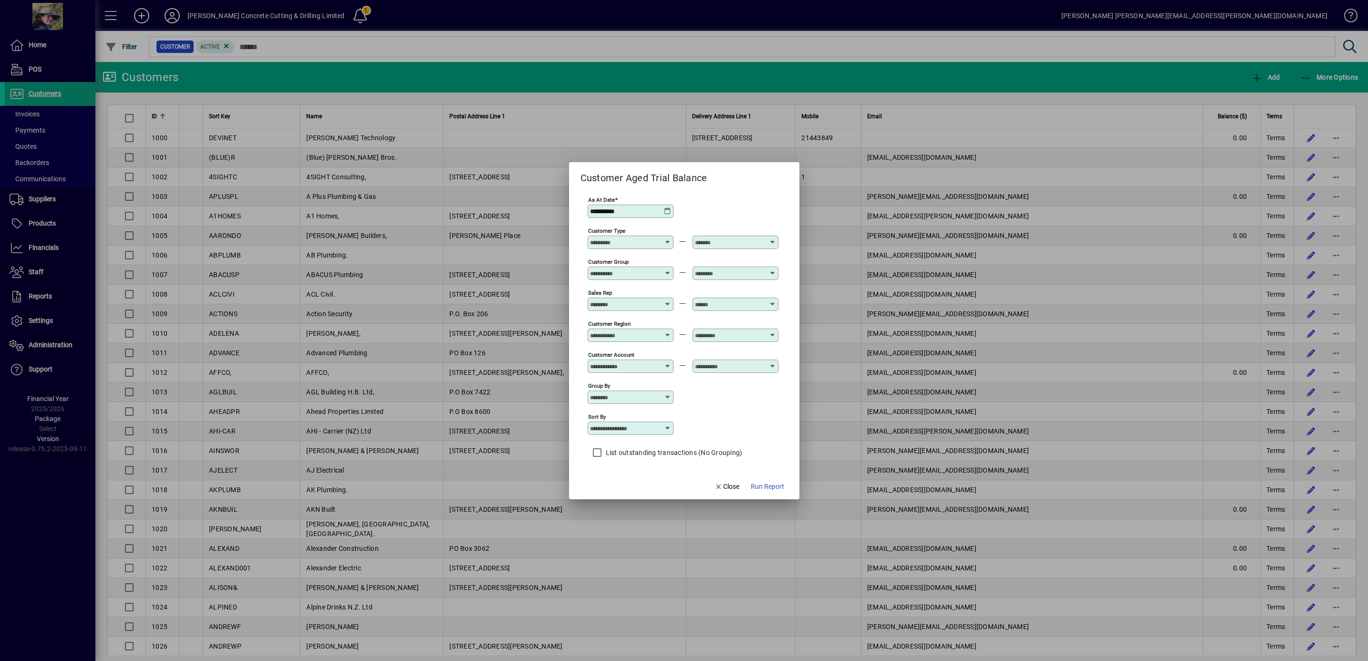
click at [667, 428] on icon at bounding box center [668, 428] width 8 height 8
click at [619, 468] on div "Customer Name" at bounding box center [622, 468] width 59 height 10
type input "**********"
click at [776, 490] on span "Run Report" at bounding box center [767, 487] width 33 height 10
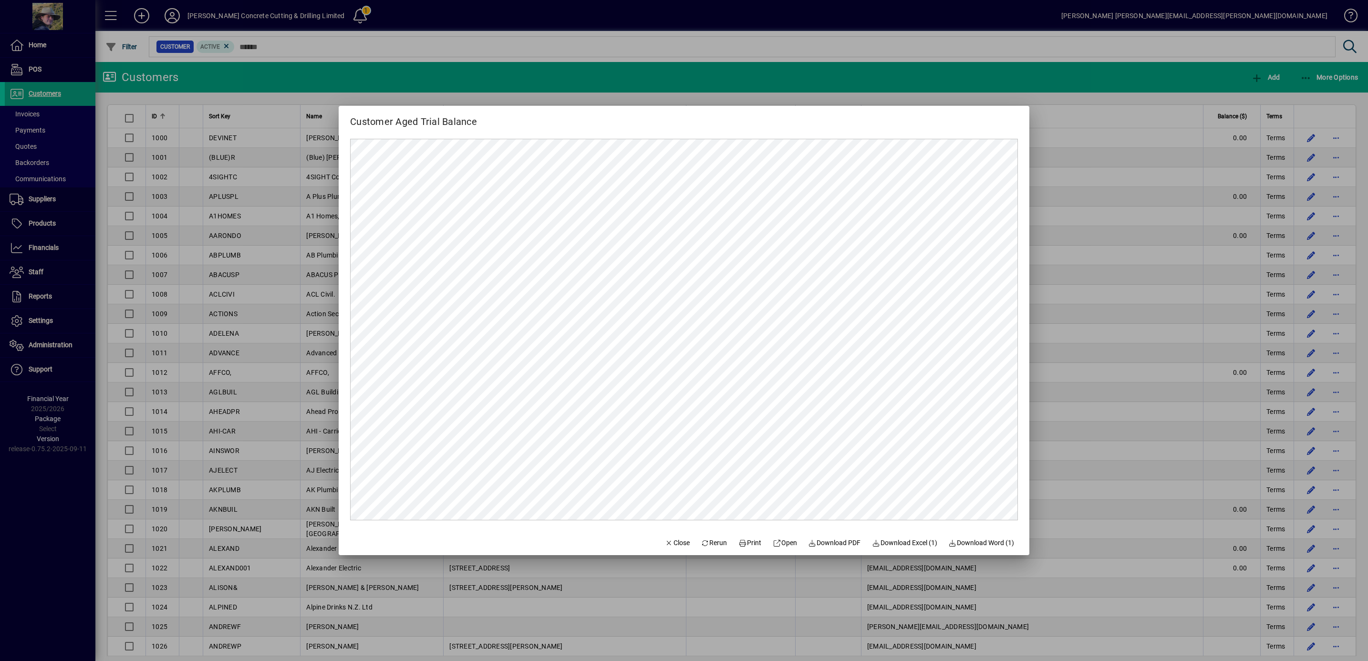
click at [1084, 147] on div at bounding box center [684, 330] width 1368 height 661
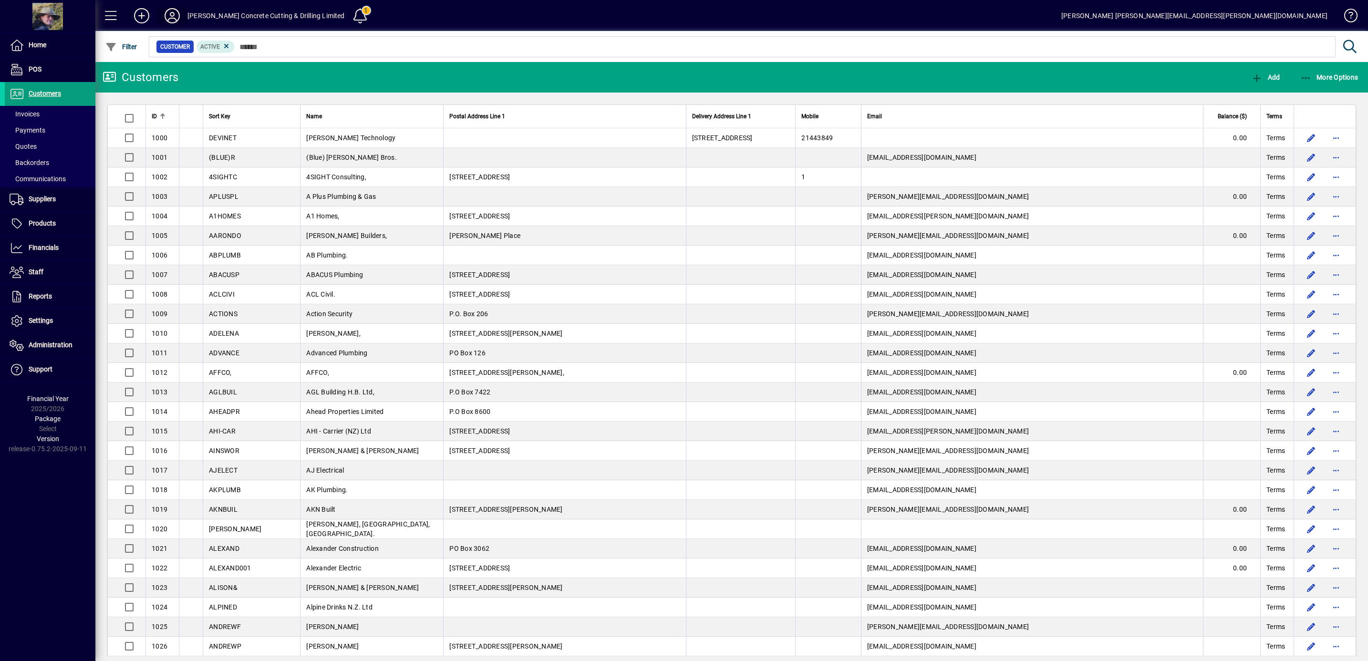
click at [174, 13] on icon at bounding box center [172, 15] width 19 height 15
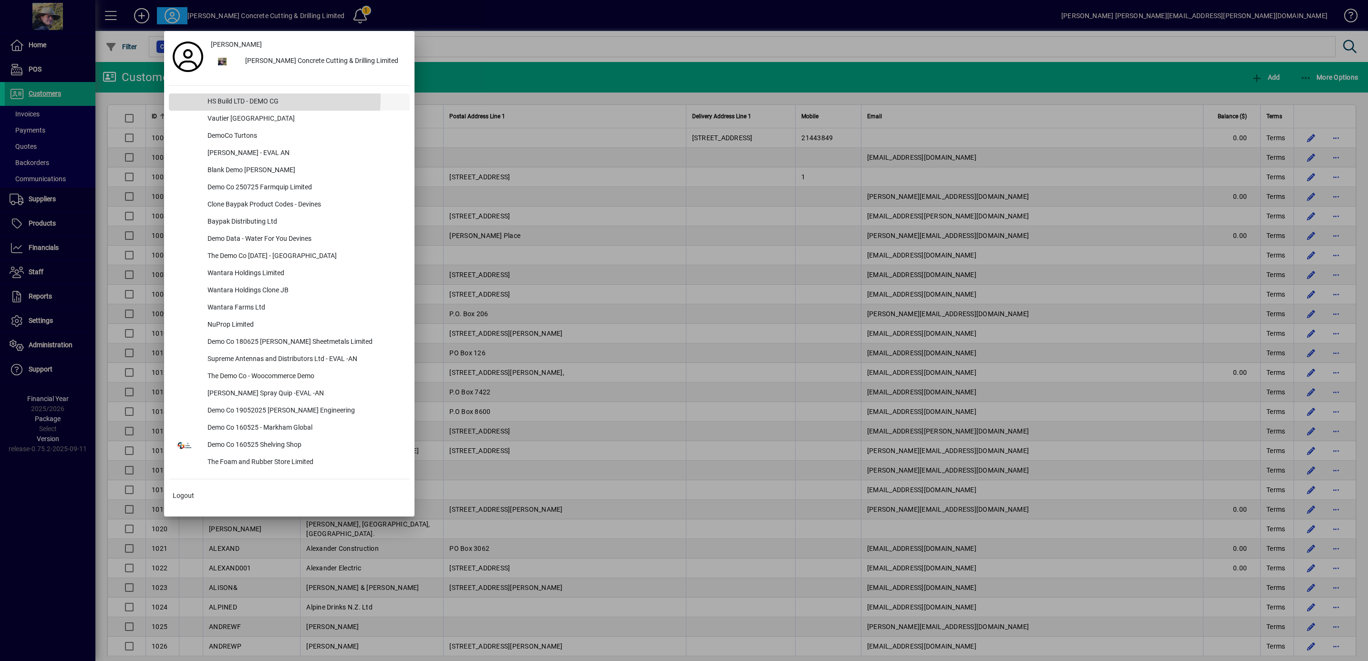
click at [239, 99] on div "HS Build LTD - DEMO CG" at bounding box center [305, 101] width 210 height 17
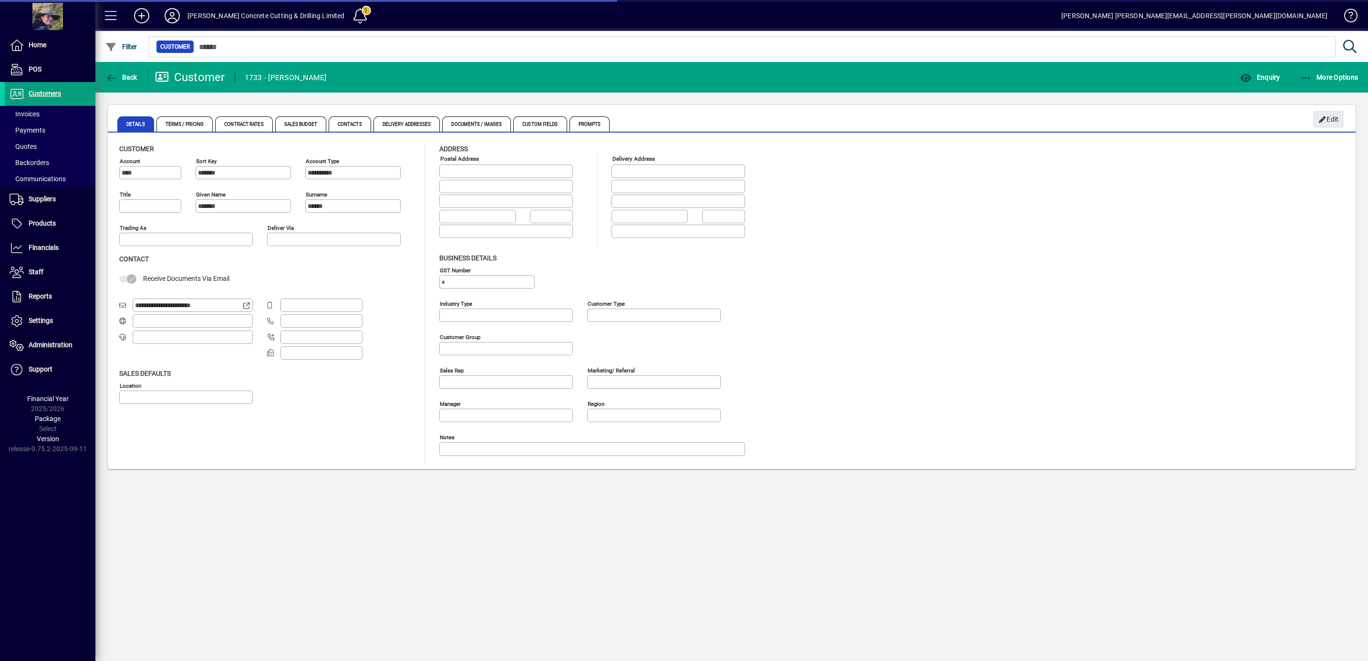
type input "**********"
